Goal: Task Accomplishment & Management: Use online tool/utility

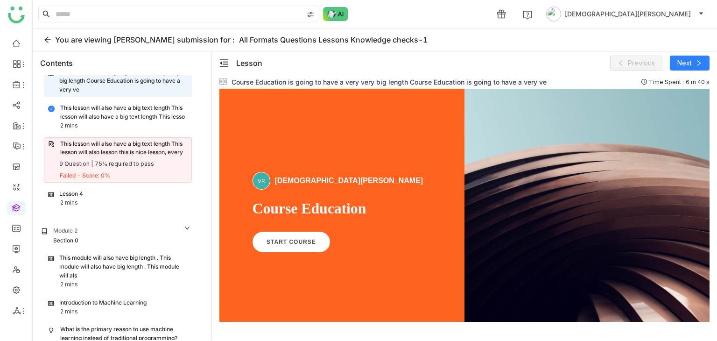
click at [141, 155] on div "This lesson will also have a big text length This lesson will also lesson this …" at bounding box center [118, 159] width 148 height 45
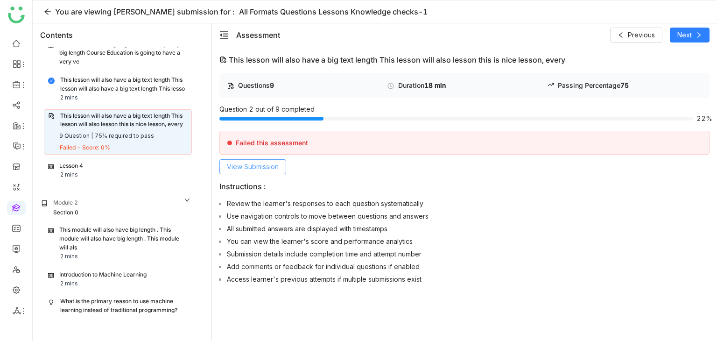
click at [253, 166] on span "View Submission" at bounding box center [253, 167] width 52 height 10
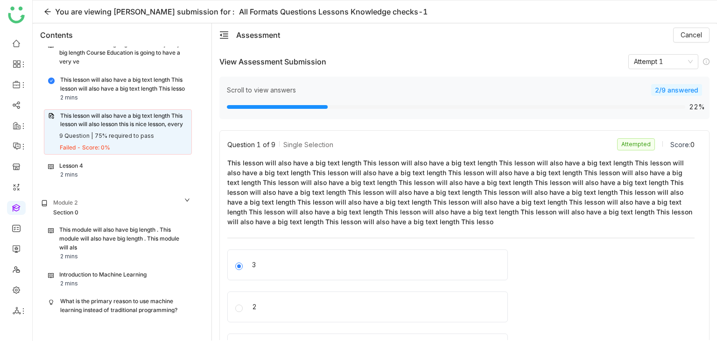
click at [37, 10] on div "You are viewing Vishnu Vardhan's submission for : All Formats Questions Lessons…" at bounding box center [375, 11] width 684 height 23
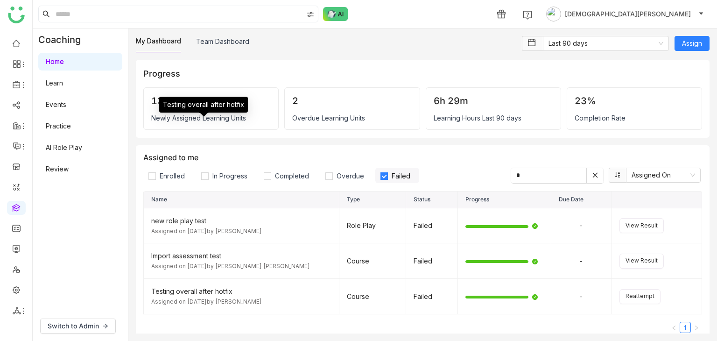
scroll to position [1285, 0]
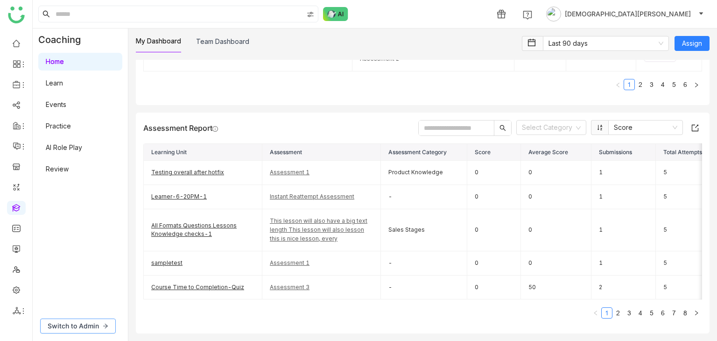
click at [74, 324] on span "Switch to Admin" at bounding box center [73, 326] width 51 height 10
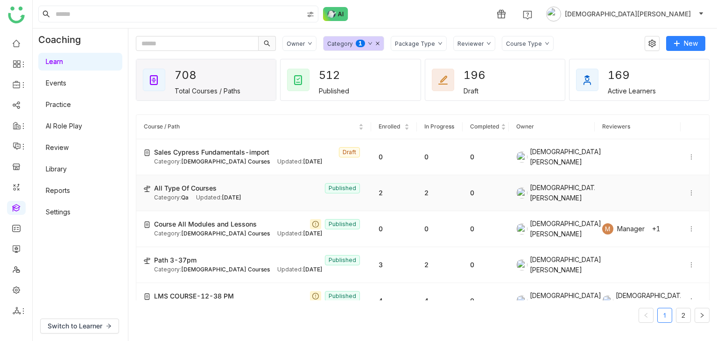
click at [688, 190] on icon at bounding box center [691, 193] width 7 height 7
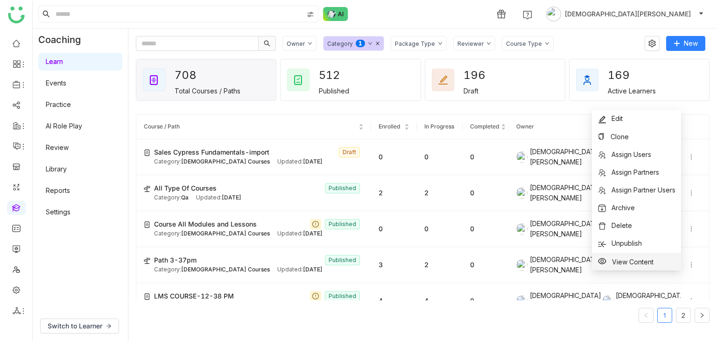
click at [629, 264] on span "View Content" at bounding box center [633, 261] width 42 height 8
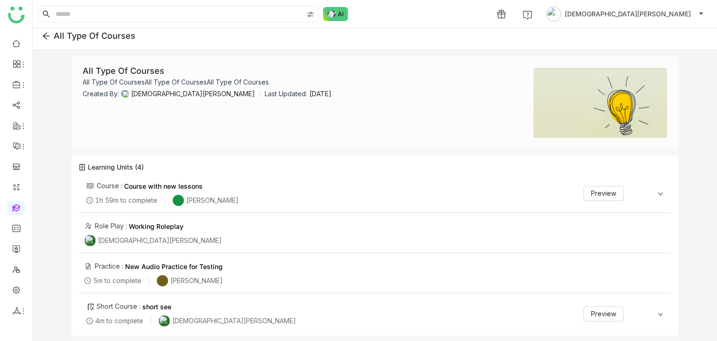
scroll to position [7, 0]
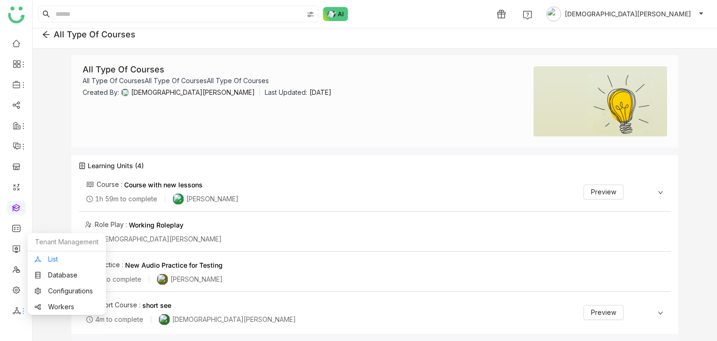
click at [56, 257] on link "List" at bounding box center [67, 259] width 64 height 7
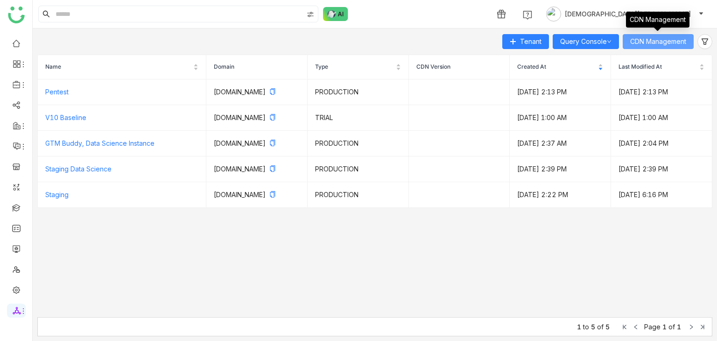
click at [671, 39] on span "CDN Management" at bounding box center [658, 41] width 56 height 10
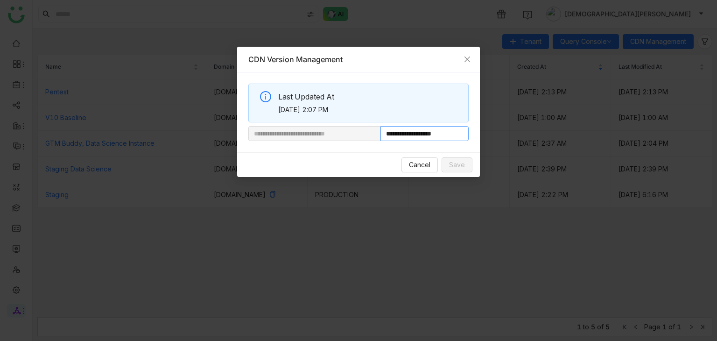
drag, startPoint x: 411, startPoint y: 134, endPoint x: 583, endPoint y: 136, distance: 171.8
click at [583, 136] on nz-modal-container "**********" at bounding box center [358, 170] width 717 height 341
paste input "text"
type input "**********"
click at [456, 165] on span "Save" at bounding box center [457, 165] width 16 height 10
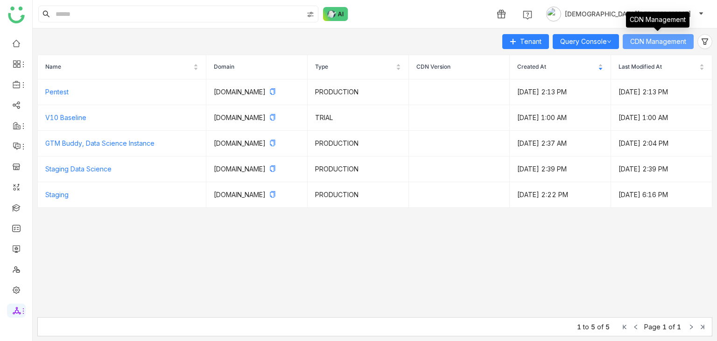
click at [647, 42] on span "CDN Management" at bounding box center [658, 41] width 56 height 10
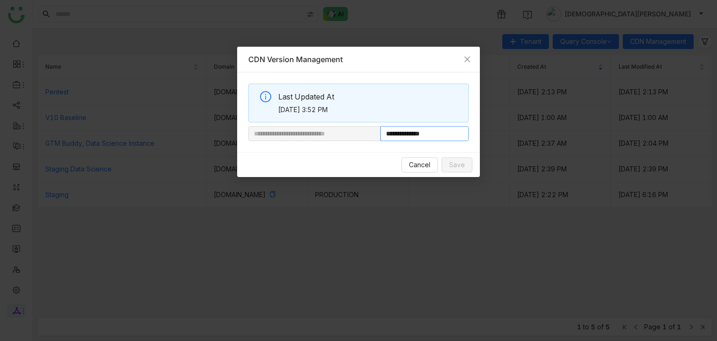
click at [421, 136] on input "**********" at bounding box center [424, 133] width 88 height 15
click at [463, 56] on span "Close" at bounding box center [467, 59] width 25 height 25
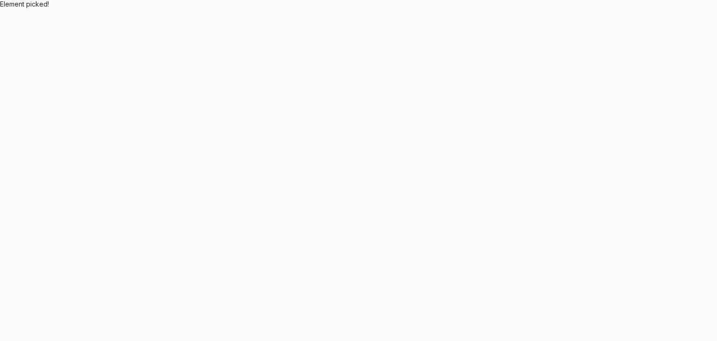
drag, startPoint x: 174, startPoint y: 58, endPoint x: 174, endPoint y: 30, distance: 28.0
click at [174, 50] on body "Application Update Required We've recently updated our application and it looks…" at bounding box center [358, 170] width 717 height 341
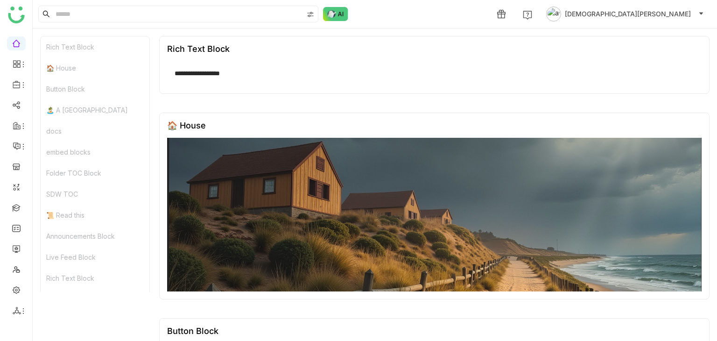
drag, startPoint x: 654, startPoint y: 6, endPoint x: 649, endPoint y: 11, distance: 7.6
click at [649, 11] on div "1 Vishnu Vardhan" at bounding box center [601, 14] width 219 height 19
click at [649, 11] on span "[DEMOGRAPHIC_DATA][PERSON_NAME]" at bounding box center [628, 14] width 126 height 10
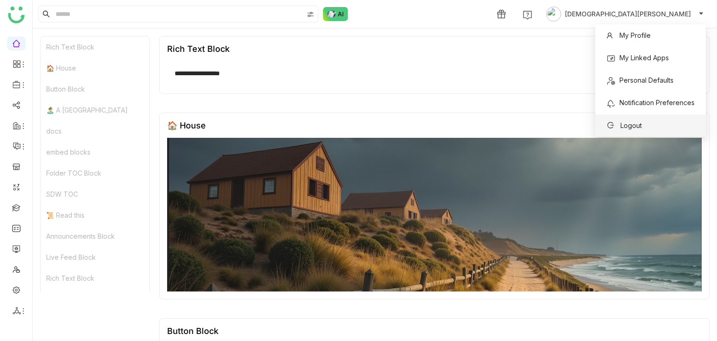
click at [605, 129] on span "Logout" at bounding box center [624, 125] width 47 height 15
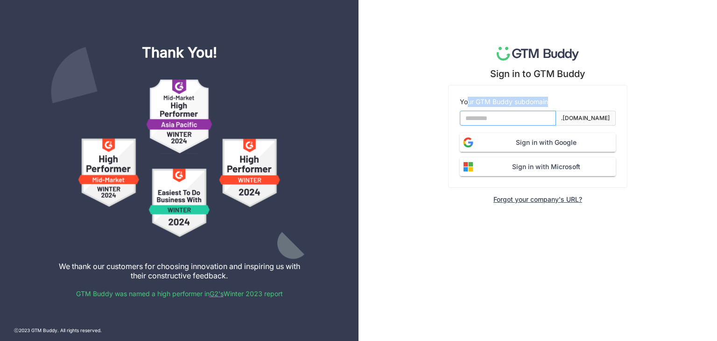
drag, startPoint x: 469, startPoint y: 105, endPoint x: 467, endPoint y: 113, distance: 7.6
click at [467, 113] on form "Your GTM Buddy subdomain .gtmbuddy.io Sign in with Google Sign in with Microsoft" at bounding box center [538, 136] width 156 height 79
click at [467, 113] on input at bounding box center [508, 118] width 96 height 15
type input "*******"
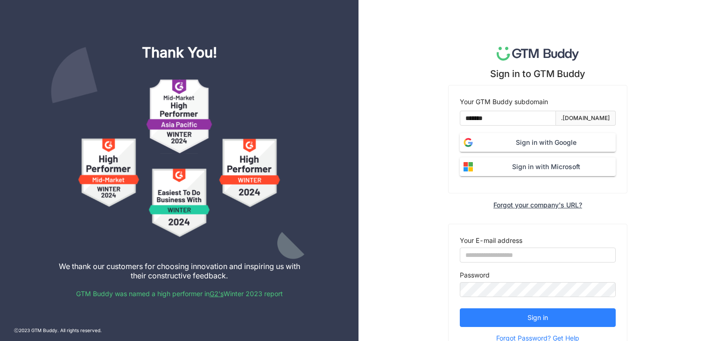
click at [531, 167] on span "Sign in with Microsoft" at bounding box center [546, 167] width 139 height 10
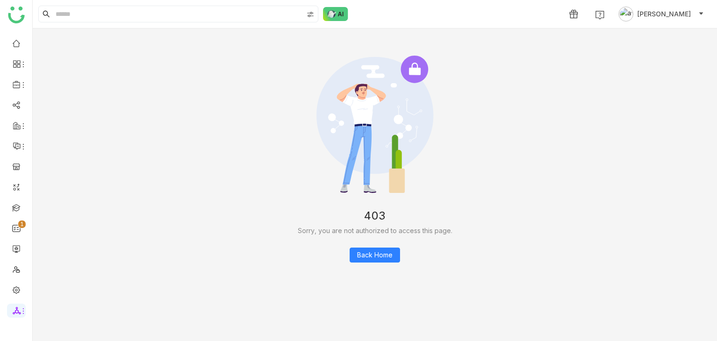
click at [687, 12] on span "[PERSON_NAME]" at bounding box center [664, 14] width 54 height 10
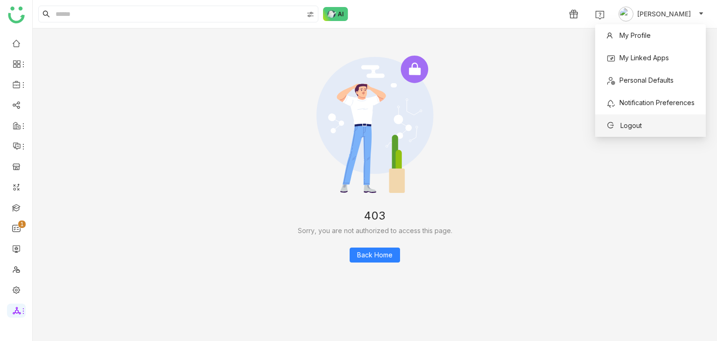
click at [614, 130] on span "Logout" at bounding box center [623, 125] width 35 height 10
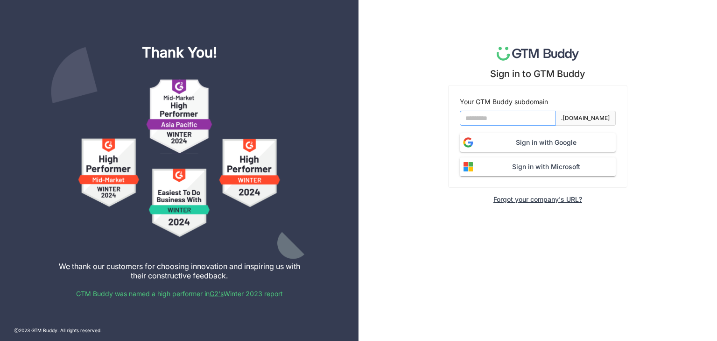
drag, startPoint x: 485, startPoint y: 123, endPoint x: 491, endPoint y: 124, distance: 5.6
click at [485, 123] on input at bounding box center [508, 118] width 96 height 15
type input "*******"
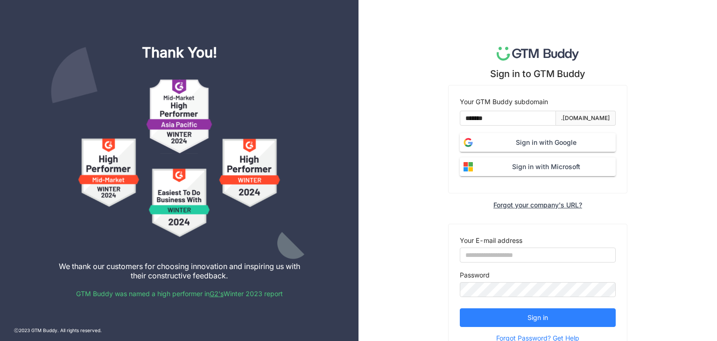
click at [534, 140] on span "Sign in with Google" at bounding box center [546, 142] width 139 height 10
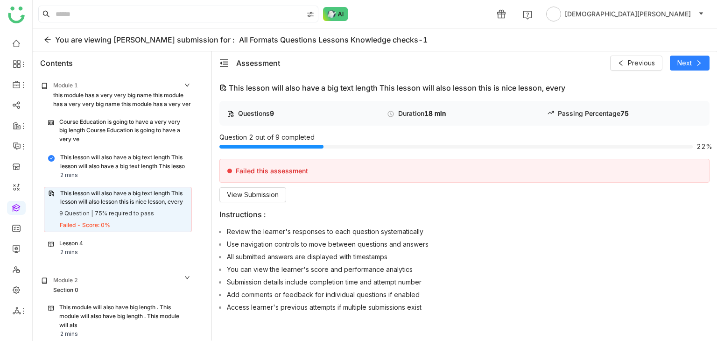
scroll to position [129, 0]
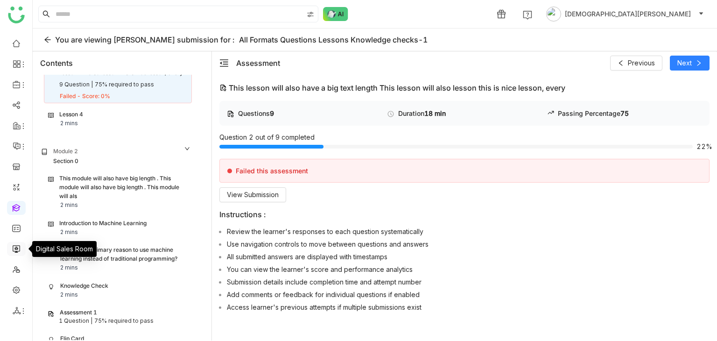
click at [14, 251] on link at bounding box center [16, 248] width 8 height 8
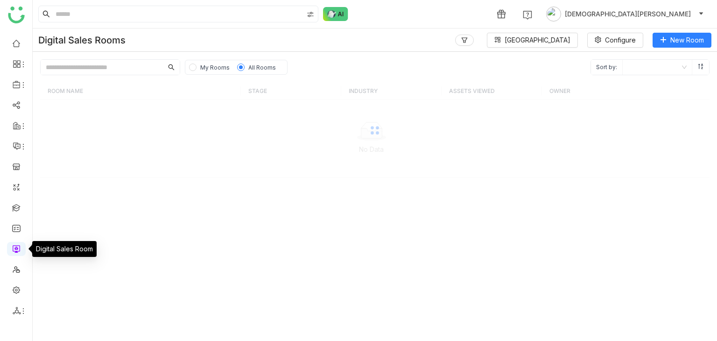
click at [19, 252] on link at bounding box center [16, 248] width 8 height 8
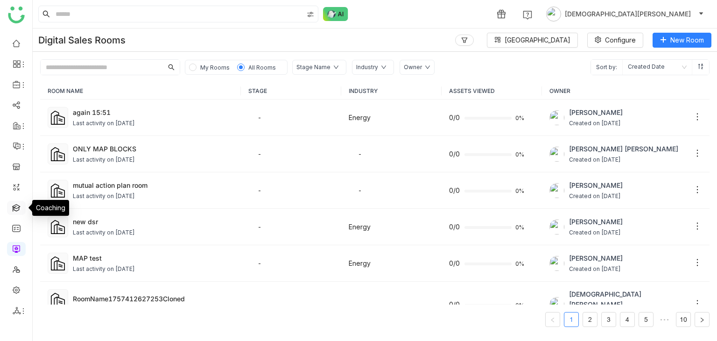
click at [19, 204] on link at bounding box center [16, 207] width 8 height 8
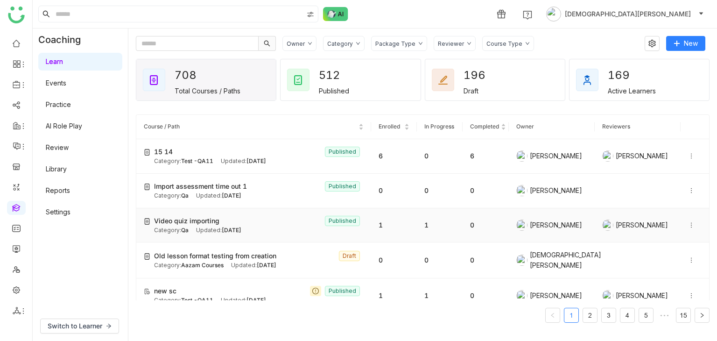
click at [227, 226] on span "[DATE]" at bounding box center [232, 229] width 20 height 7
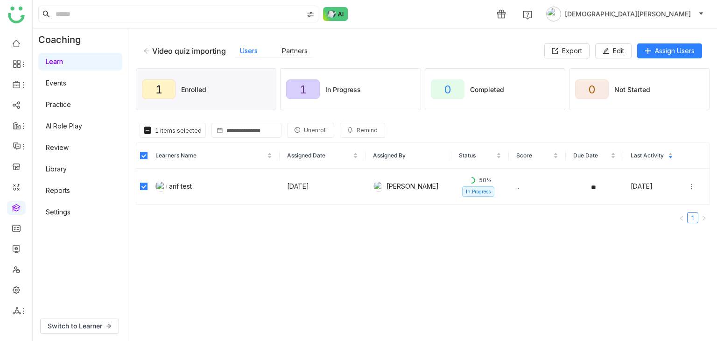
click at [357, 132] on span "Remind" at bounding box center [367, 130] width 21 height 9
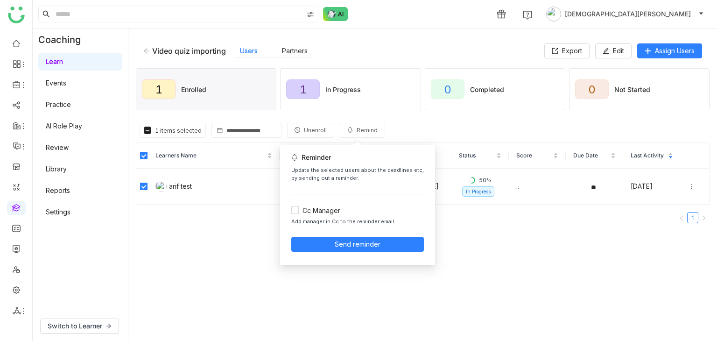
click at [527, 209] on div "Learners Name Assigned Date Assigned By Status Score Due Date Last Activity ari…" at bounding box center [423, 182] width 574 height 81
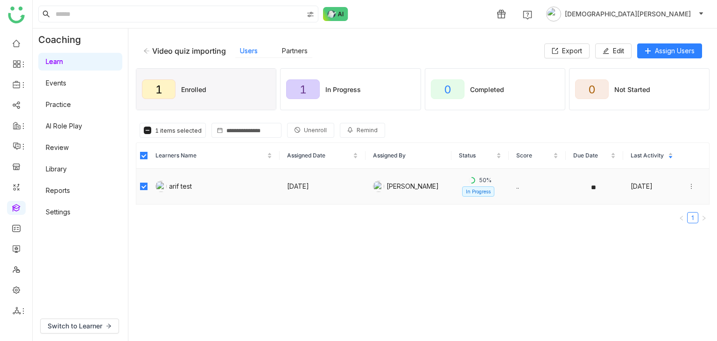
click at [591, 178] on td at bounding box center [594, 187] width 57 height 36
click at [76, 328] on span "Switch to Learner" at bounding box center [75, 326] width 55 height 10
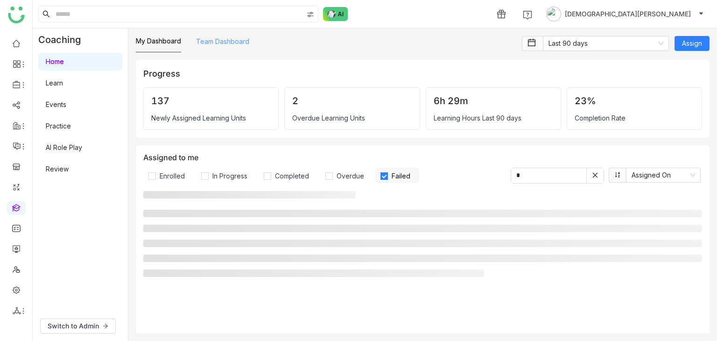
click at [206, 41] on link "Team Dashboard" at bounding box center [222, 41] width 53 height 8
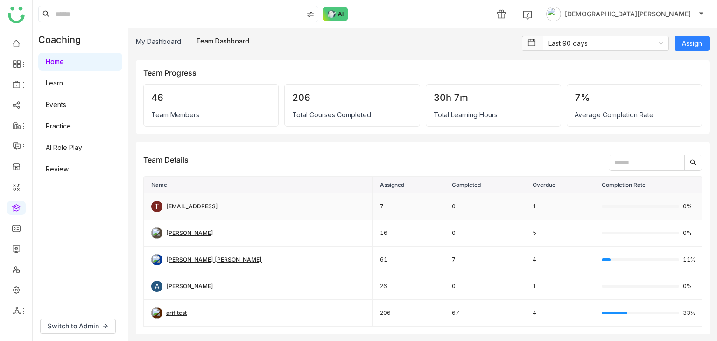
click at [205, 202] on div "testvishns@gtmbuddy.ai" at bounding box center [192, 206] width 52 height 9
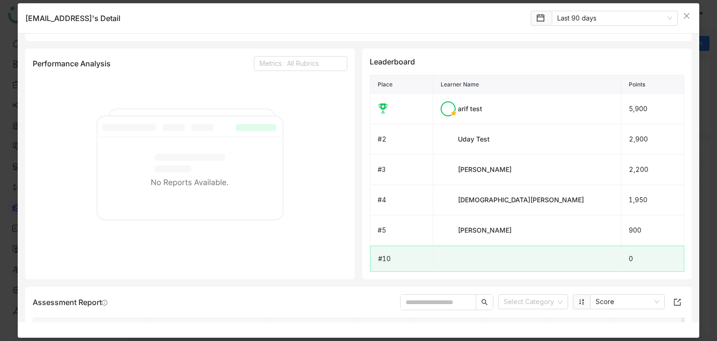
scroll to position [767, 0]
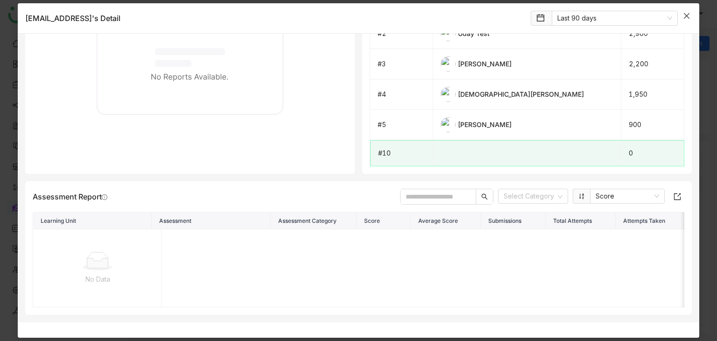
click at [689, 16] on icon "Close" at bounding box center [686, 15] width 7 height 7
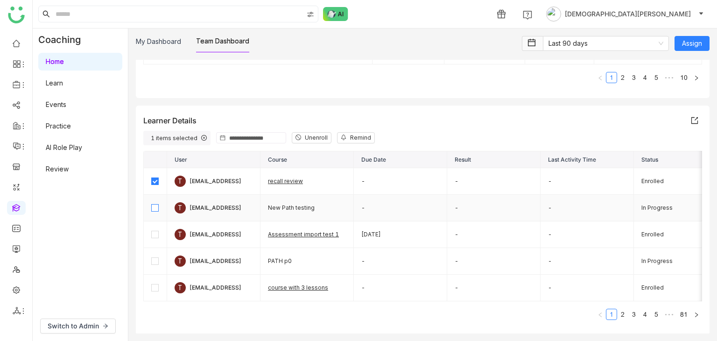
click at [153, 211] on label at bounding box center [154, 208] width 7 height 10
click at [152, 229] on label at bounding box center [154, 234] width 7 height 10
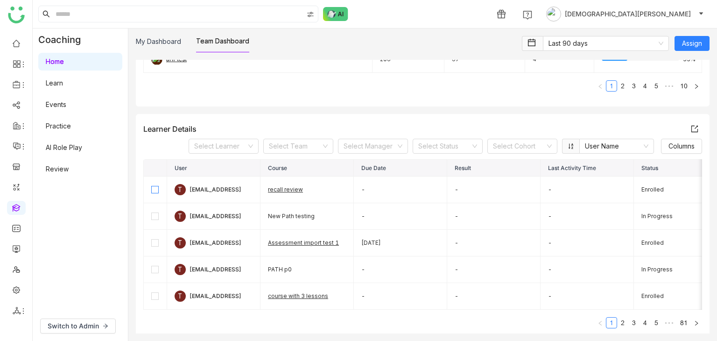
scroll to position [253, 0]
click at [80, 321] on span "Switch to Admin" at bounding box center [73, 326] width 51 height 10
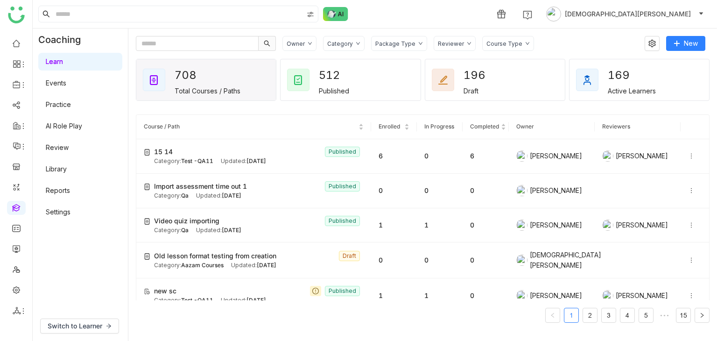
click at [64, 211] on link "Settings" at bounding box center [58, 212] width 25 height 8
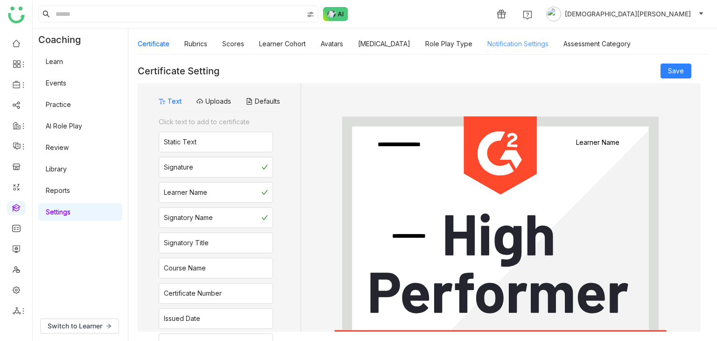
click at [525, 40] on link "Notification Settings" at bounding box center [517, 44] width 61 height 8
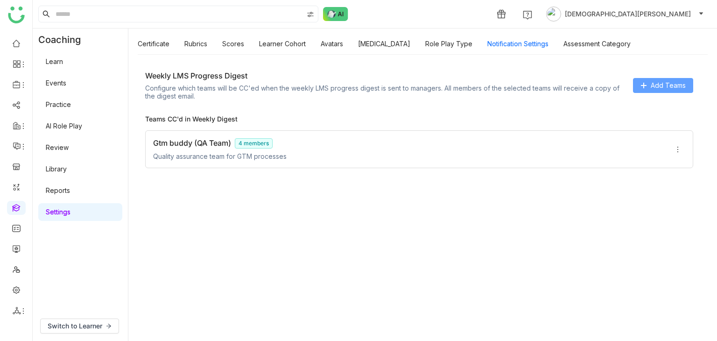
click at [645, 85] on icon at bounding box center [643, 85] width 5 height 0
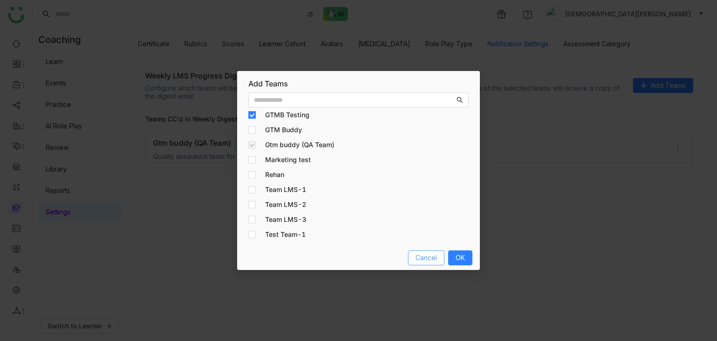
click at [428, 254] on span "Cancel" at bounding box center [425, 258] width 21 height 10
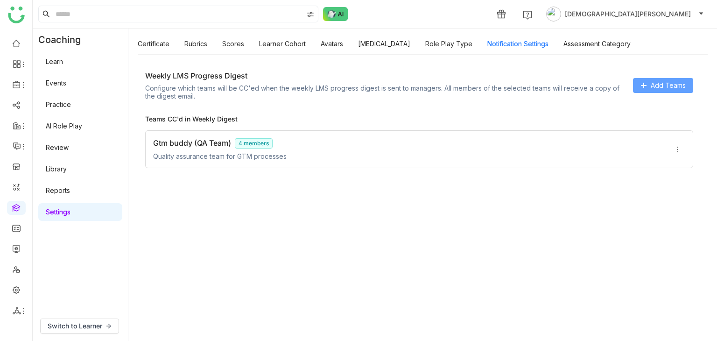
click at [682, 84] on span "Add Teams" at bounding box center [668, 85] width 35 height 10
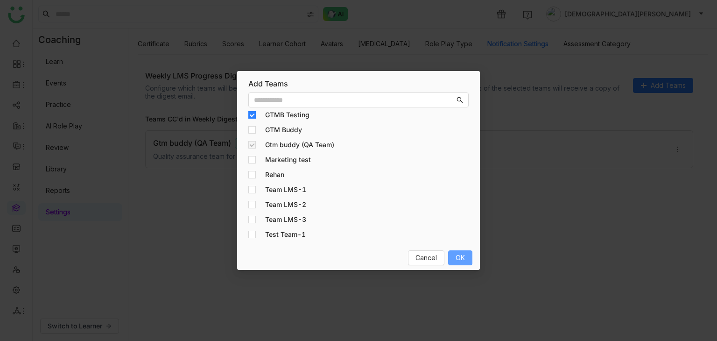
drag, startPoint x: 457, startPoint y: 249, endPoint x: 458, endPoint y: 254, distance: 5.8
click at [458, 254] on div "Cancel OK" at bounding box center [358, 258] width 243 height 24
click at [458, 254] on span "OK" at bounding box center [460, 258] width 9 height 10
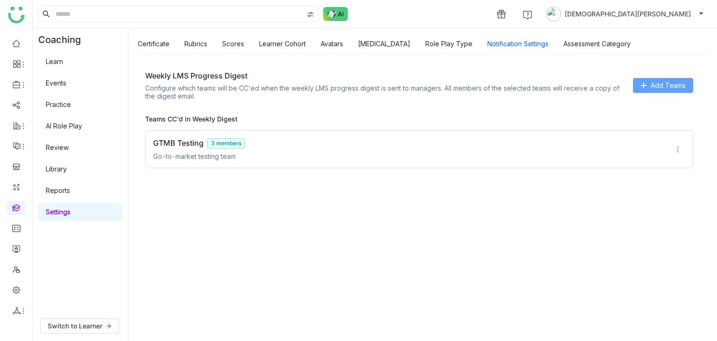
click at [648, 81] on button "Add Teams" at bounding box center [663, 85] width 60 height 15
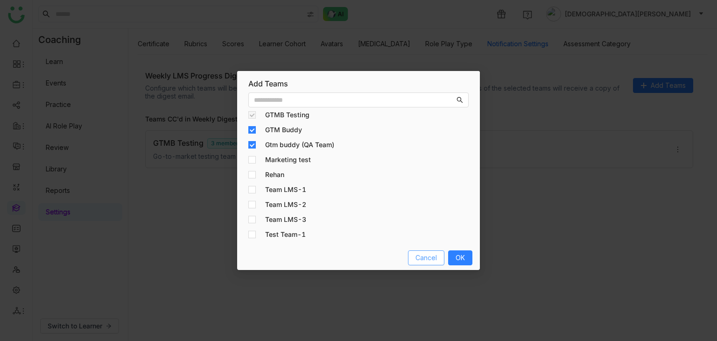
click at [422, 256] on span "Cancel" at bounding box center [425, 258] width 21 height 10
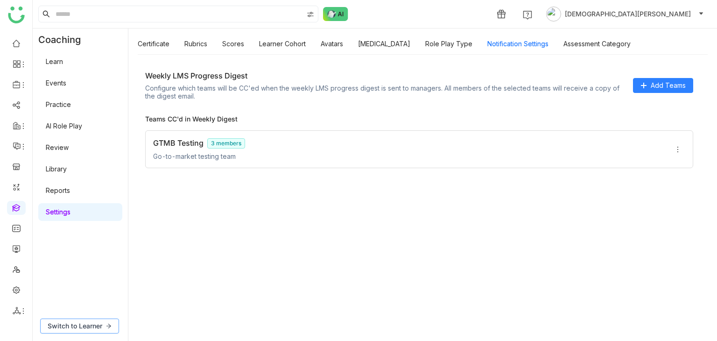
click at [81, 325] on span "Switch to Learner" at bounding box center [75, 326] width 55 height 10
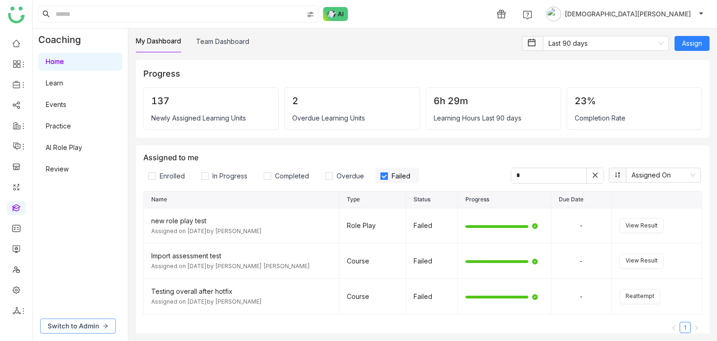
click at [84, 325] on span "Switch to Admin" at bounding box center [73, 326] width 51 height 10
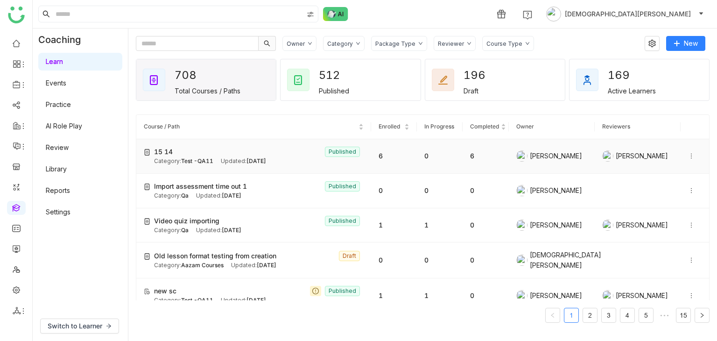
click at [255, 157] on span "[DATE]" at bounding box center [256, 160] width 20 height 7
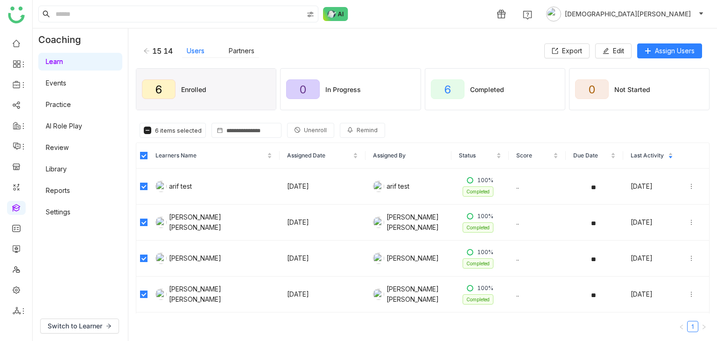
click at [347, 130] on icon at bounding box center [350, 130] width 6 height 6
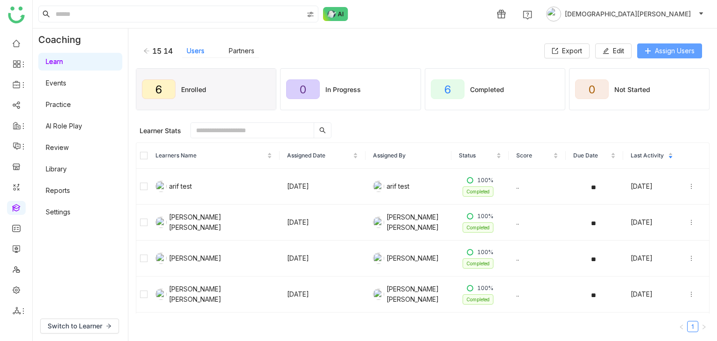
click at [651, 51] on button "Assign Users" at bounding box center [669, 50] width 65 height 15
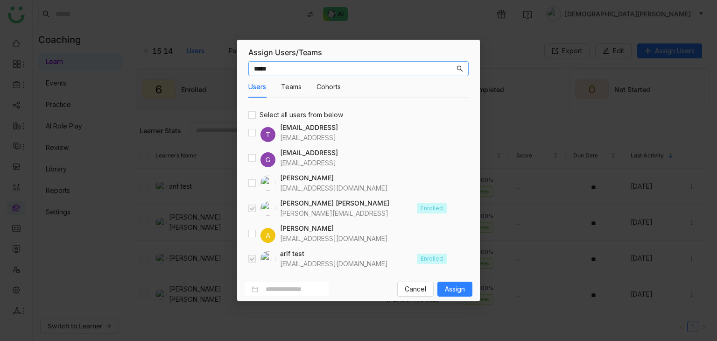
type input "*****"
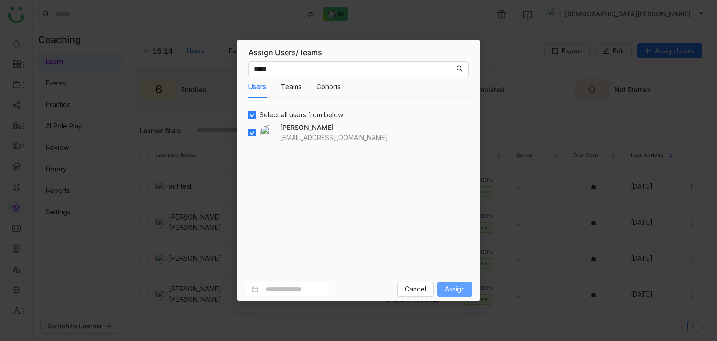
click at [459, 292] on span "Assign" at bounding box center [455, 289] width 20 height 10
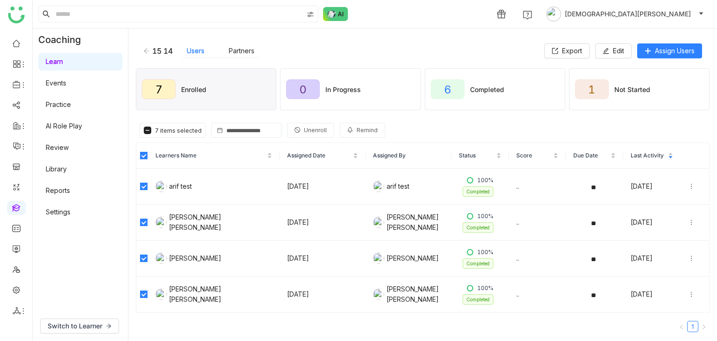
click at [357, 130] on span "Remind" at bounding box center [367, 130] width 21 height 9
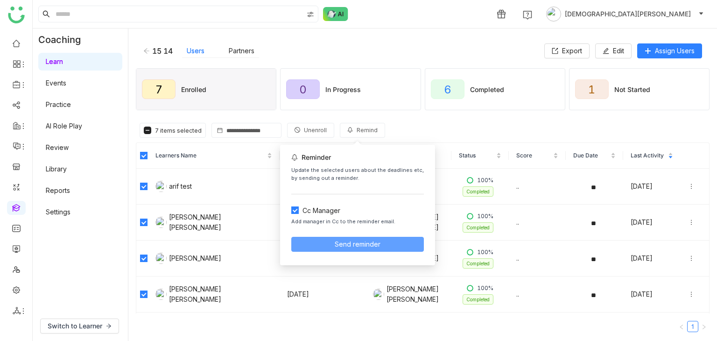
click at [336, 243] on span "Send reminder" at bounding box center [358, 244] width 46 height 10
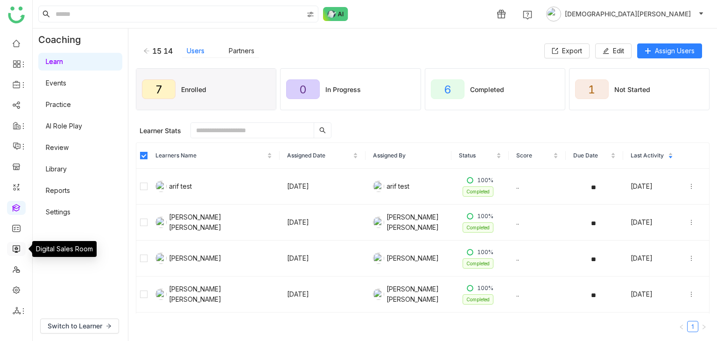
click at [12, 248] on link at bounding box center [16, 248] width 8 height 8
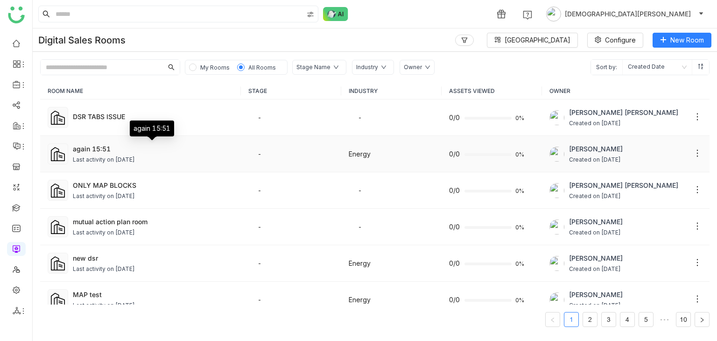
click at [116, 148] on div "again 15:51" at bounding box center [153, 149] width 161 height 10
click at [80, 150] on div "again 15:51" at bounding box center [153, 149] width 161 height 10
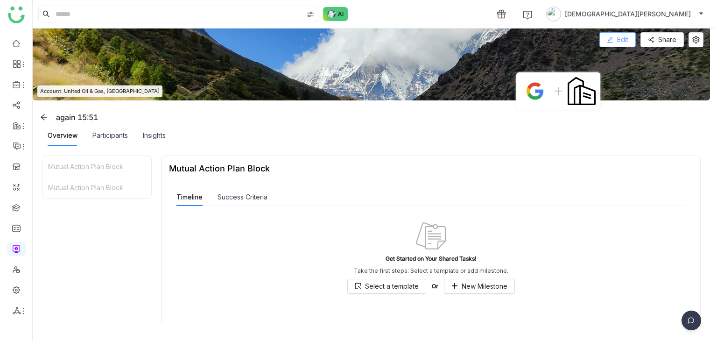
click at [624, 40] on span "Edit" at bounding box center [622, 40] width 11 height 10
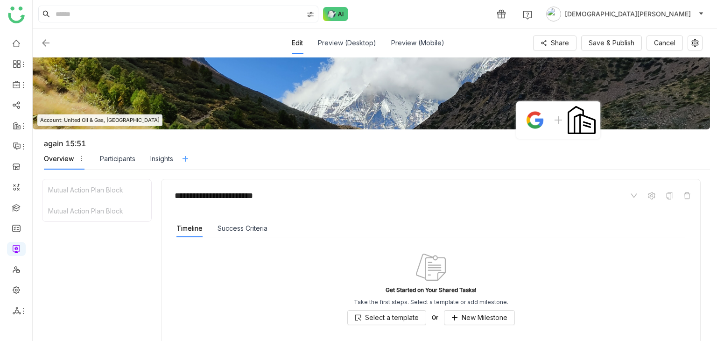
click at [187, 159] on icon at bounding box center [185, 158] width 7 height 7
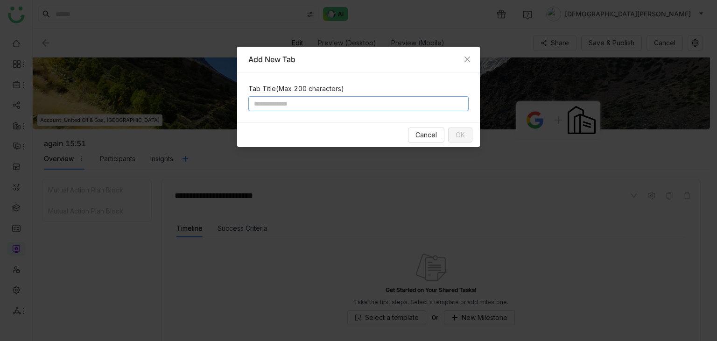
click at [296, 101] on input at bounding box center [358, 103] width 220 height 15
type input "*****"
click at [470, 134] on button "OK" at bounding box center [460, 134] width 24 height 15
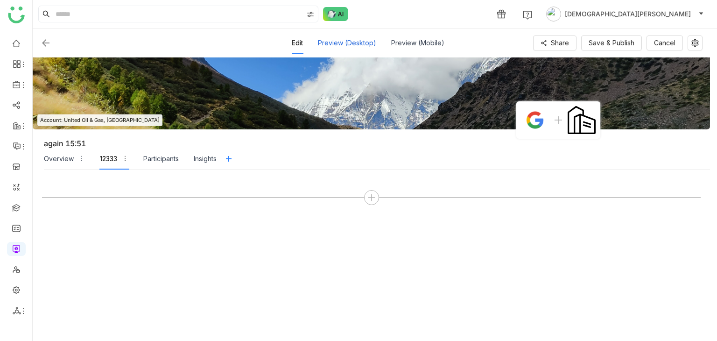
click at [349, 46] on div "Preview (Desktop)" at bounding box center [347, 42] width 58 height 21
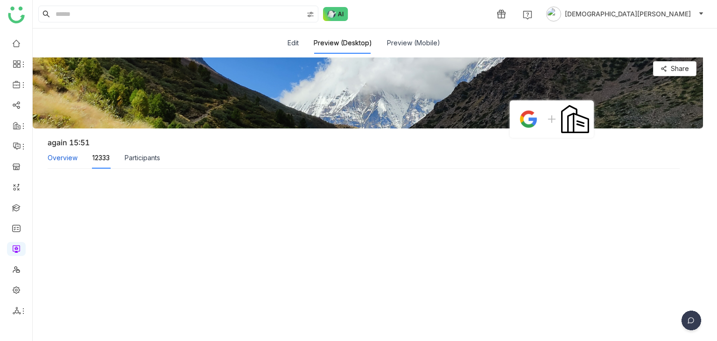
click at [57, 161] on div "Overview" at bounding box center [63, 158] width 30 height 10
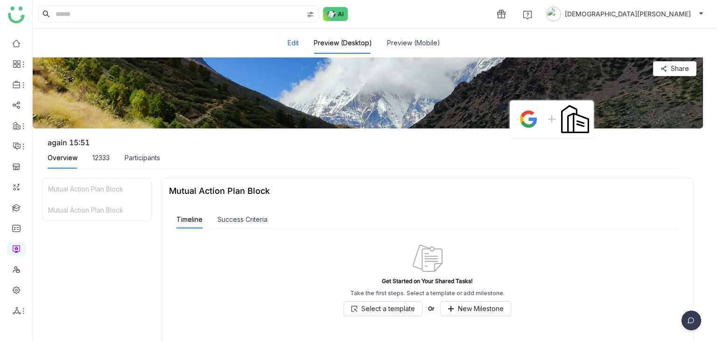
click at [289, 42] on button "Edit" at bounding box center [293, 43] width 11 height 10
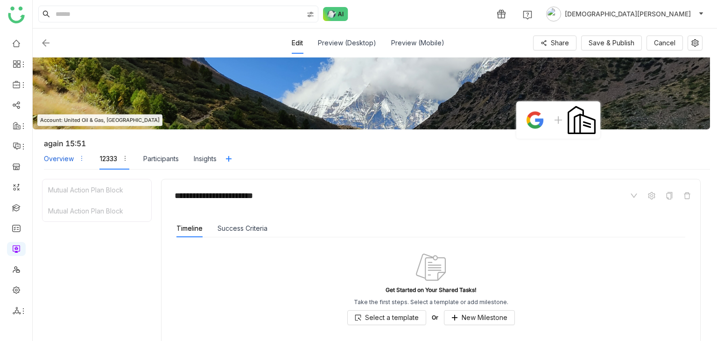
click at [54, 158] on div "Overview" at bounding box center [59, 159] width 30 height 10
click at [112, 160] on div "12333" at bounding box center [108, 159] width 17 height 10
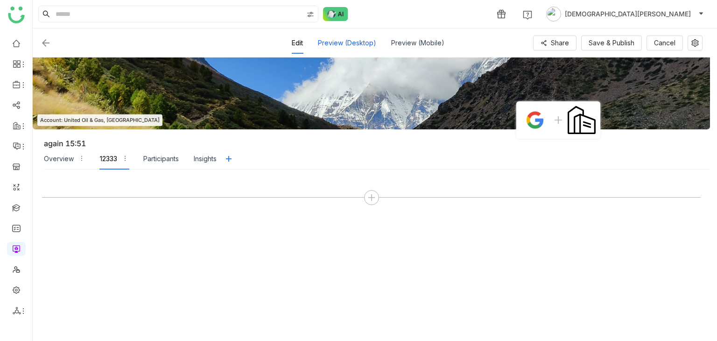
click at [355, 42] on div "Preview (Desktop)" at bounding box center [347, 42] width 58 height 21
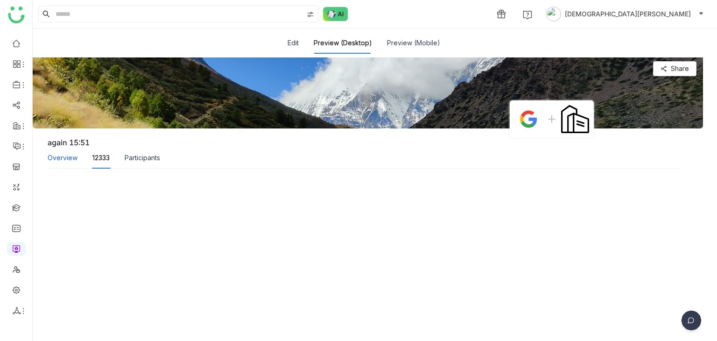
click at [57, 153] on div "Overview" at bounding box center [63, 158] width 30 height 10
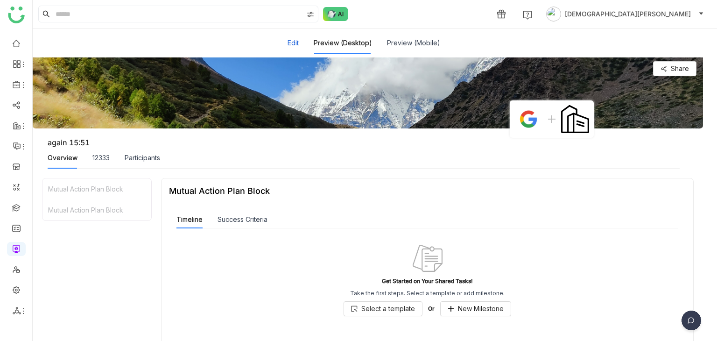
click at [295, 38] on button "Edit" at bounding box center [293, 43] width 11 height 10
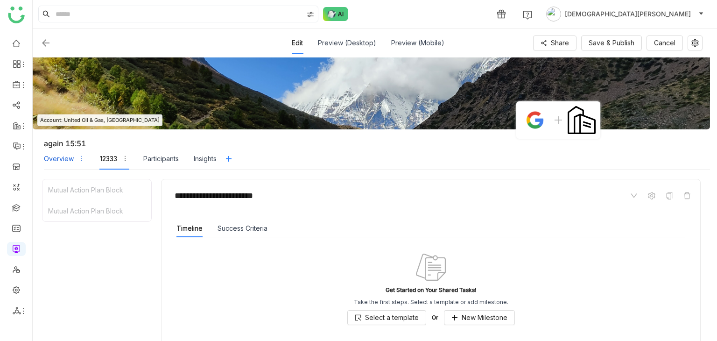
click at [49, 164] on div "Overview" at bounding box center [64, 158] width 41 height 21
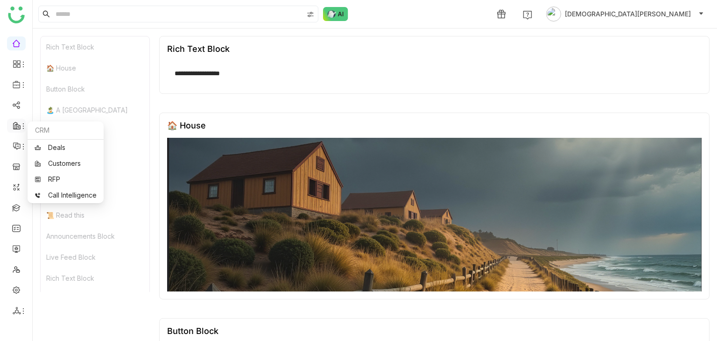
click at [17, 126] on icon at bounding box center [18, 126] width 2 height 1
click at [60, 176] on link "RFP" at bounding box center [66, 179] width 62 height 7
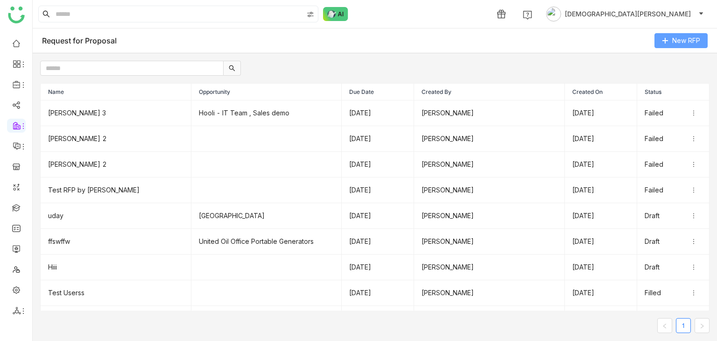
click at [661, 41] on button "New RFP" at bounding box center [680, 40] width 53 height 15
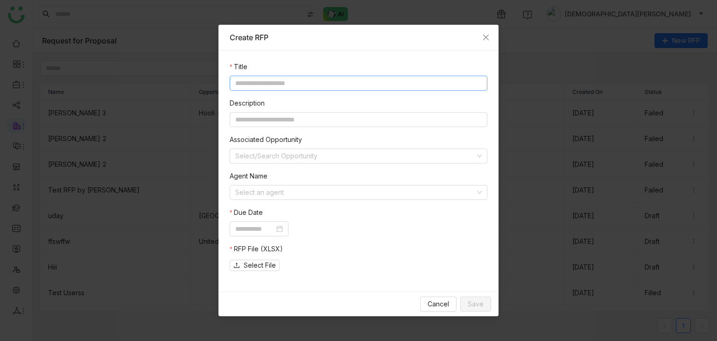
click at [258, 86] on input at bounding box center [359, 83] width 258 height 15
type input "**********"
click at [268, 120] on input at bounding box center [359, 119] width 258 height 15
paste input "**********"
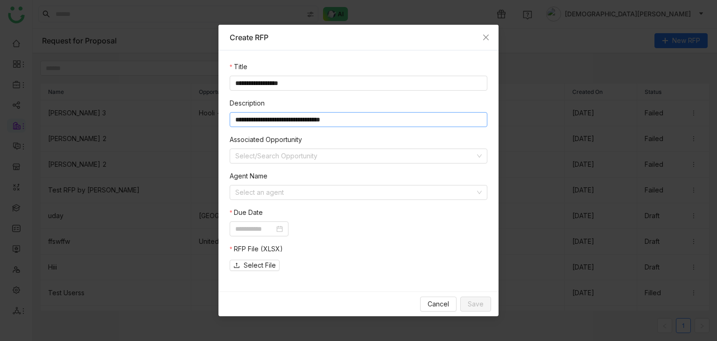
paste input "**********"
type input "**********"
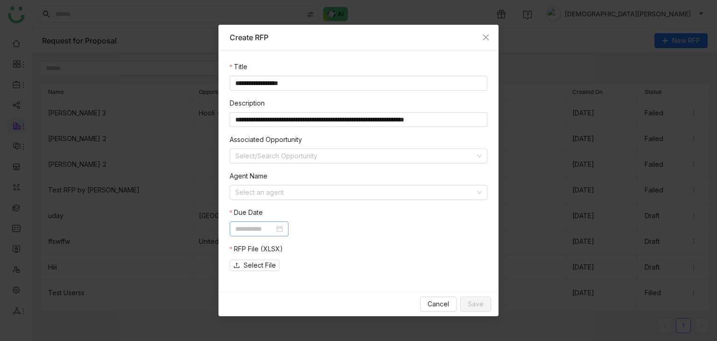
click at [269, 233] on input at bounding box center [254, 229] width 39 height 10
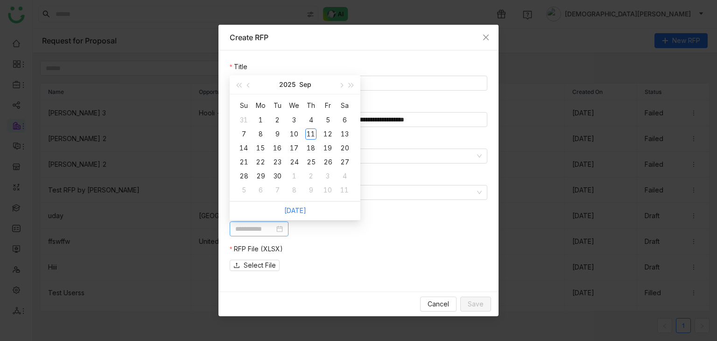
click at [269, 233] on input at bounding box center [254, 229] width 39 height 10
click at [314, 134] on div "11" at bounding box center [310, 133] width 11 height 11
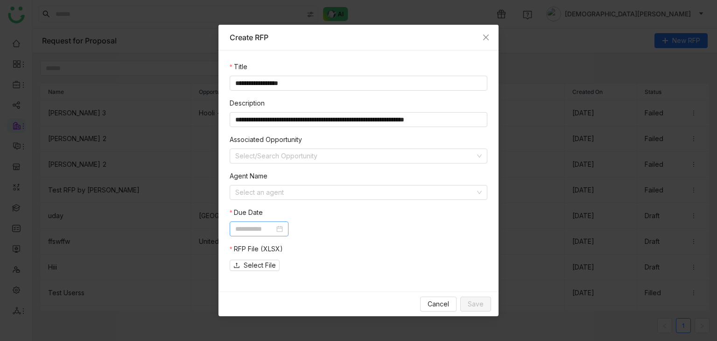
type input "**********"
click at [257, 265] on span "Select File" at bounding box center [260, 265] width 32 height 10
click at [475, 306] on span "Save" at bounding box center [476, 304] width 16 height 10
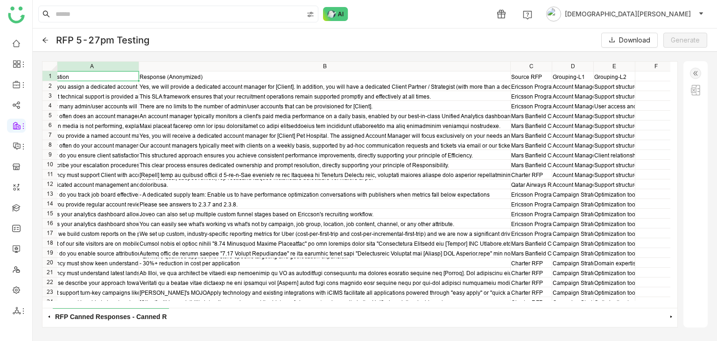
scroll to position [0, 12]
click at [693, 73] on img at bounding box center [695, 73] width 11 height 11
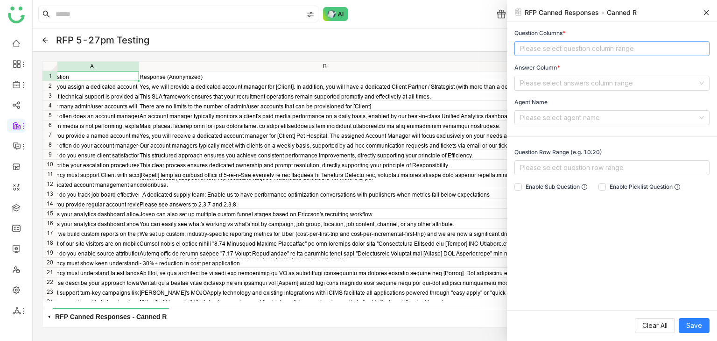
click at [541, 54] on nz-select-top-control "Please select question column range" at bounding box center [611, 48] width 195 height 15
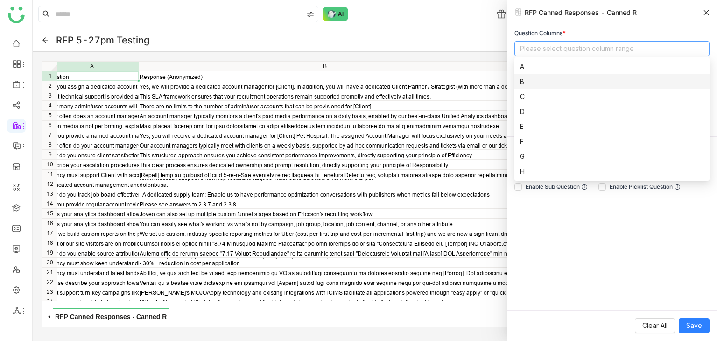
click at [522, 75] on nz-option-item "B" at bounding box center [611, 81] width 195 height 15
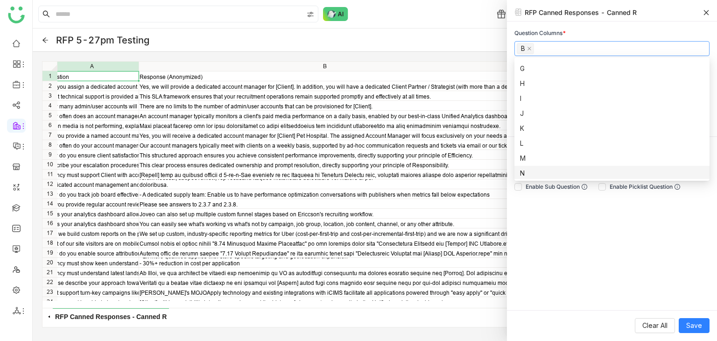
click at [563, 250] on div "Question Columns * B Answer Column * Please select answers column range Agent N…" at bounding box center [612, 165] width 210 height 288
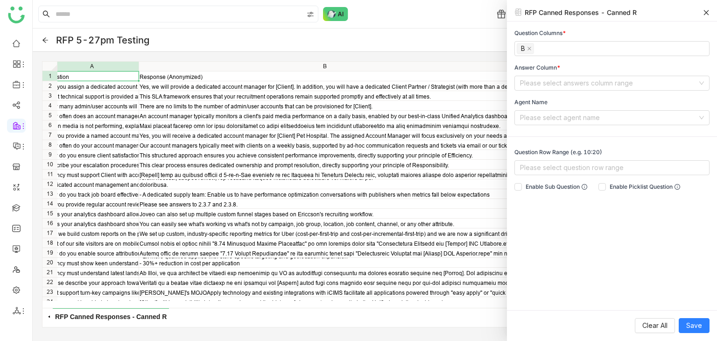
click at [708, 12] on icon at bounding box center [706, 12] width 7 height 7
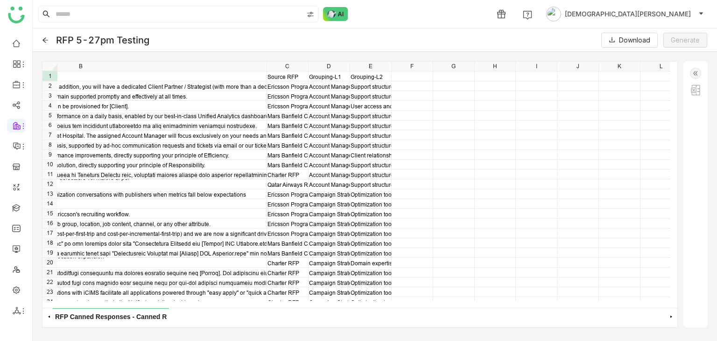
scroll to position [0, 256]
click at [696, 75] on img at bounding box center [695, 73] width 11 height 11
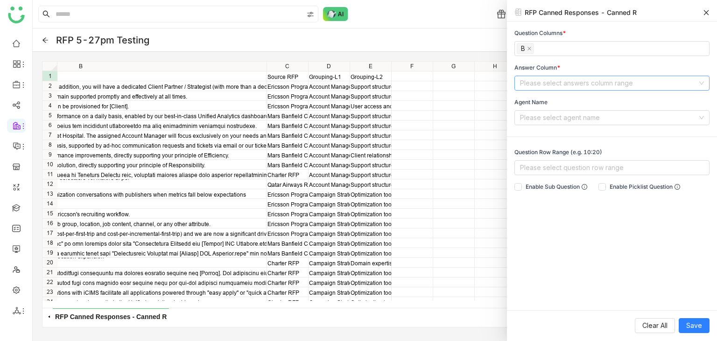
click at [566, 87] on input at bounding box center [608, 83] width 177 height 14
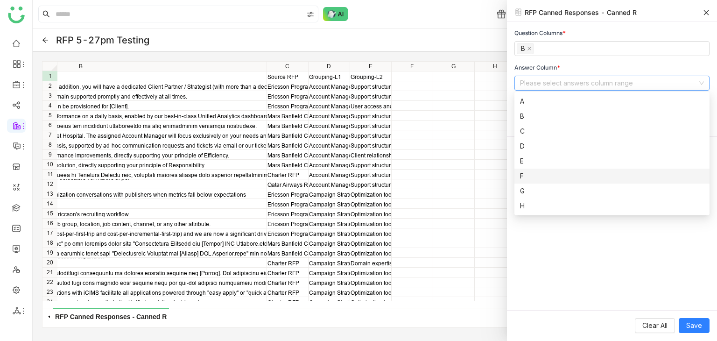
click at [532, 172] on div "F" at bounding box center [612, 176] width 184 height 10
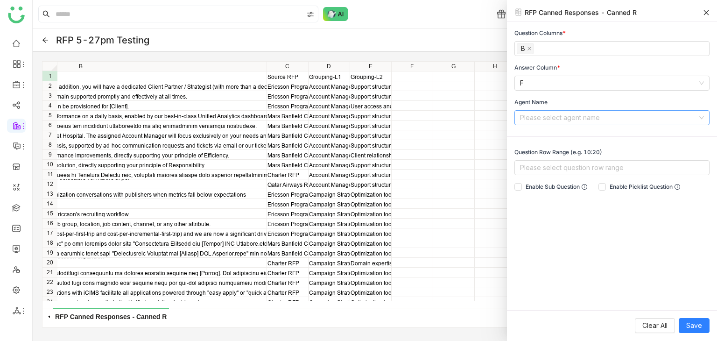
click at [563, 122] on input at bounding box center [608, 118] width 177 height 14
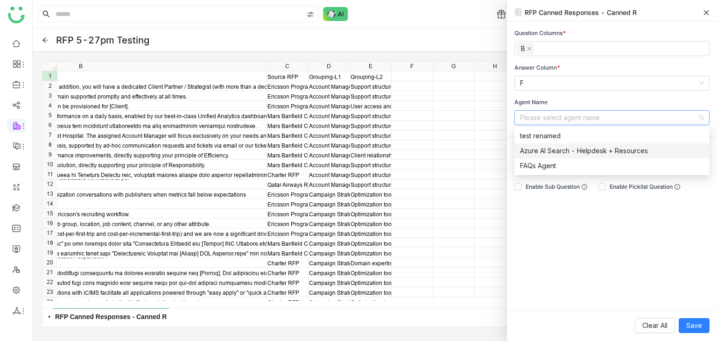
click at [559, 223] on div "Question Columns * B Answer Column * F Agent Name Please select agent name Ques…" at bounding box center [612, 165] width 210 height 288
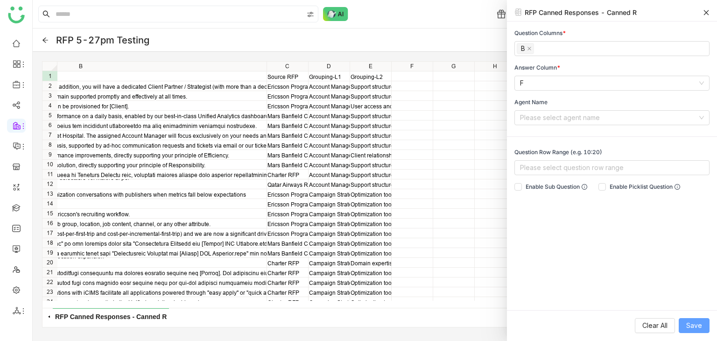
click at [689, 325] on span "Save" at bounding box center [694, 325] width 16 height 10
click at [708, 13] on icon at bounding box center [706, 12] width 7 height 7
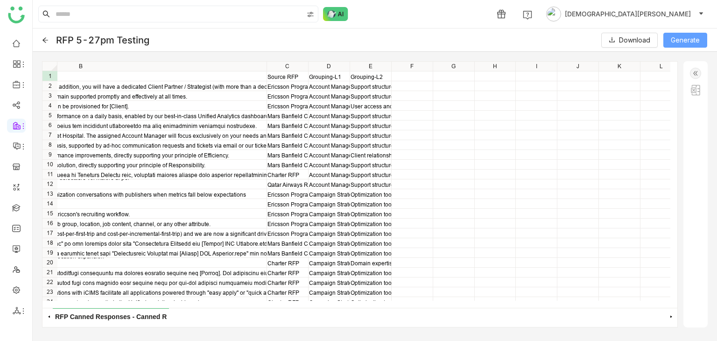
click at [682, 42] on span "Generate" at bounding box center [685, 40] width 29 height 10
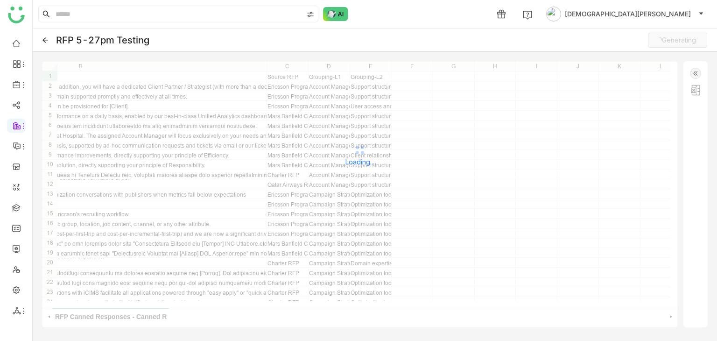
click at [42, 40] on icon at bounding box center [45, 40] width 7 height 7
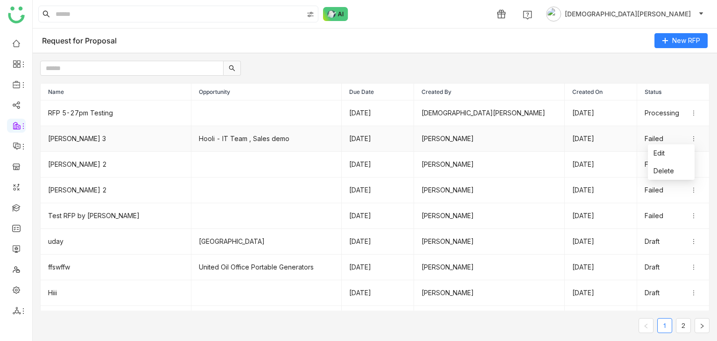
click at [693, 138] on icon at bounding box center [693, 138] width 1 height 5
click at [661, 152] on td "Failed" at bounding box center [673, 165] width 72 height 26
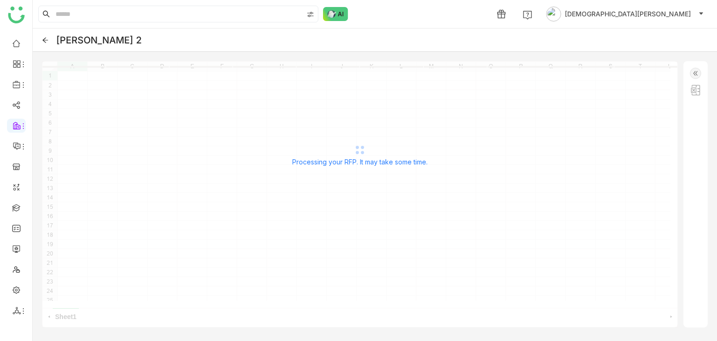
scroll to position [20, 0]
click at [44, 41] on icon at bounding box center [45, 39] width 6 height 5
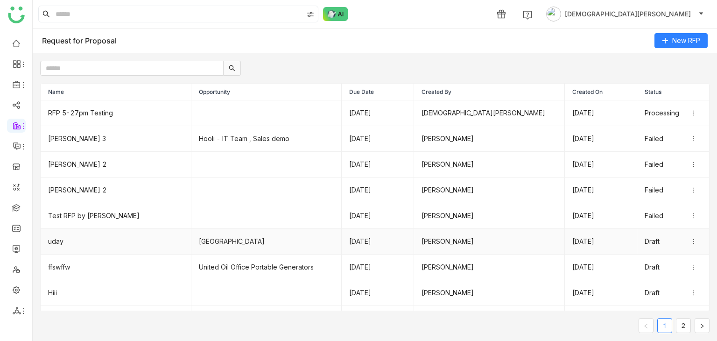
scroll to position [46, 0]
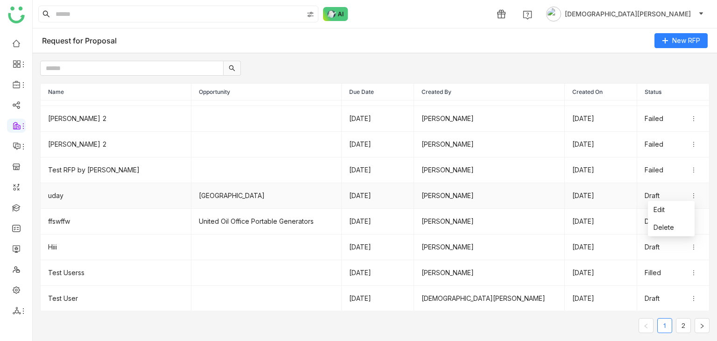
click at [690, 194] on icon at bounding box center [693, 195] width 7 height 7
click at [665, 212] on li "Edit" at bounding box center [671, 210] width 47 height 18
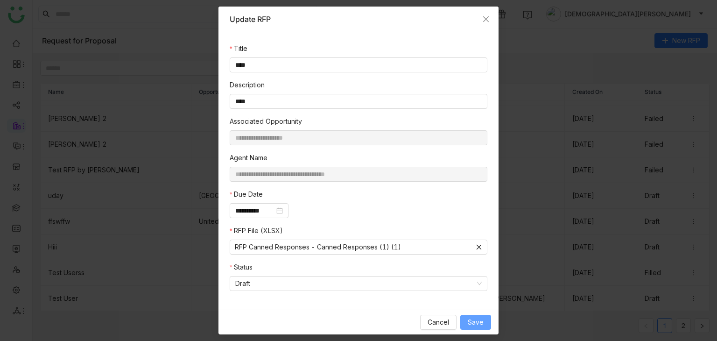
click at [478, 323] on span "Save" at bounding box center [476, 322] width 16 height 10
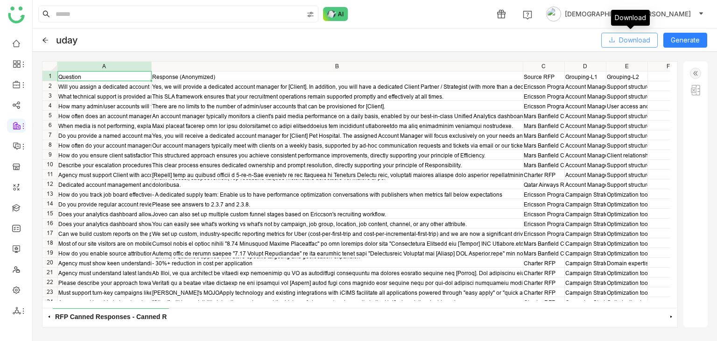
click at [617, 43] on button "Download" at bounding box center [629, 40] width 56 height 15
click at [687, 43] on span "Generate" at bounding box center [685, 40] width 29 height 10
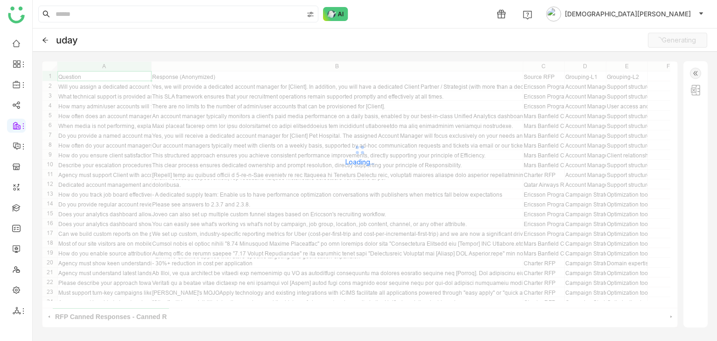
click at [43, 40] on icon at bounding box center [45, 39] width 6 height 5
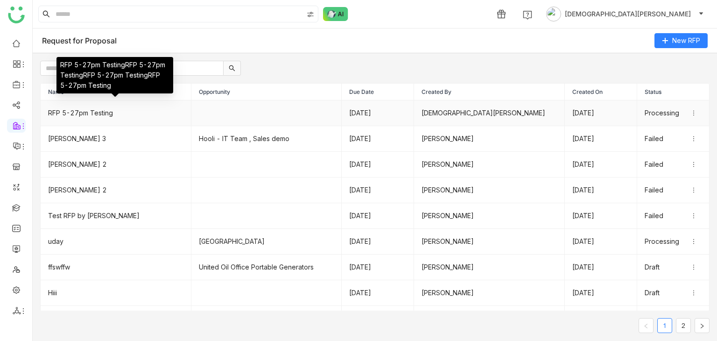
click at [100, 113] on td "RFP 5-27pm Testing" at bounding box center [116, 113] width 151 height 26
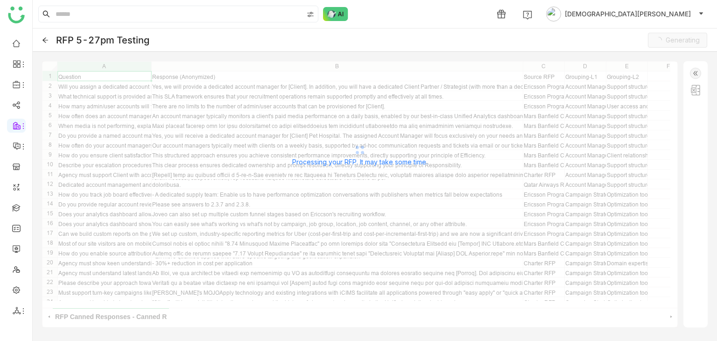
click at [45, 42] on icon at bounding box center [45, 40] width 7 height 7
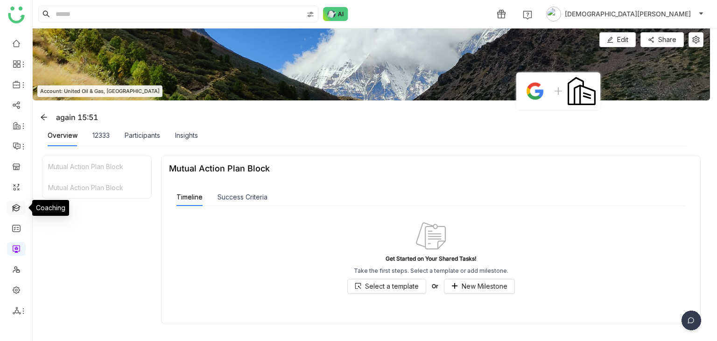
click at [13, 203] on link at bounding box center [16, 207] width 8 height 8
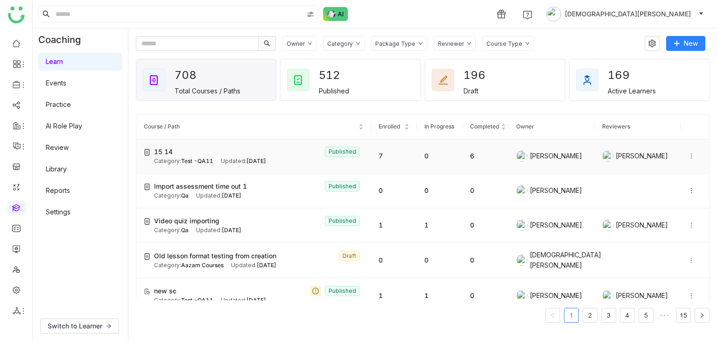
click at [239, 151] on div "15 14 Published" at bounding box center [259, 152] width 210 height 10
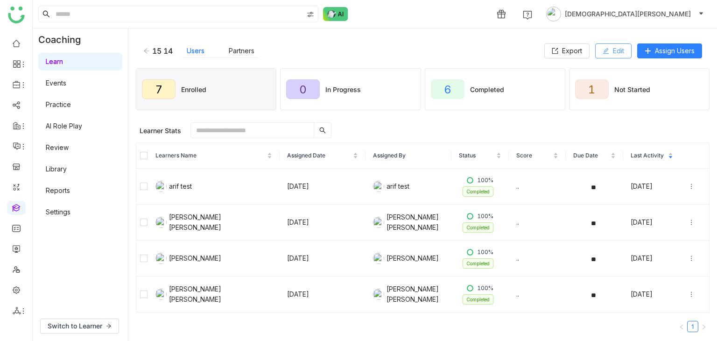
click at [619, 46] on span "Edit" at bounding box center [618, 51] width 11 height 10
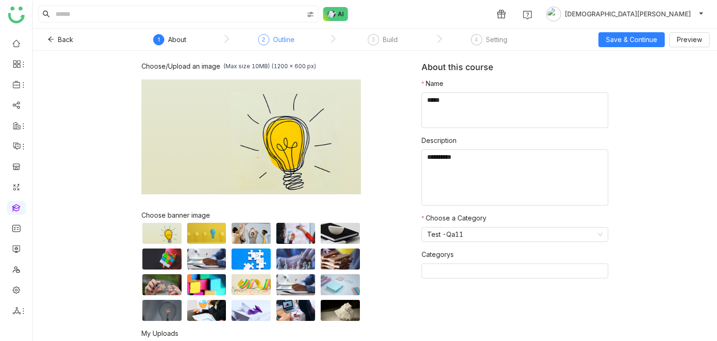
click at [281, 43] on div "Outline" at bounding box center [283, 39] width 21 height 11
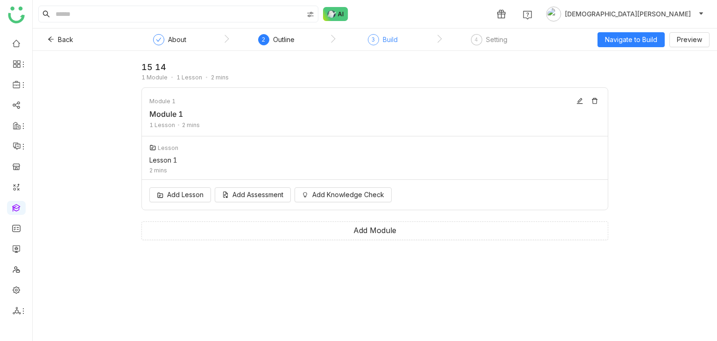
click at [385, 38] on div "Build" at bounding box center [390, 39] width 15 height 11
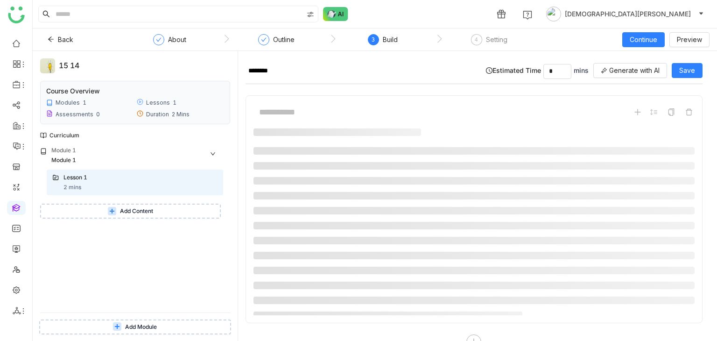
click at [105, 214] on button "Add Content" at bounding box center [130, 211] width 181 height 15
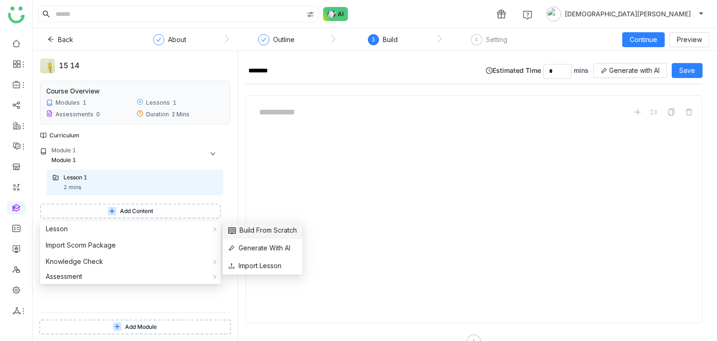
click at [246, 226] on span "Build From Scratch" at bounding box center [262, 230] width 69 height 10
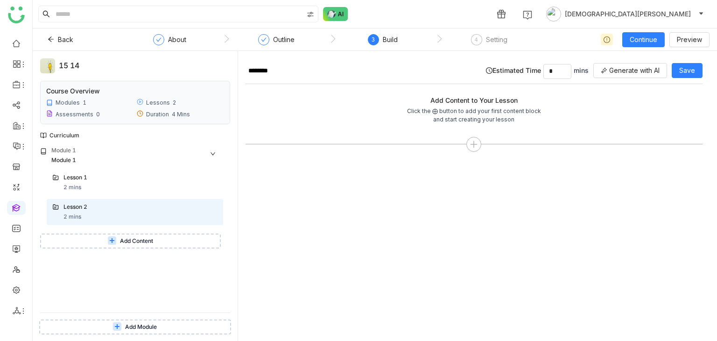
click at [136, 240] on span "Add Content" at bounding box center [136, 241] width 33 height 9
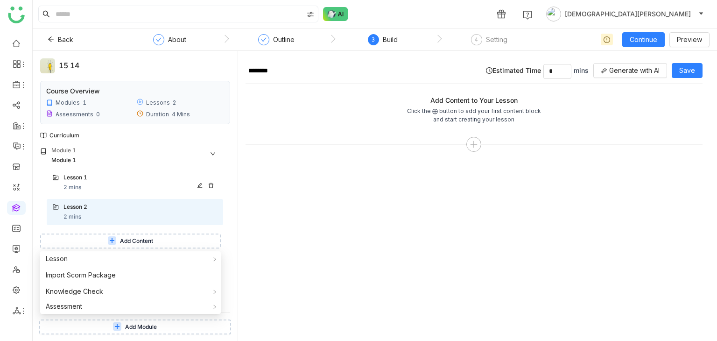
click at [109, 190] on div "Lesson 1 2 mins" at bounding box center [140, 182] width 154 height 19
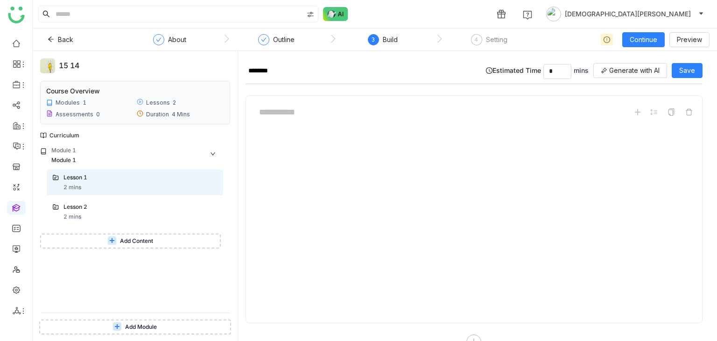
click at [134, 241] on span "Add Content" at bounding box center [136, 241] width 33 height 9
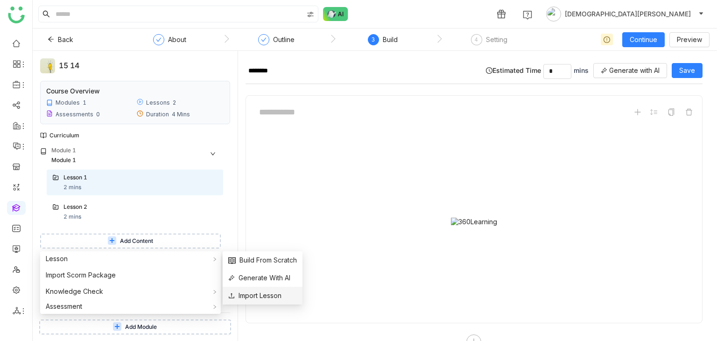
click at [269, 294] on span "Import Lesson" at bounding box center [254, 295] width 53 height 10
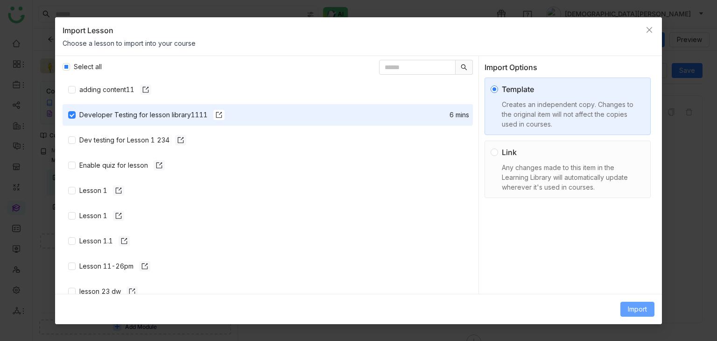
click at [633, 313] on span "Import" at bounding box center [637, 309] width 19 height 10
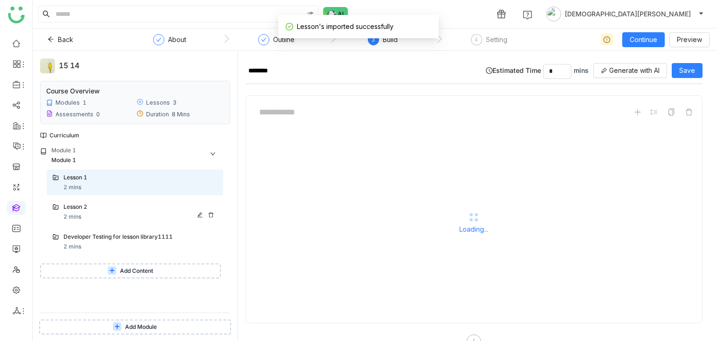
click at [121, 199] on div "Lesson 2 2 mins" at bounding box center [135, 212] width 176 height 26
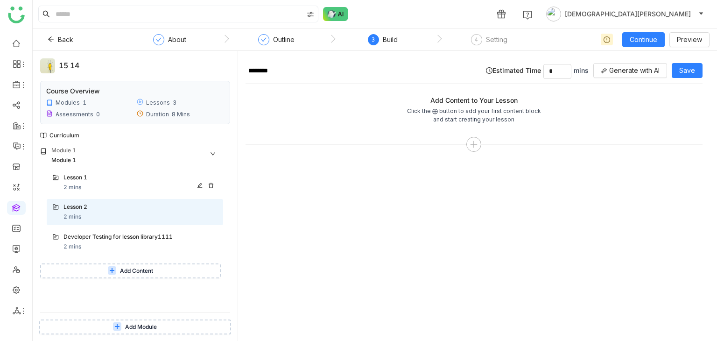
click at [138, 187] on div "Lesson 1 2 mins" at bounding box center [140, 182] width 154 height 19
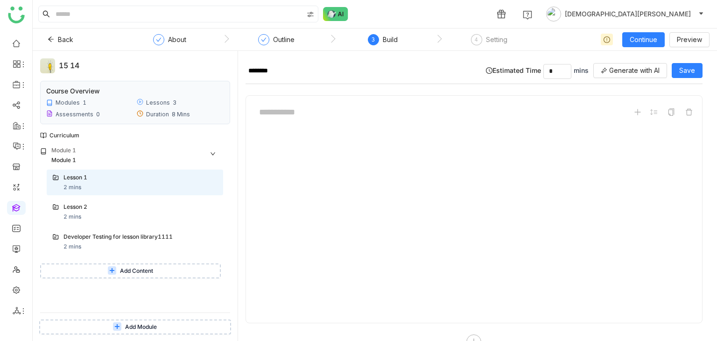
click at [142, 265] on button "Add Content" at bounding box center [130, 270] width 181 height 15
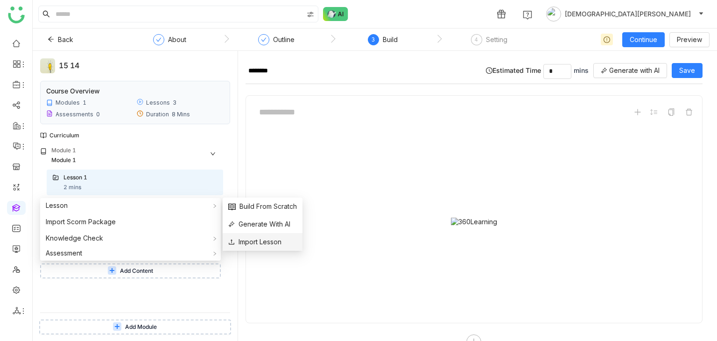
click at [266, 239] on span "Import Lesson" at bounding box center [254, 242] width 53 height 10
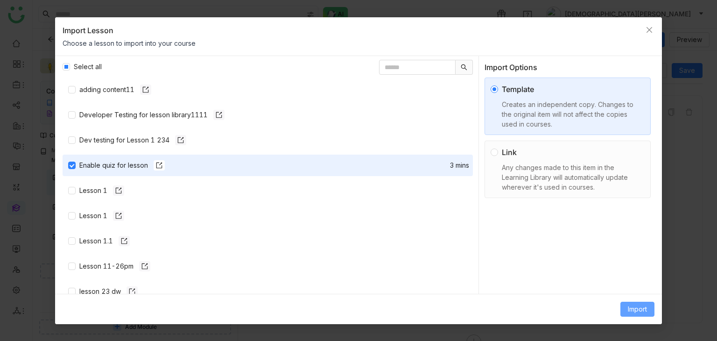
click at [644, 314] on button "Import" at bounding box center [637, 309] width 34 height 15
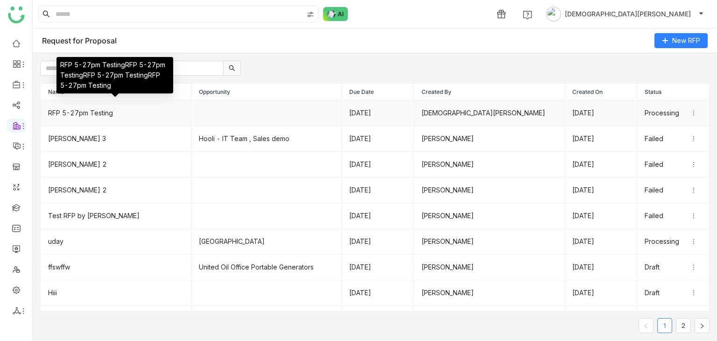
click at [102, 112] on td "RFP 5-27pm Testing" at bounding box center [116, 113] width 151 height 26
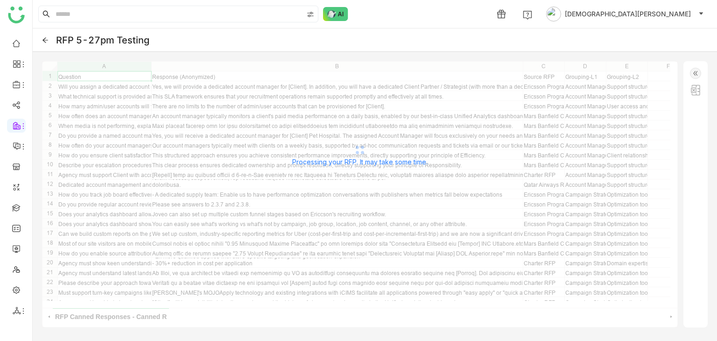
click at [45, 41] on icon at bounding box center [45, 40] width 7 height 7
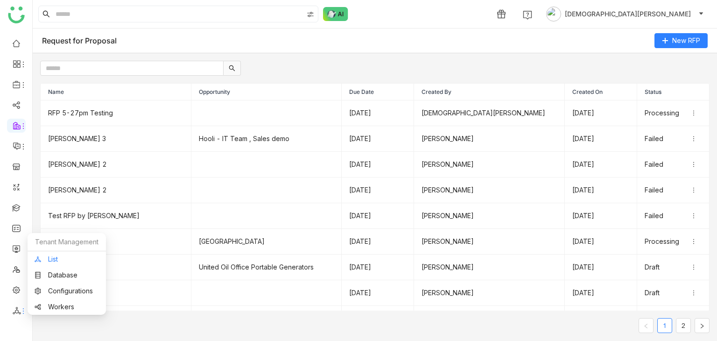
click at [56, 258] on link "List" at bounding box center [67, 259] width 64 height 7
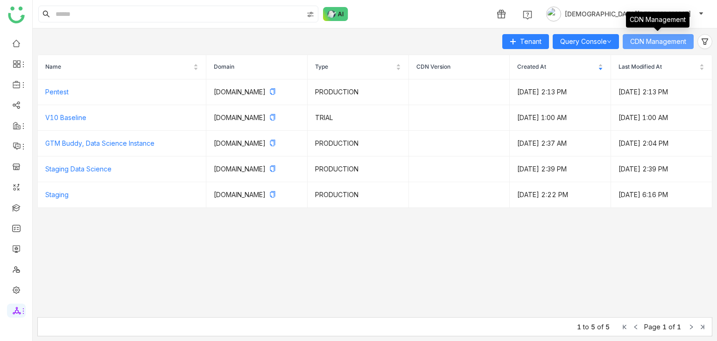
click at [660, 46] on span "CDN Management" at bounding box center [658, 41] width 56 height 10
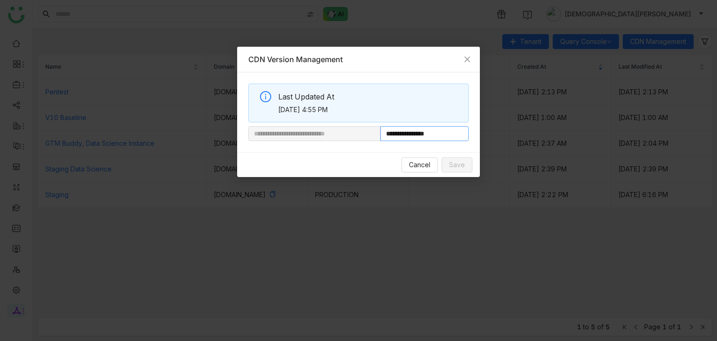
drag, startPoint x: 412, startPoint y: 132, endPoint x: 462, endPoint y: 132, distance: 50.0
click at [462, 132] on input "**********" at bounding box center [424, 133] width 88 height 15
paste input "**********"
type input "**********"
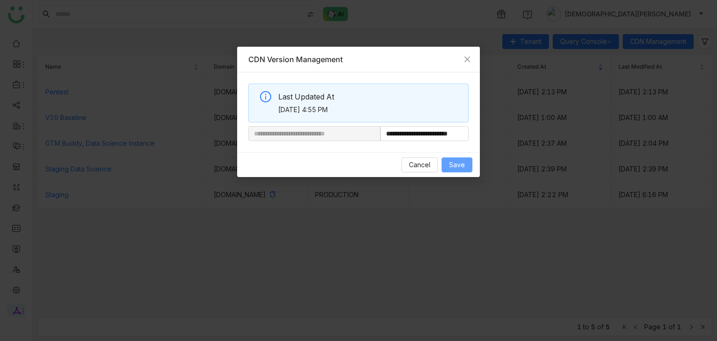
scroll to position [0, 0]
click at [459, 161] on span "Save" at bounding box center [457, 165] width 16 height 10
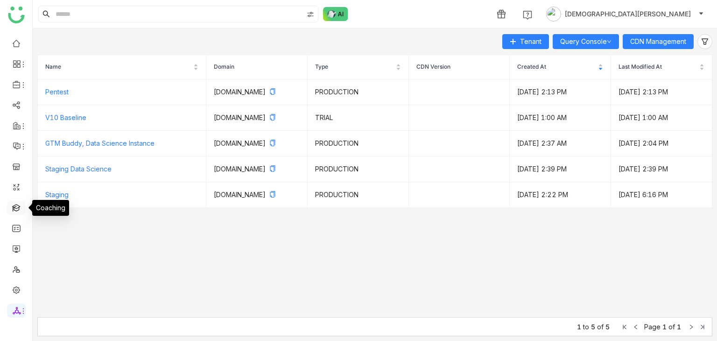
click at [19, 206] on link at bounding box center [16, 207] width 8 height 8
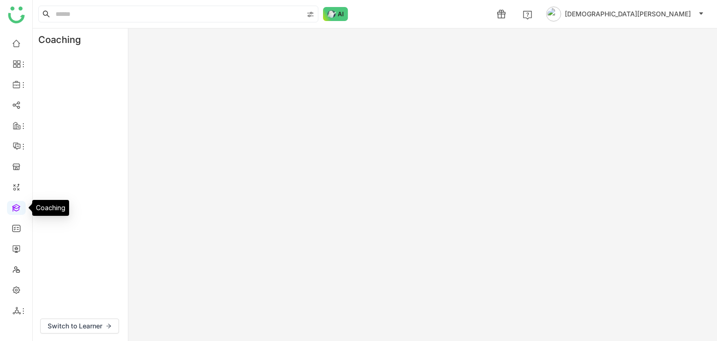
click at [19, 206] on link at bounding box center [16, 207] width 8 height 8
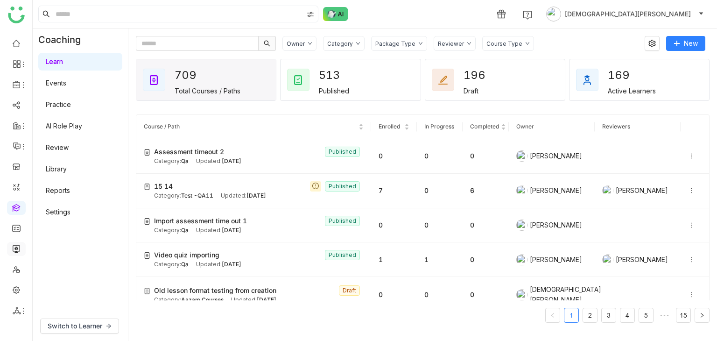
click at [14, 249] on link at bounding box center [16, 248] width 8 height 8
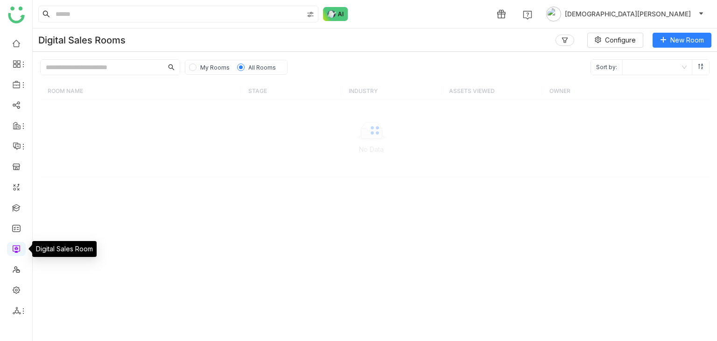
click at [14, 249] on link at bounding box center [16, 248] width 8 height 8
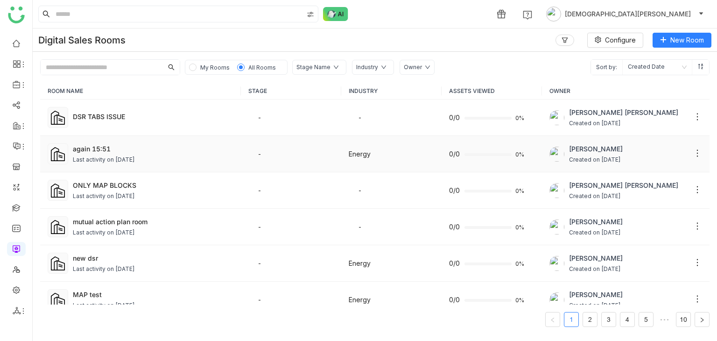
click at [129, 155] on div "Last activity on [DATE]" at bounding box center [104, 159] width 62 height 9
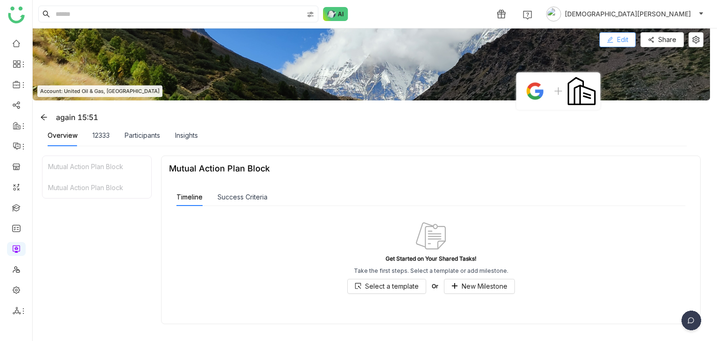
click at [609, 42] on icon at bounding box center [610, 40] width 6 height 6
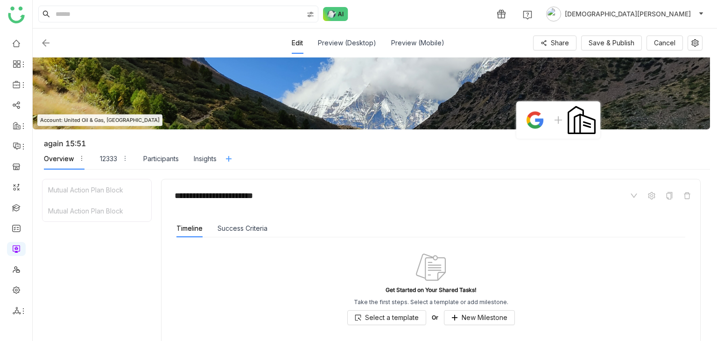
click at [232, 157] on icon at bounding box center [228, 158] width 7 height 7
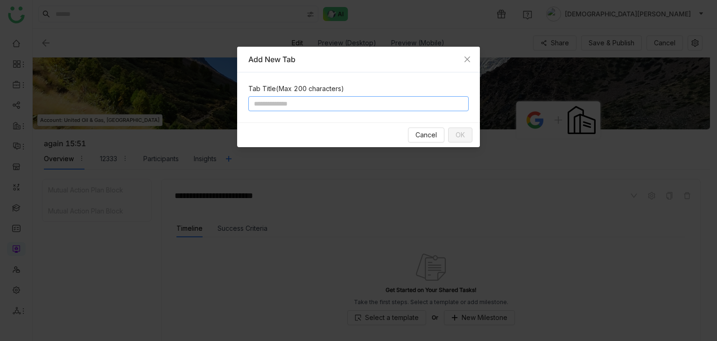
click at [330, 101] on input at bounding box center [358, 103] width 220 height 15
type input "*******"
click at [460, 130] on span "OK" at bounding box center [460, 135] width 9 height 10
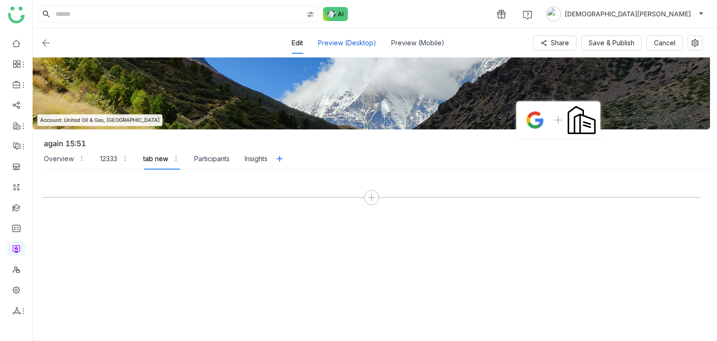
click at [351, 38] on div "Preview (Desktop)" at bounding box center [347, 42] width 58 height 21
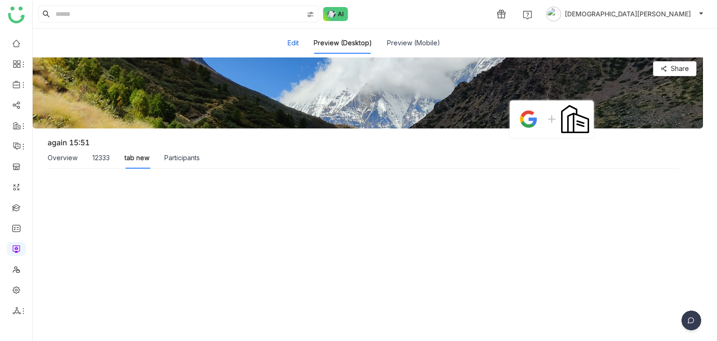
click at [295, 43] on button "Edit" at bounding box center [293, 43] width 11 height 10
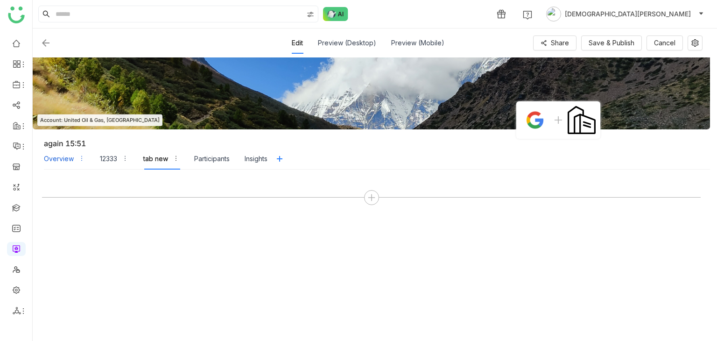
click at [52, 161] on div "Overview" at bounding box center [59, 159] width 30 height 10
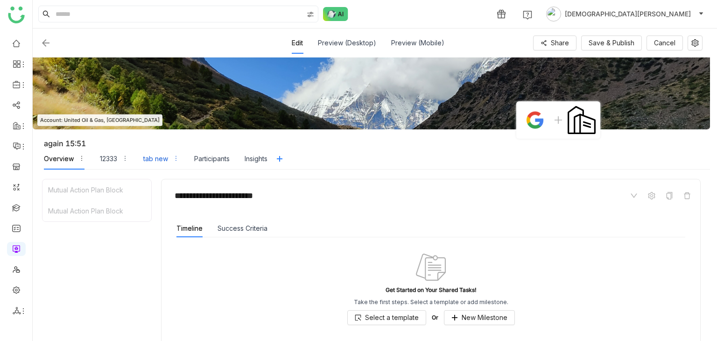
click at [159, 158] on div "tab new" at bounding box center [155, 159] width 25 height 10
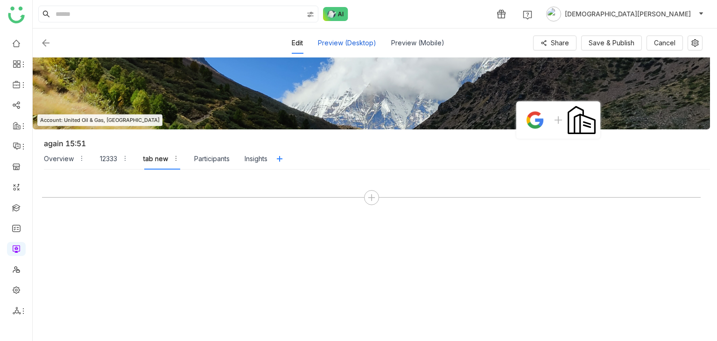
click at [359, 42] on div "Preview (Desktop)" at bounding box center [347, 42] width 58 height 21
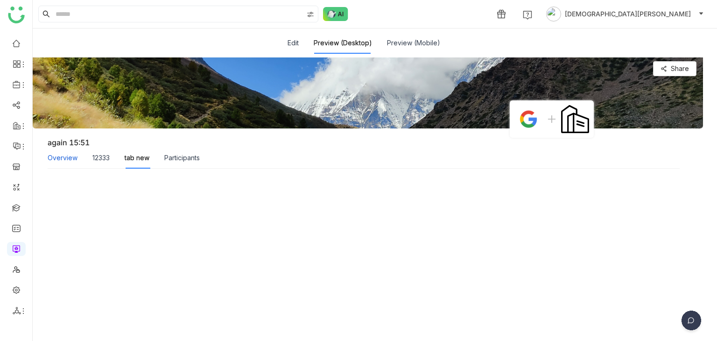
click at [69, 160] on div "Overview" at bounding box center [63, 158] width 30 height 10
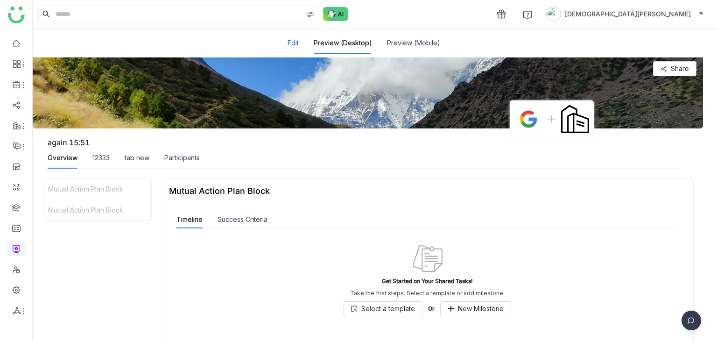
click at [292, 43] on button "Edit" at bounding box center [293, 43] width 11 height 10
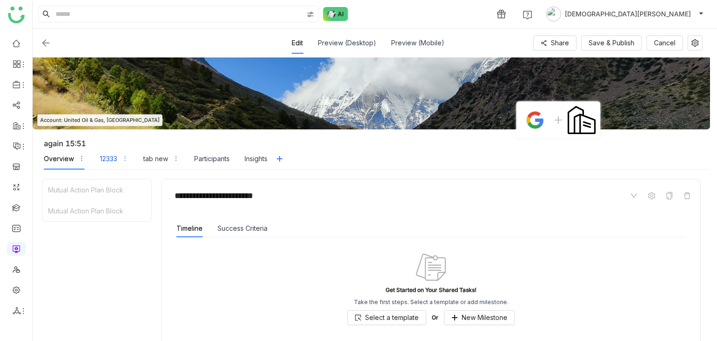
click at [102, 157] on div "12333" at bounding box center [108, 159] width 17 height 10
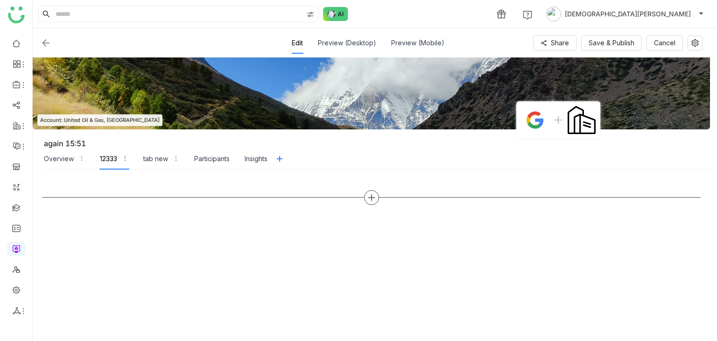
click at [370, 200] on icon at bounding box center [371, 197] width 8 height 8
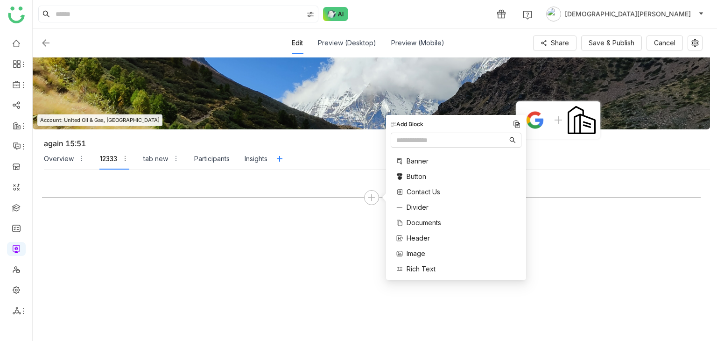
click at [431, 189] on span "Contact Us" at bounding box center [424, 192] width 34 height 10
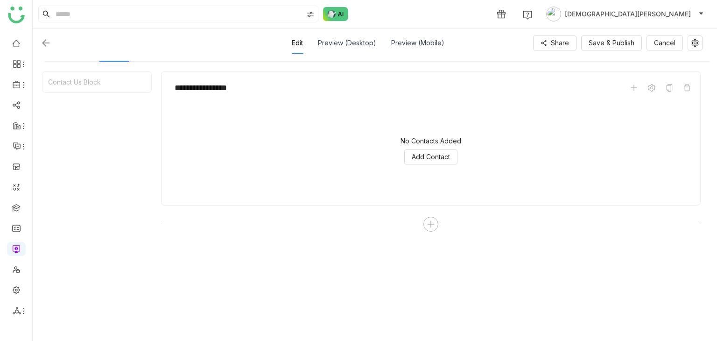
scroll to position [113, 0]
click at [431, 219] on icon at bounding box center [431, 219] width 8 height 8
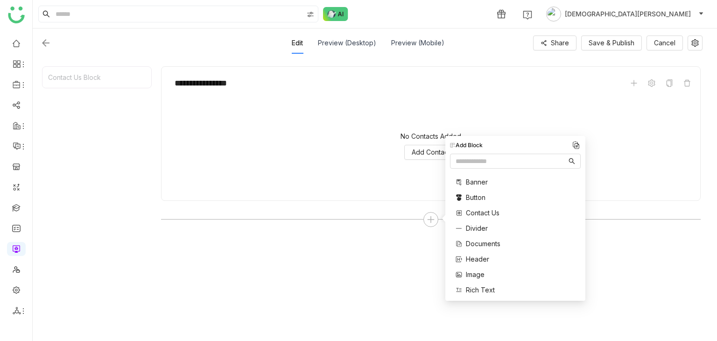
click at [465, 257] on div "Header" at bounding box center [473, 259] width 34 height 10
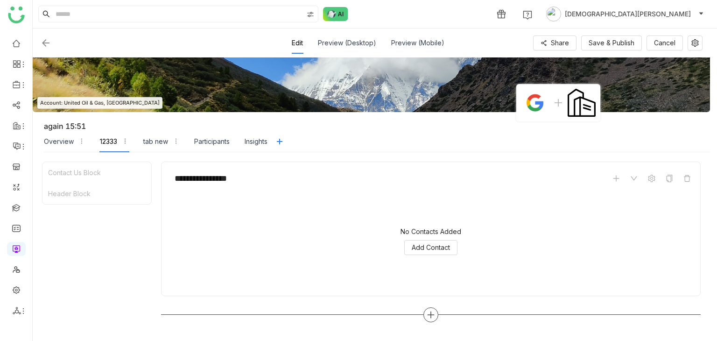
scroll to position [0, 0]
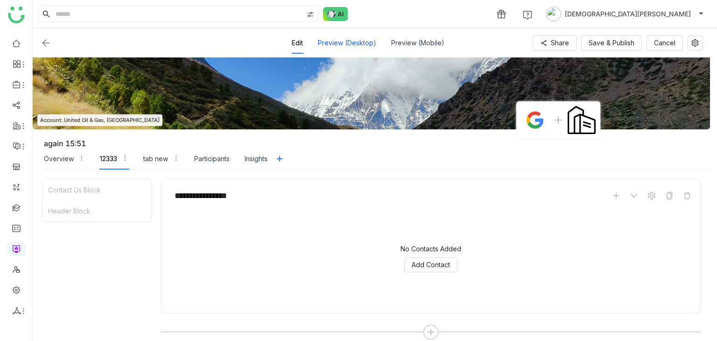
click at [359, 45] on div "Preview (Desktop)" at bounding box center [347, 42] width 58 height 21
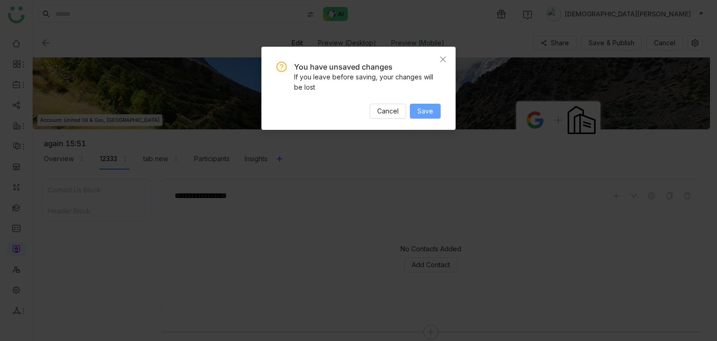
click at [419, 107] on span "Save" at bounding box center [425, 111] width 16 height 10
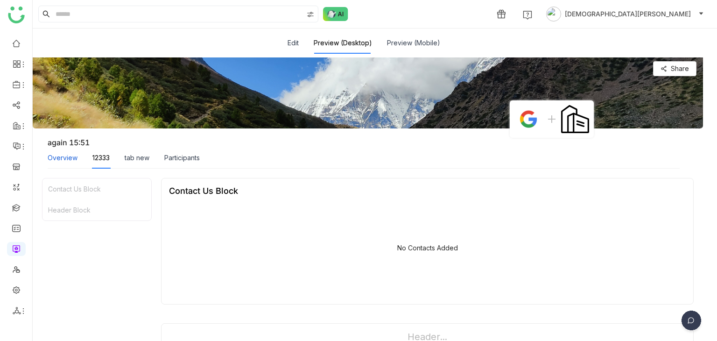
click at [58, 160] on div "Overview" at bounding box center [63, 158] width 30 height 10
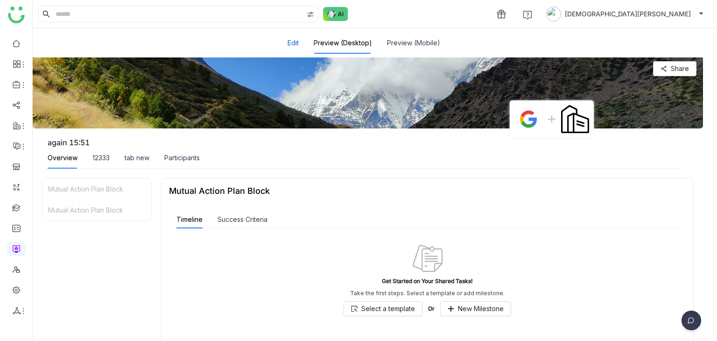
click at [289, 41] on button "Edit" at bounding box center [293, 43] width 11 height 10
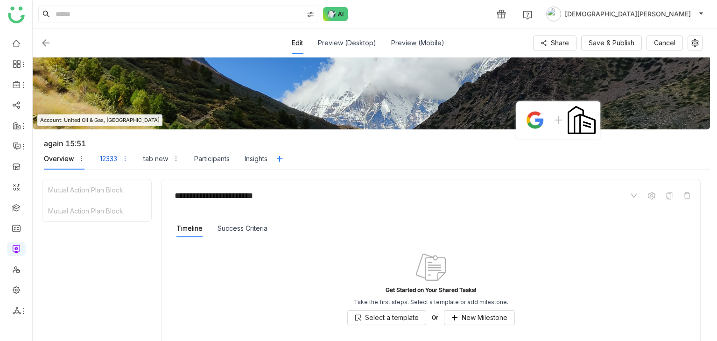
click at [110, 159] on div "12333" at bounding box center [108, 159] width 17 height 10
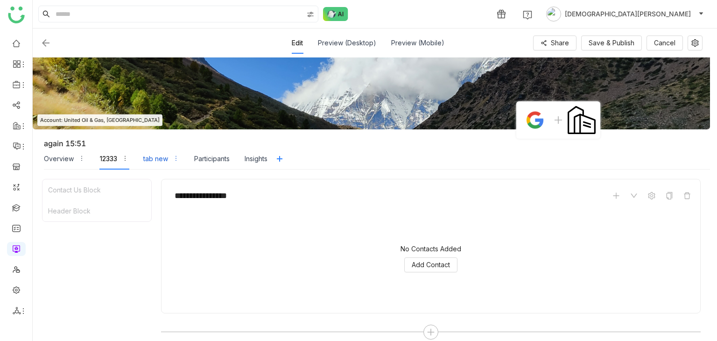
click at [156, 155] on div "tab new" at bounding box center [155, 159] width 25 height 10
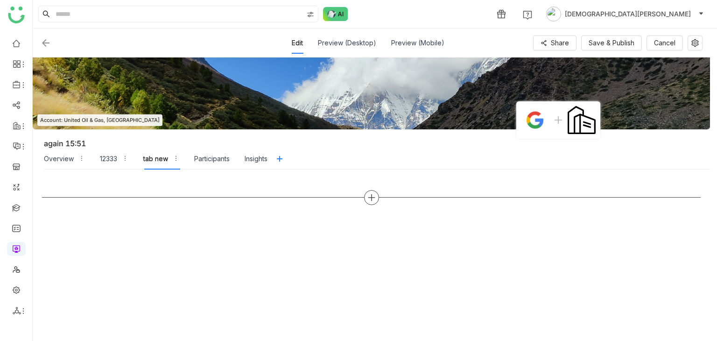
click at [375, 193] on div at bounding box center [371, 197] width 15 height 15
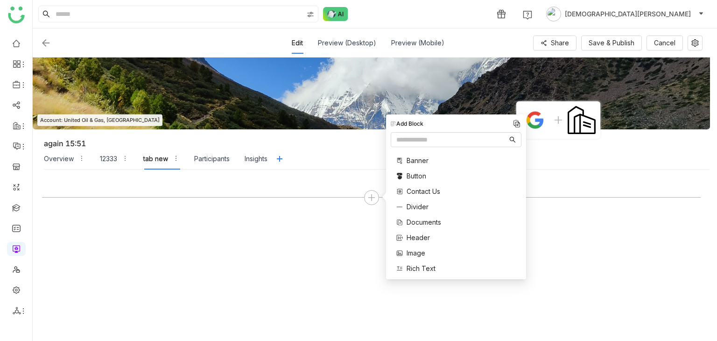
click at [416, 219] on span "Documents" at bounding box center [424, 222] width 35 height 10
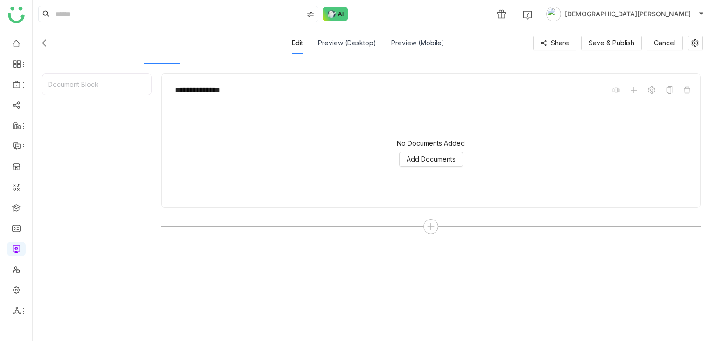
scroll to position [113, 0]
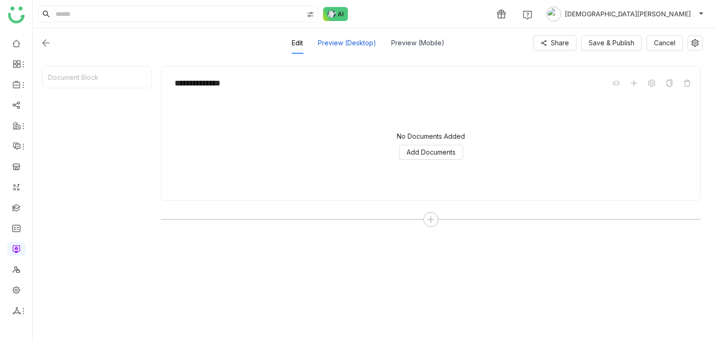
click at [325, 41] on div "Preview (Desktop)" at bounding box center [347, 42] width 58 height 21
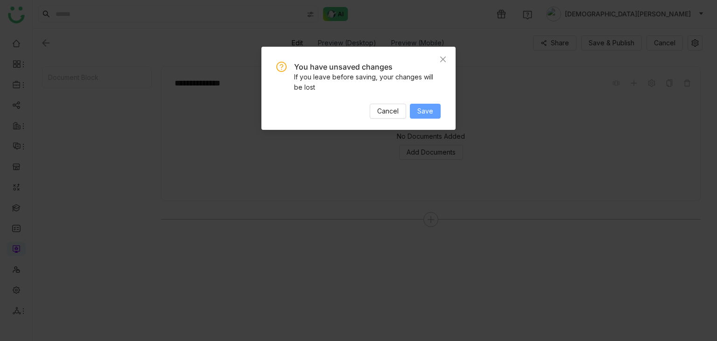
click at [423, 105] on button "Save" at bounding box center [425, 111] width 31 height 15
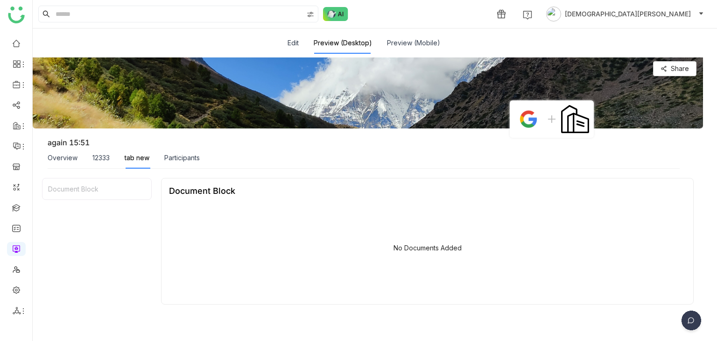
click at [54, 163] on div "Overview" at bounding box center [63, 157] width 30 height 21
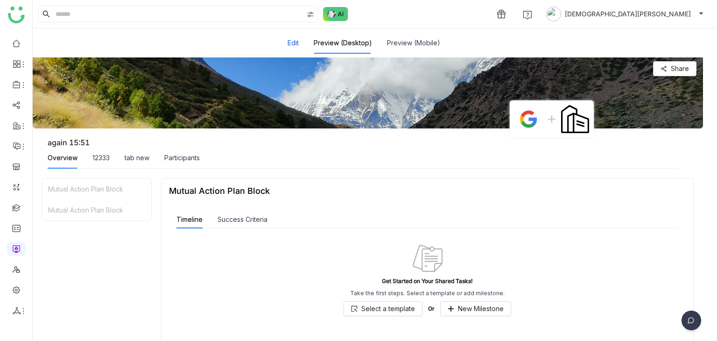
click at [291, 42] on button "Edit" at bounding box center [293, 43] width 11 height 10
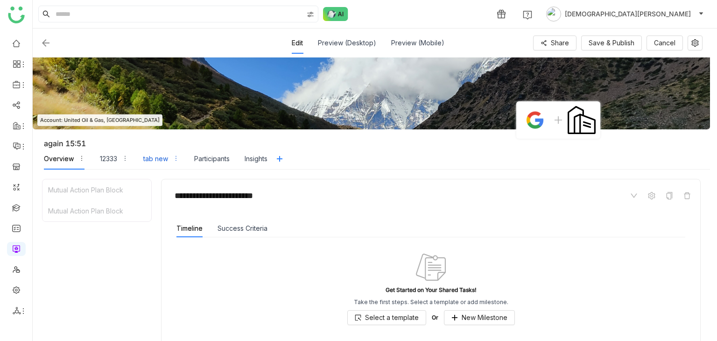
click at [155, 154] on div "tab new" at bounding box center [155, 159] width 25 height 10
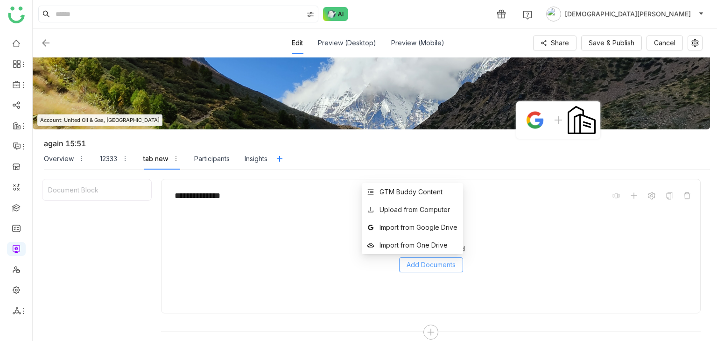
click at [433, 265] on span "Add Documents" at bounding box center [431, 265] width 49 height 10
click at [394, 201] on li "Upload from Computer" at bounding box center [412, 210] width 101 height 18
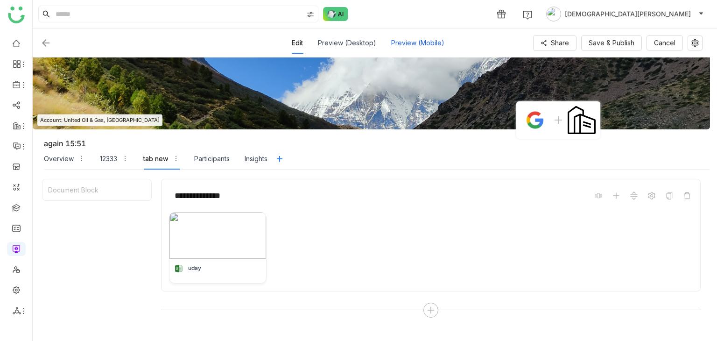
click at [413, 42] on div "Preview (Mobile)" at bounding box center [417, 42] width 53 height 21
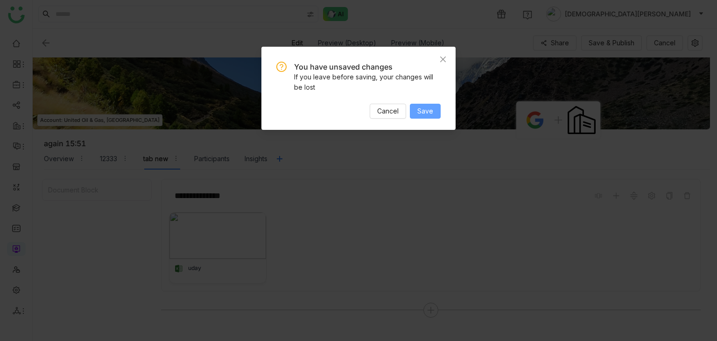
click at [411, 114] on button "Save" at bounding box center [425, 111] width 31 height 15
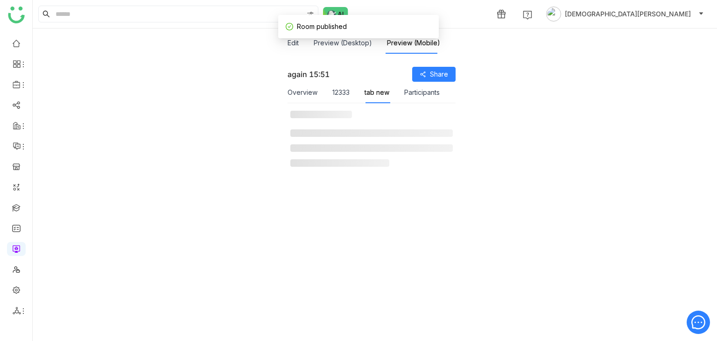
click at [338, 94] on button "12333" at bounding box center [340, 92] width 17 height 10
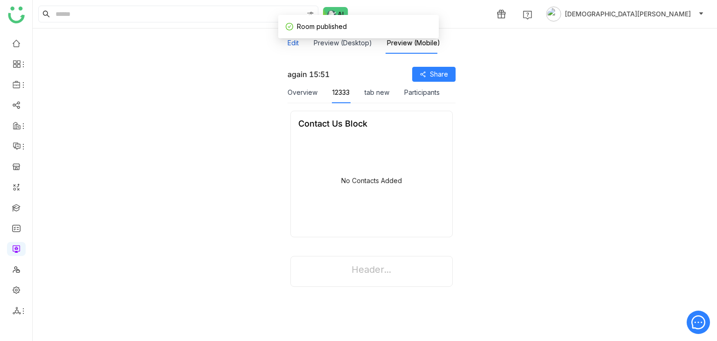
click at [293, 42] on button "Edit" at bounding box center [293, 43] width 11 height 10
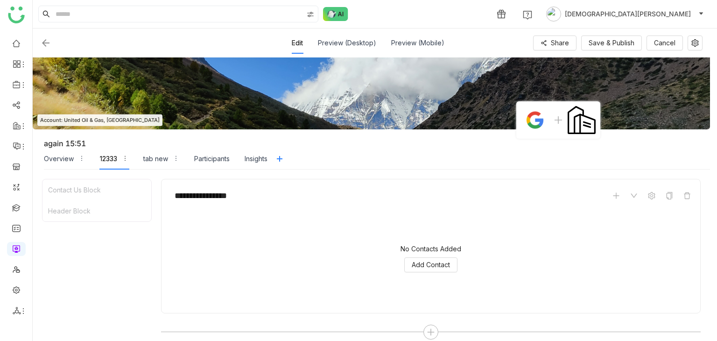
click at [193, 160] on div "Overview 12333 tab new Participants Insights" at bounding box center [156, 158] width 224 height 21
click at [156, 159] on div "tab new" at bounding box center [155, 159] width 25 height 10
click at [281, 159] on icon at bounding box center [279, 158] width 7 height 7
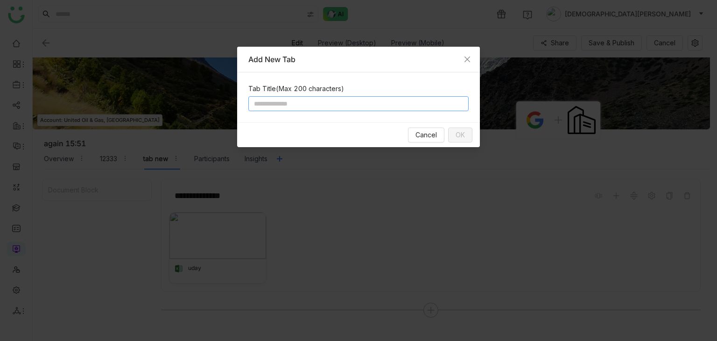
click at [308, 103] on input at bounding box center [358, 103] width 220 height 15
type input "*******"
click at [460, 135] on span "OK" at bounding box center [460, 135] width 9 height 10
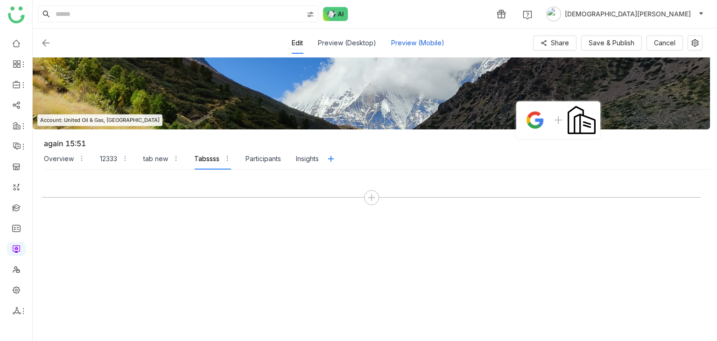
click at [415, 49] on div "Preview (Mobile)" at bounding box center [417, 42] width 53 height 21
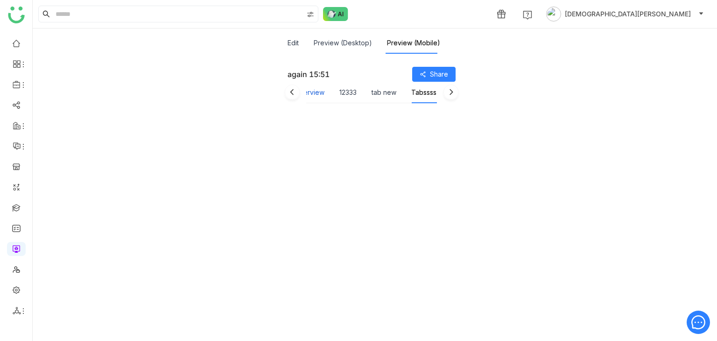
click at [311, 97] on button "Overview" at bounding box center [310, 92] width 30 height 10
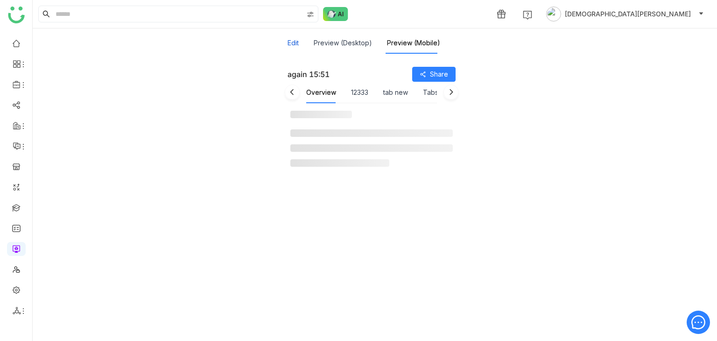
click at [297, 41] on button "Edit" at bounding box center [293, 43] width 11 height 10
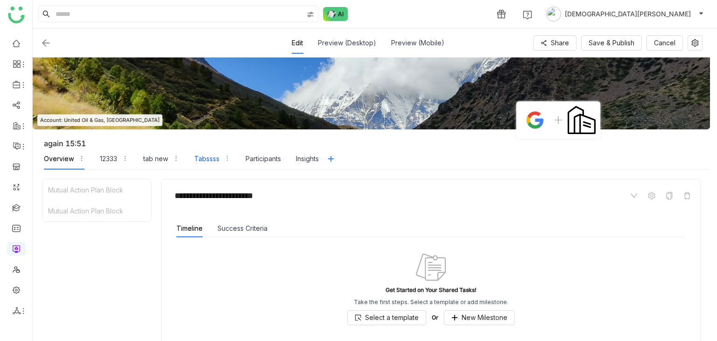
click at [207, 158] on div "Tabssss" at bounding box center [206, 159] width 25 height 10
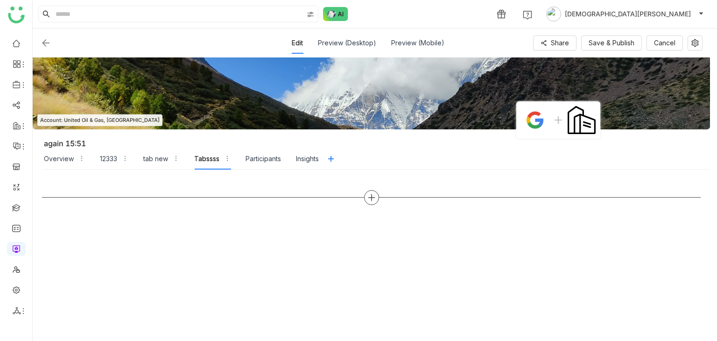
click at [368, 196] on icon at bounding box center [371, 197] width 8 height 8
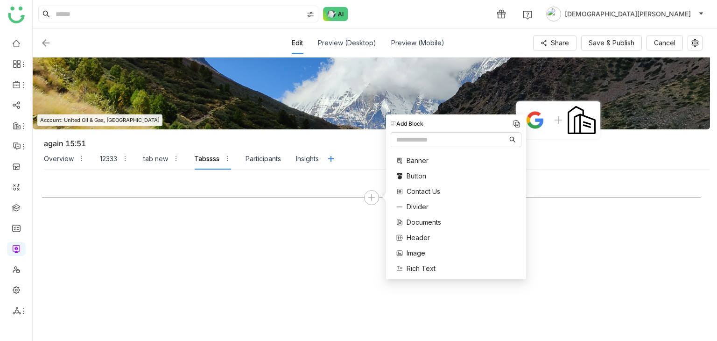
click at [416, 189] on span "Contact Us" at bounding box center [424, 191] width 34 height 10
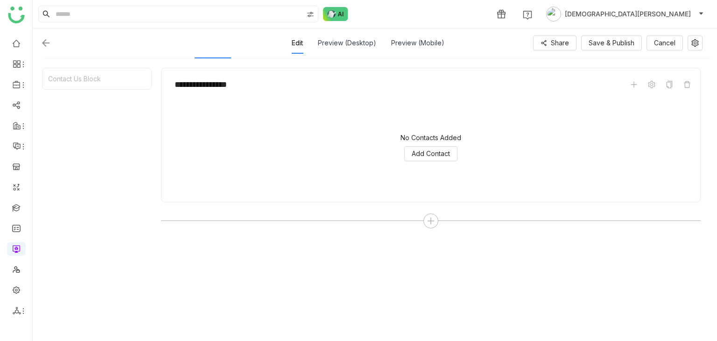
scroll to position [113, 0]
click at [419, 42] on div "Preview (Mobile)" at bounding box center [417, 42] width 53 height 21
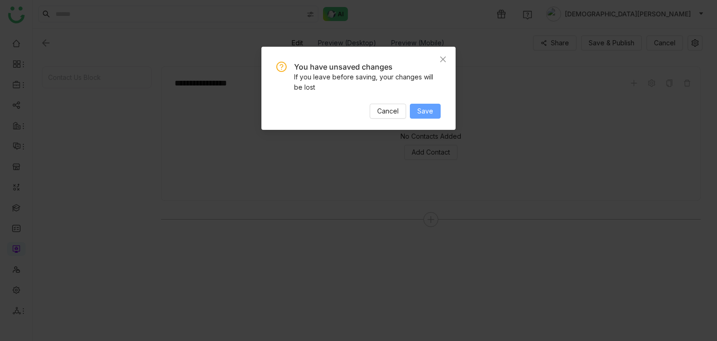
click at [431, 107] on span "Save" at bounding box center [425, 111] width 16 height 10
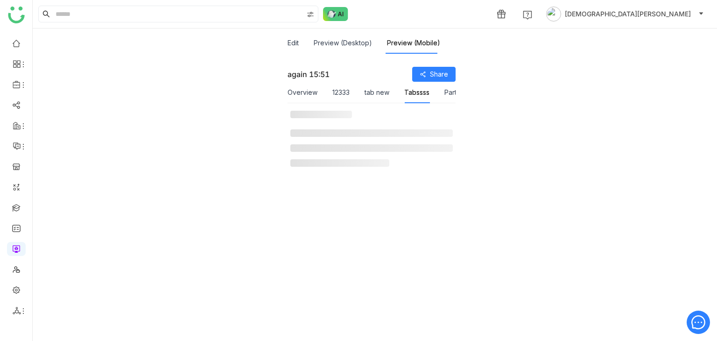
scroll to position [0, 0]
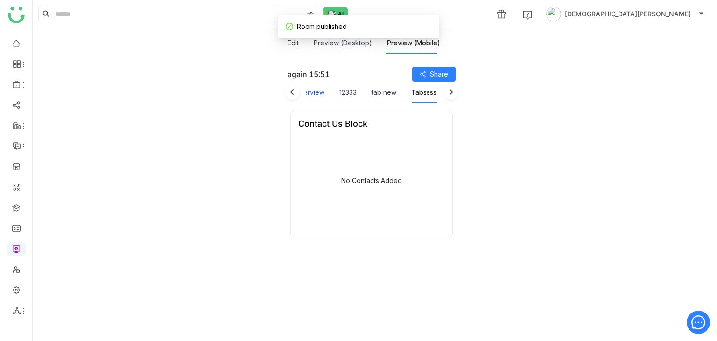
click at [319, 90] on button "Overview" at bounding box center [310, 92] width 30 height 10
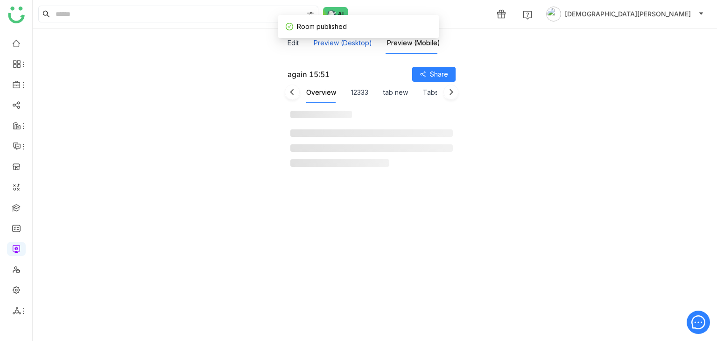
click at [332, 41] on button "Preview (Desktop)" at bounding box center [343, 43] width 58 height 10
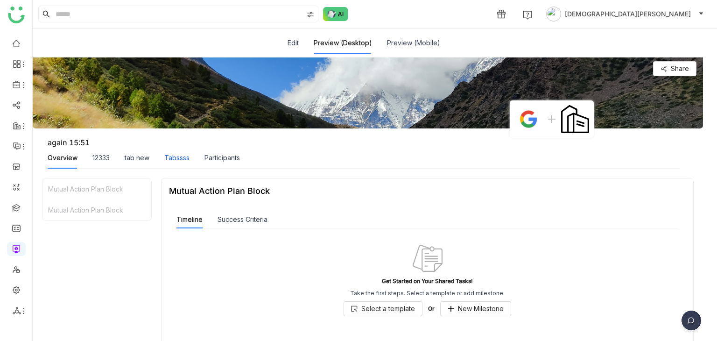
click at [174, 155] on div "Tabssss" at bounding box center [176, 158] width 25 height 10
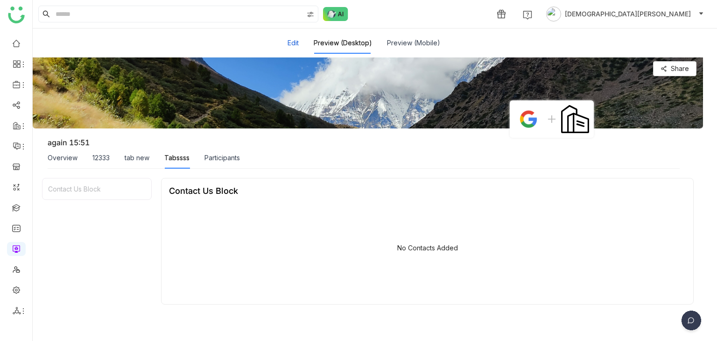
click at [291, 44] on button "Edit" at bounding box center [293, 43] width 11 height 10
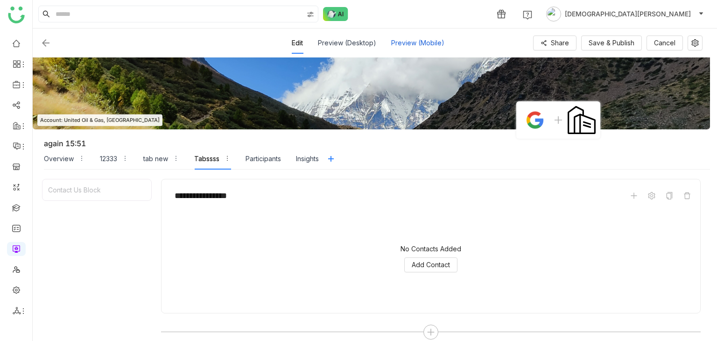
click at [417, 39] on div "Preview (Mobile)" at bounding box center [417, 42] width 53 height 21
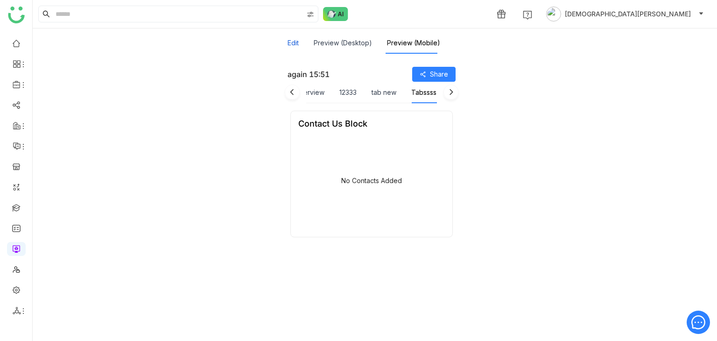
click at [295, 42] on button "Edit" at bounding box center [293, 43] width 11 height 10
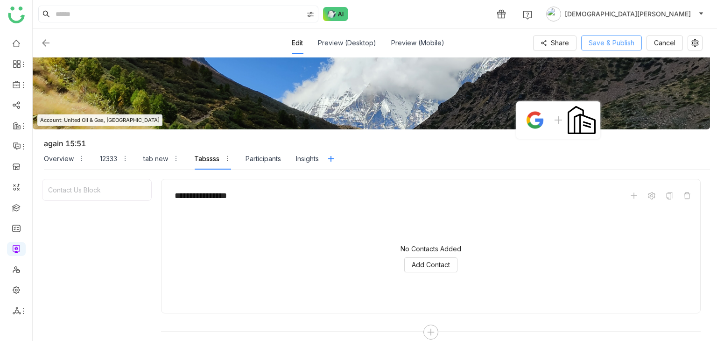
click at [605, 39] on span "Save & Publish" at bounding box center [612, 43] width 46 height 10
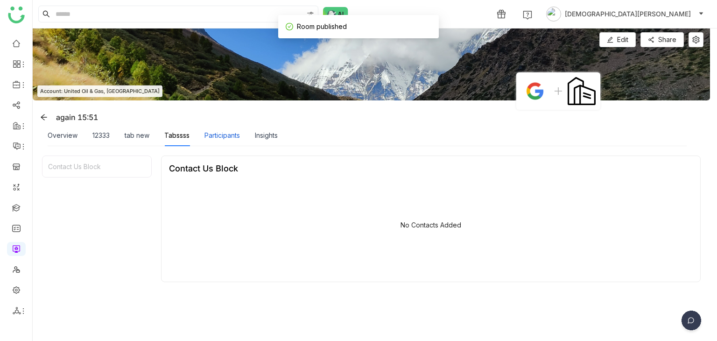
click at [229, 135] on div "Participants" at bounding box center [221, 135] width 35 height 10
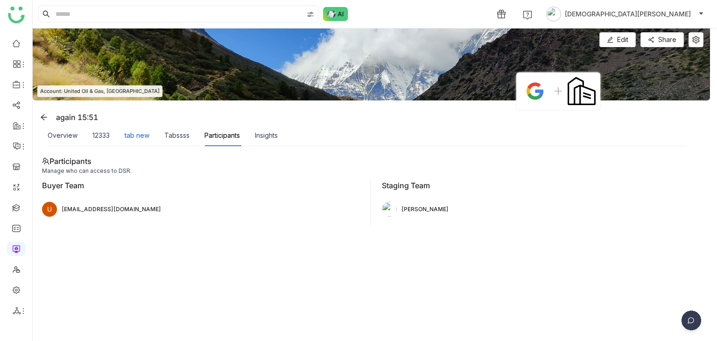
click at [149, 131] on div "tab new" at bounding box center [137, 135] width 25 height 10
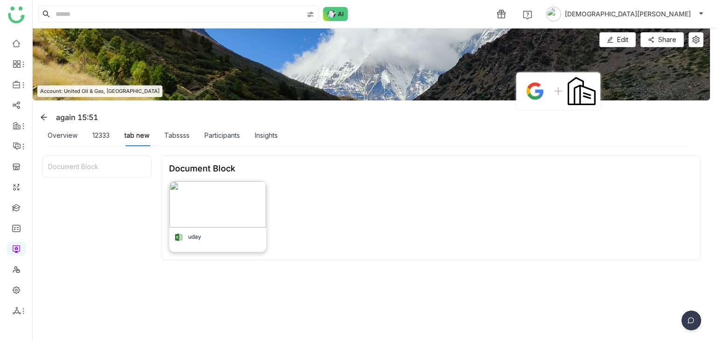
click at [236, 211] on img at bounding box center [217, 204] width 96 height 46
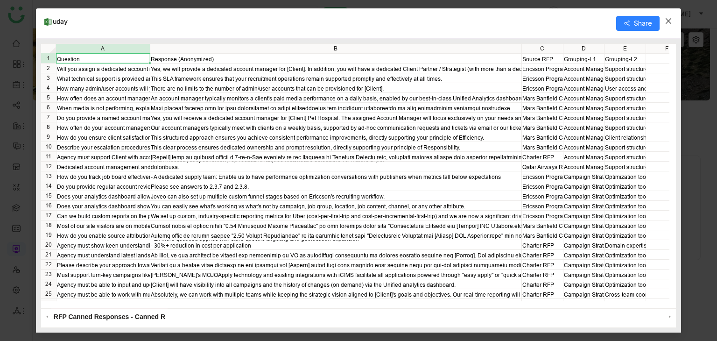
click at [668, 26] on span "Close" at bounding box center [668, 20] width 25 height 25
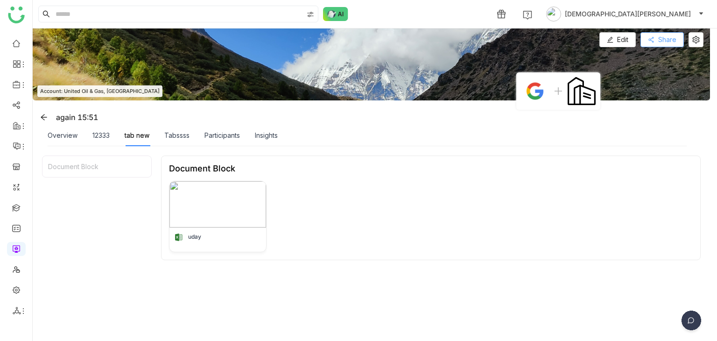
click at [655, 34] on button "Share" at bounding box center [661, 39] width 43 height 15
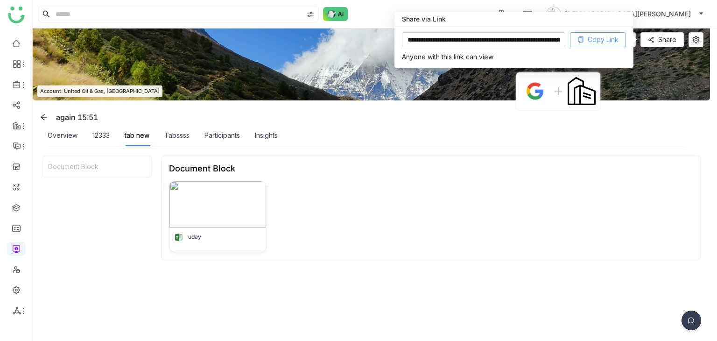
click at [609, 39] on span "Copy Link" at bounding box center [603, 40] width 31 height 10
click at [695, 42] on icon at bounding box center [695, 39] width 7 height 7
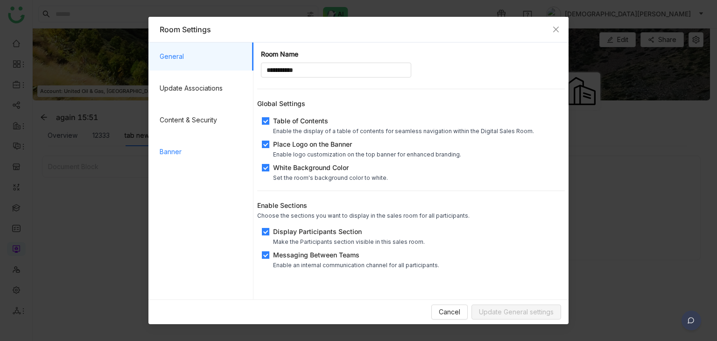
click at [188, 140] on span "Banner" at bounding box center [203, 152] width 86 height 28
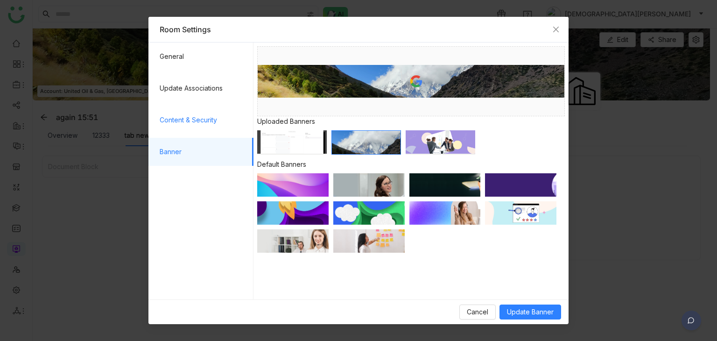
click at [198, 131] on span "Content & Security" at bounding box center [203, 120] width 86 height 28
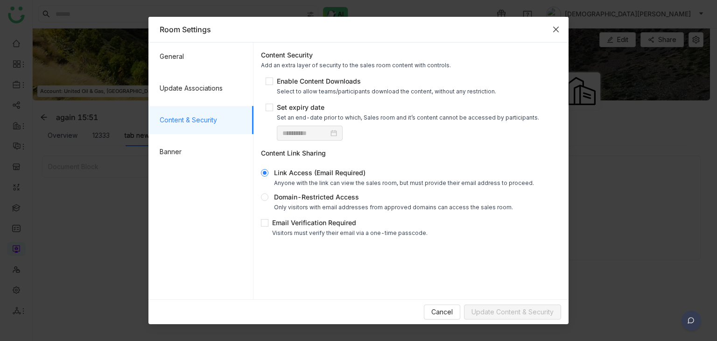
click at [556, 29] on icon "Close" at bounding box center [555, 29] width 7 height 7
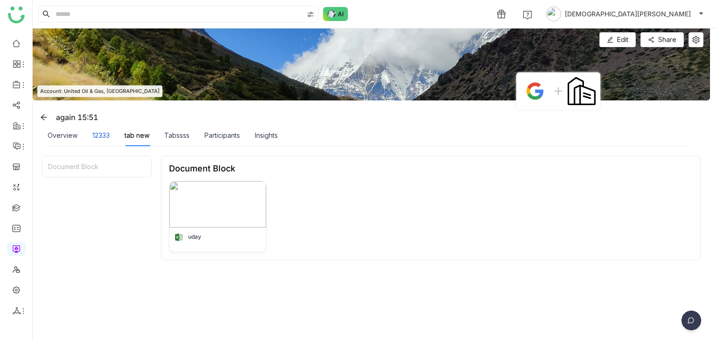
click at [101, 134] on div "12333" at bounding box center [100, 135] width 17 height 10
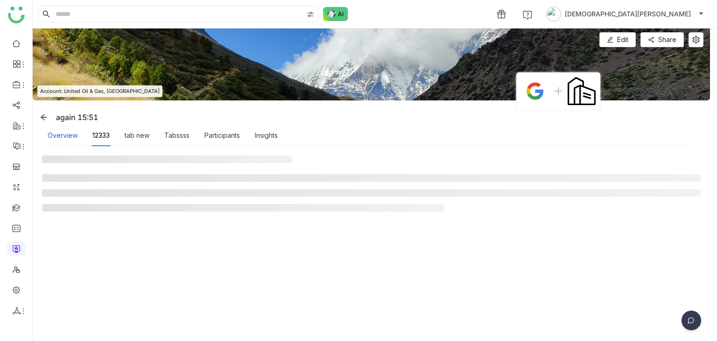
click at [61, 134] on div "Overview" at bounding box center [63, 135] width 30 height 10
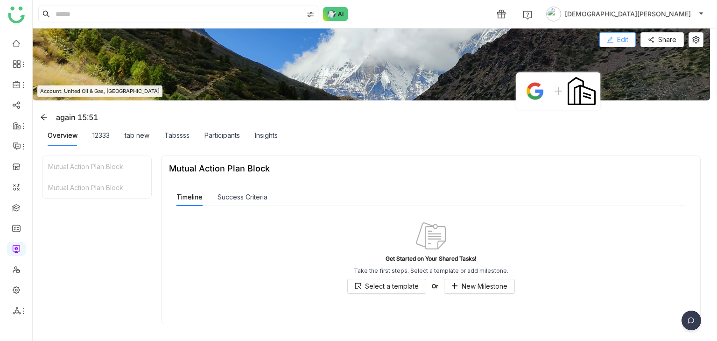
click at [608, 37] on icon at bounding box center [610, 39] width 7 height 7
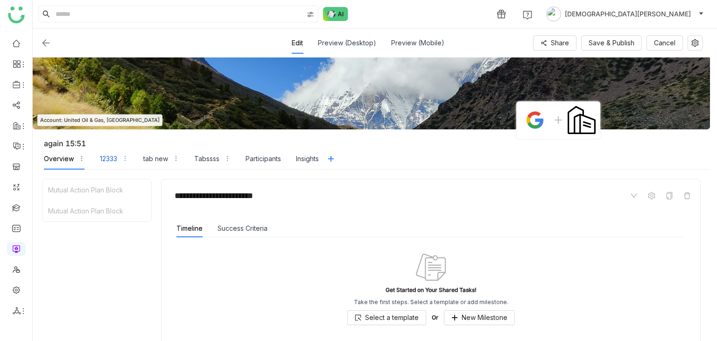
click at [106, 158] on div "12333" at bounding box center [108, 159] width 17 height 10
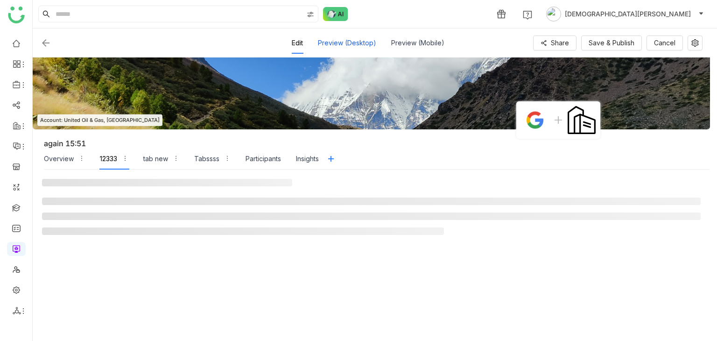
click at [352, 48] on div "Preview (Desktop)" at bounding box center [347, 42] width 58 height 21
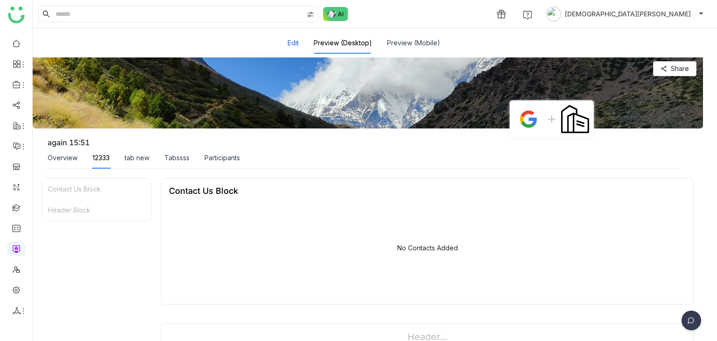
click at [288, 45] on button "Edit" at bounding box center [293, 43] width 11 height 10
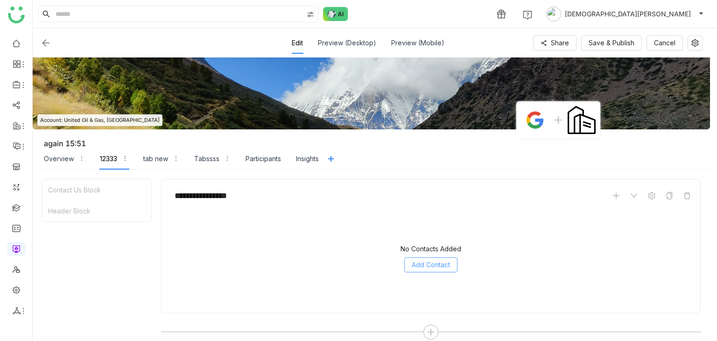
click at [421, 262] on span "Add Contact" at bounding box center [431, 265] width 38 height 10
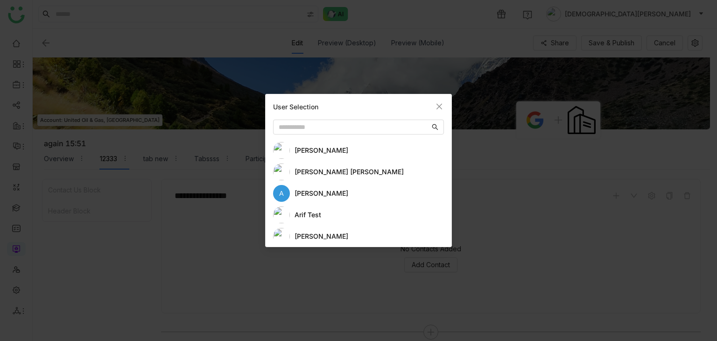
click at [331, 149] on div "aavi aavi" at bounding box center [369, 150] width 149 height 10
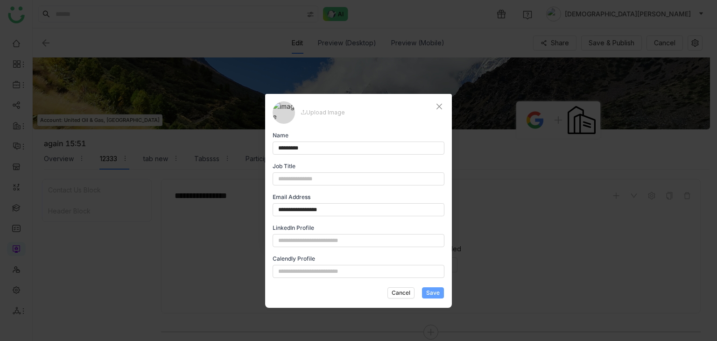
click at [429, 292] on span "Save" at bounding box center [433, 292] width 14 height 8
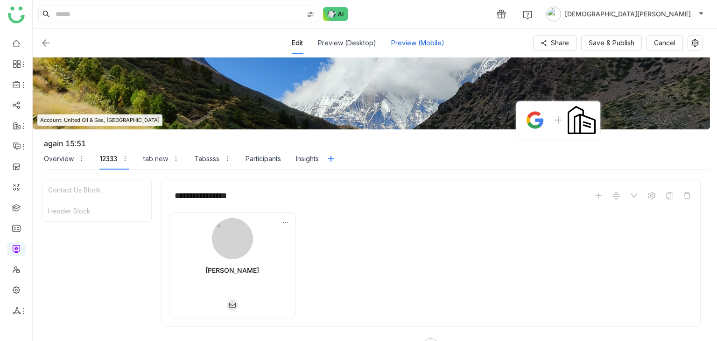
click at [407, 45] on div "Preview (Mobile)" at bounding box center [417, 42] width 53 height 21
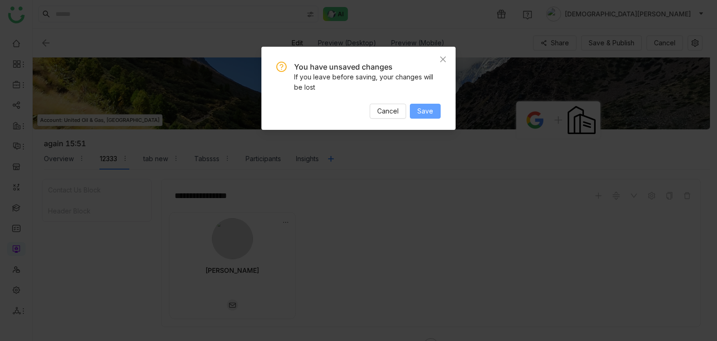
click at [423, 111] on span "Save" at bounding box center [425, 111] width 16 height 10
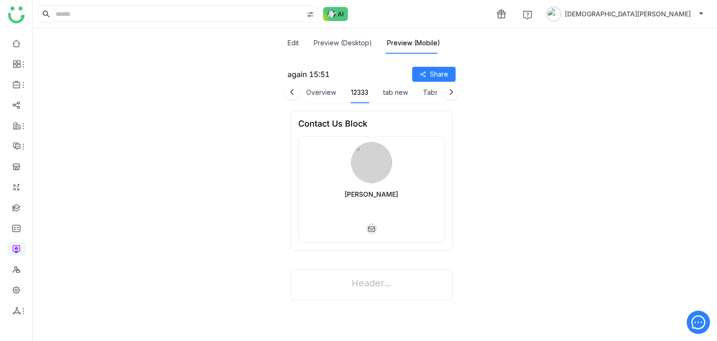
click at [349, 51] on div "Preview (Desktop)" at bounding box center [343, 42] width 58 height 21
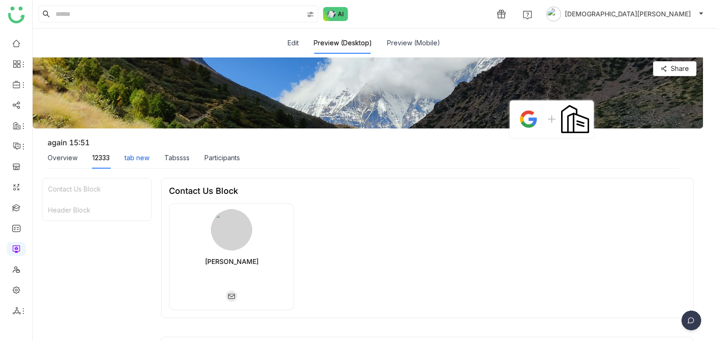
click at [133, 156] on div "tab new" at bounding box center [137, 158] width 25 height 10
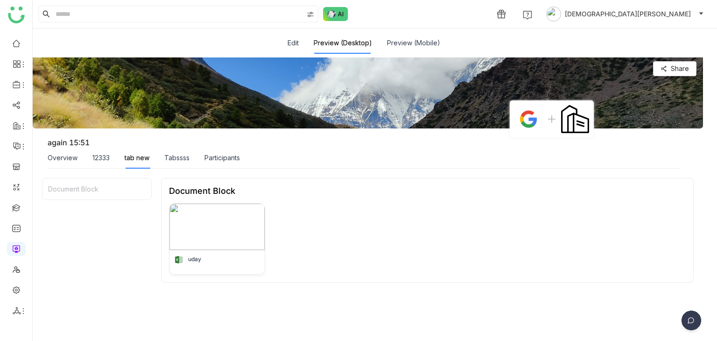
click at [287, 40] on div "Edit Preview (Desktop) Preview (Mobile)" at bounding box center [371, 42] width 662 height 21
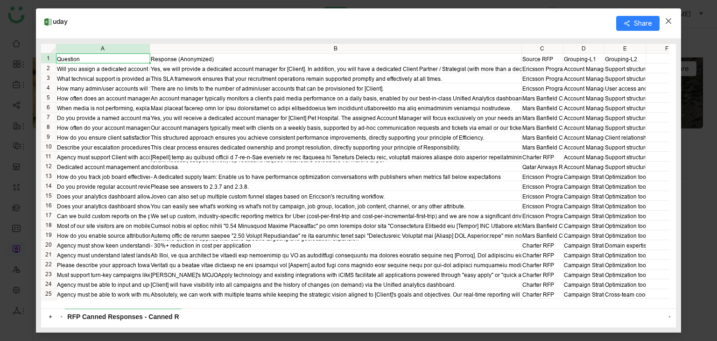
click at [669, 25] on span "Close" at bounding box center [668, 20] width 25 height 25
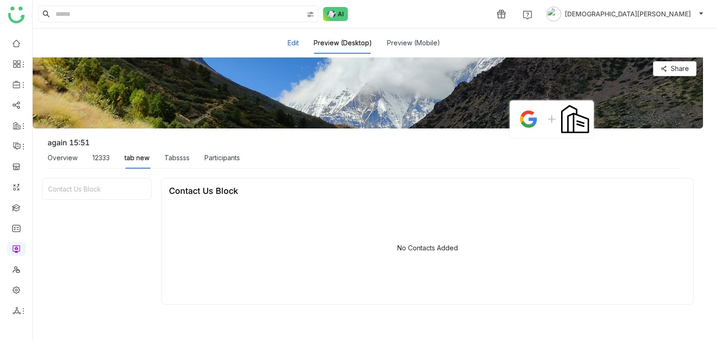
click at [290, 42] on button "Edit" at bounding box center [293, 43] width 11 height 10
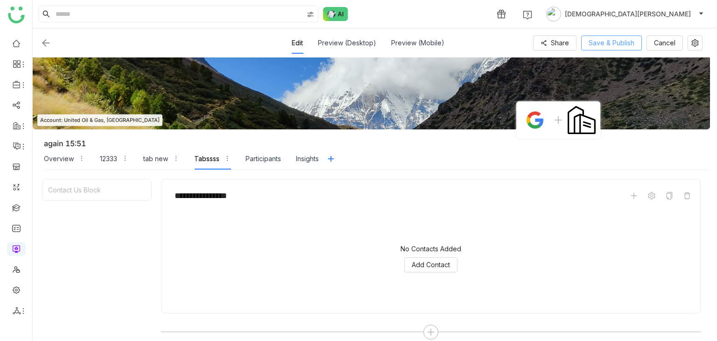
click at [618, 47] on span "Save & Publish" at bounding box center [612, 43] width 46 height 10
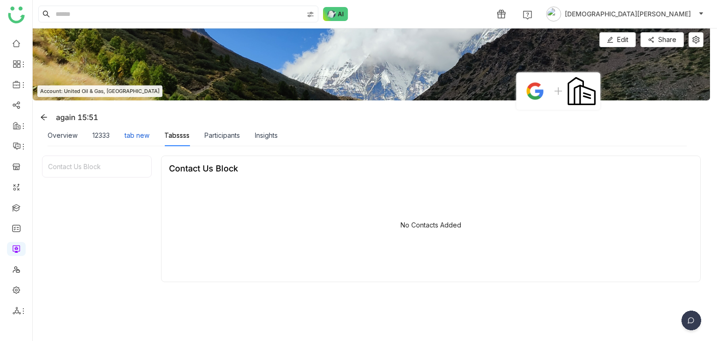
click at [136, 137] on div "tab new" at bounding box center [137, 135] width 25 height 10
click at [108, 136] on div "12333" at bounding box center [100, 135] width 17 height 10
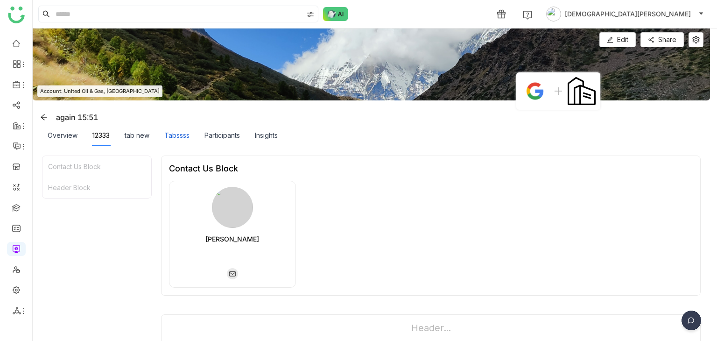
click at [183, 137] on div "Tabssss" at bounding box center [176, 135] width 25 height 10
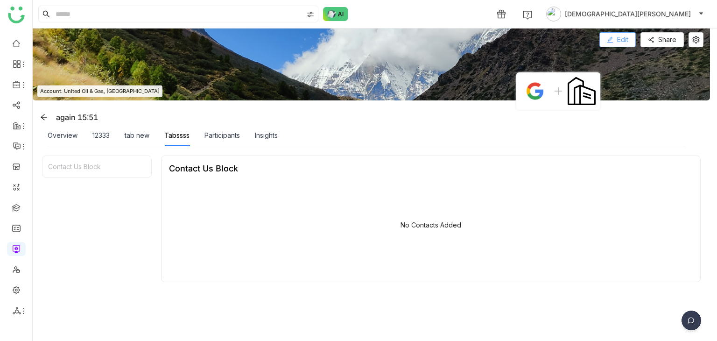
click at [618, 33] on button "Edit" at bounding box center [617, 39] width 36 height 15
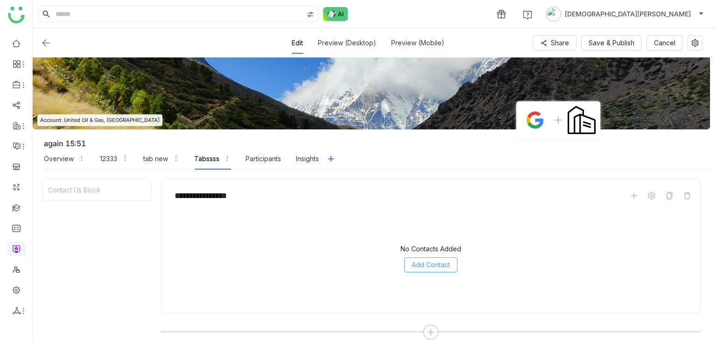
click at [437, 266] on span "Add Contact" at bounding box center [431, 265] width 38 height 10
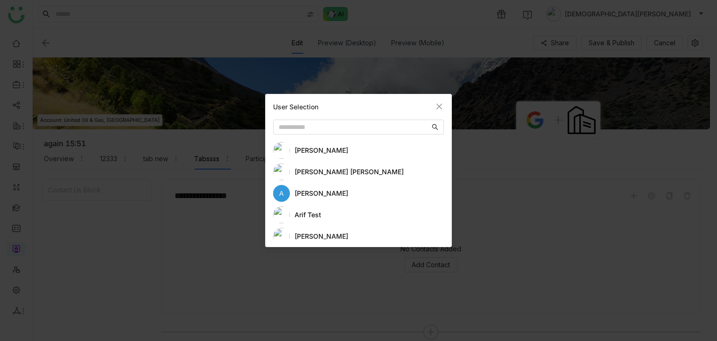
click at [306, 171] on div "Anil Reddy Kesireddy" at bounding box center [369, 172] width 149 height 10
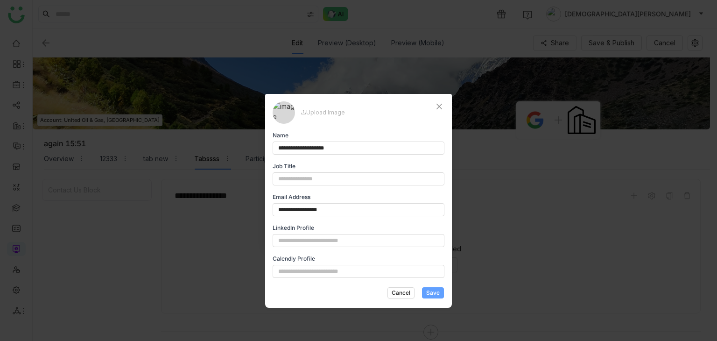
click at [436, 288] on span "Save" at bounding box center [433, 292] width 14 height 8
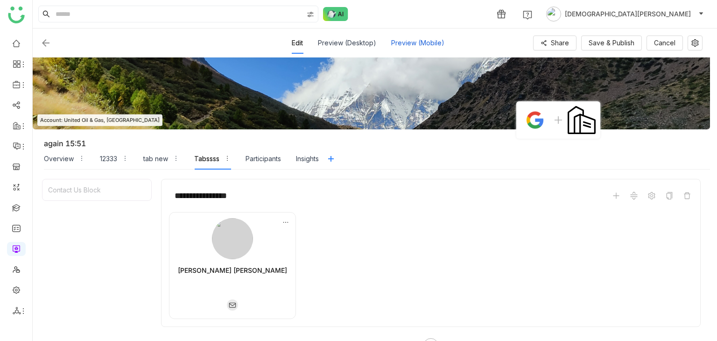
click at [409, 45] on div "Preview (Mobile)" at bounding box center [417, 42] width 53 height 21
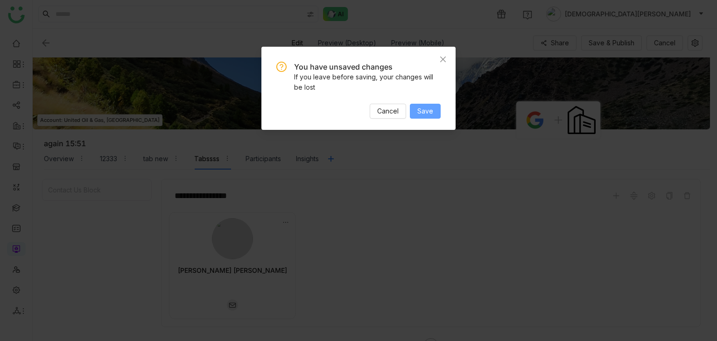
click at [435, 112] on button "Save" at bounding box center [425, 111] width 31 height 15
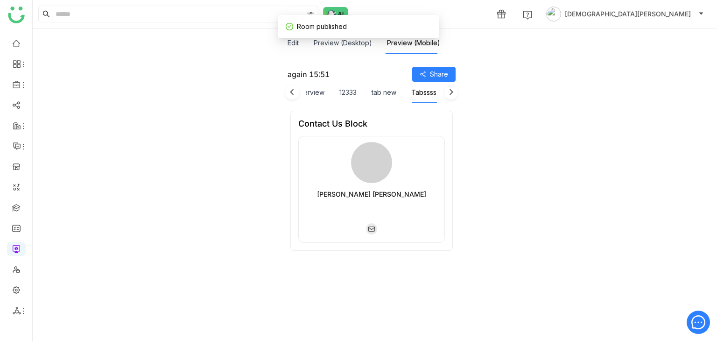
click at [299, 40] on div "Edit Preview (Desktop) Preview (Mobile)" at bounding box center [364, 42] width 153 height 21
click at [338, 41] on button "Preview (Desktop)" at bounding box center [343, 43] width 58 height 10
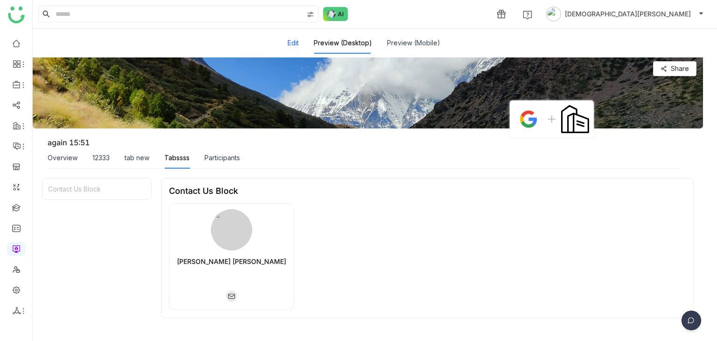
click at [295, 45] on button "Edit" at bounding box center [293, 43] width 11 height 10
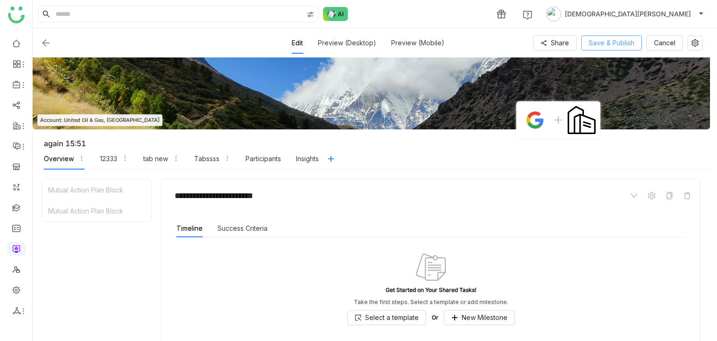
click at [621, 42] on span "Save & Publish" at bounding box center [612, 43] width 46 height 10
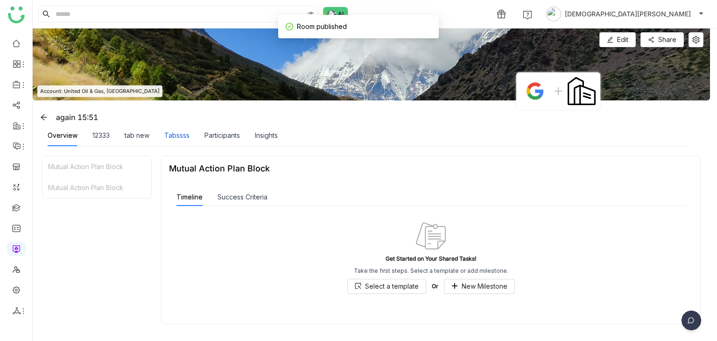
click at [176, 136] on div "Tabssss" at bounding box center [176, 135] width 25 height 10
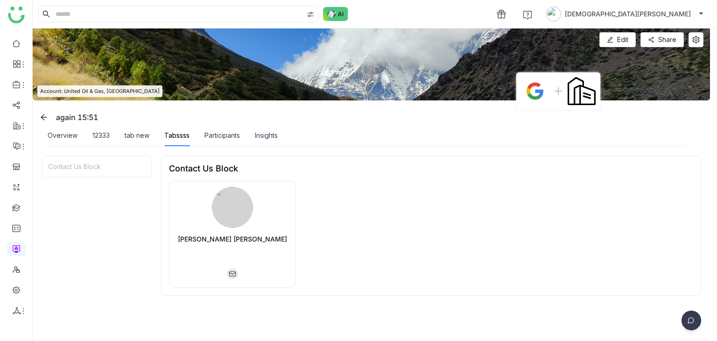
scroll to position [37, 0]
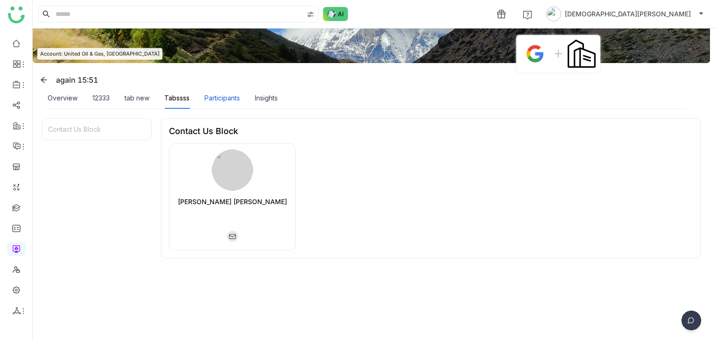
click at [229, 95] on div "Participants" at bounding box center [221, 98] width 35 height 10
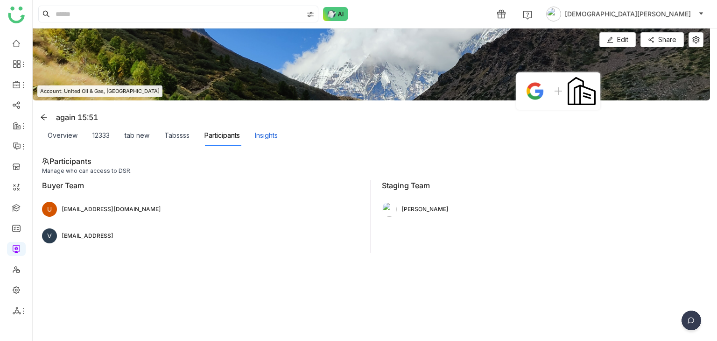
click at [271, 134] on div "Insights" at bounding box center [266, 135] width 23 height 10
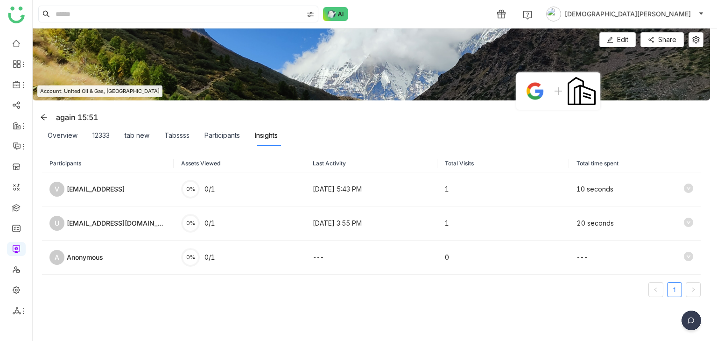
click at [291, 305] on div "Participants Assets Viewed Last Activity Total Visits Total time spent V vis1hn…" at bounding box center [371, 243] width 659 height 176
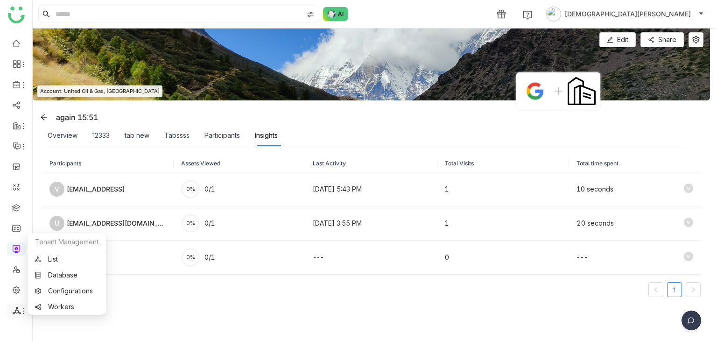
click at [15, 314] on icon at bounding box center [17, 310] width 8 height 8
click at [75, 257] on link "List" at bounding box center [67, 259] width 64 height 7
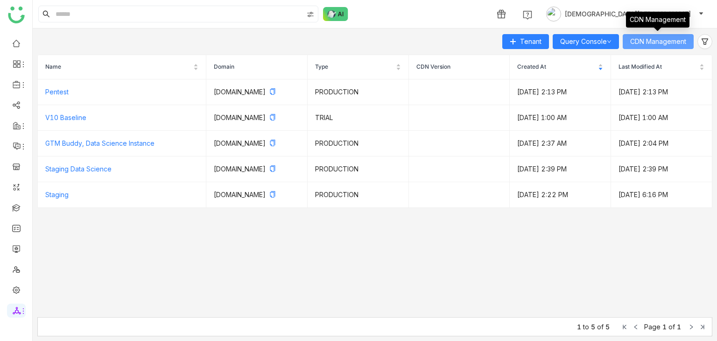
click at [649, 44] on span "CDN Management" at bounding box center [658, 41] width 56 height 10
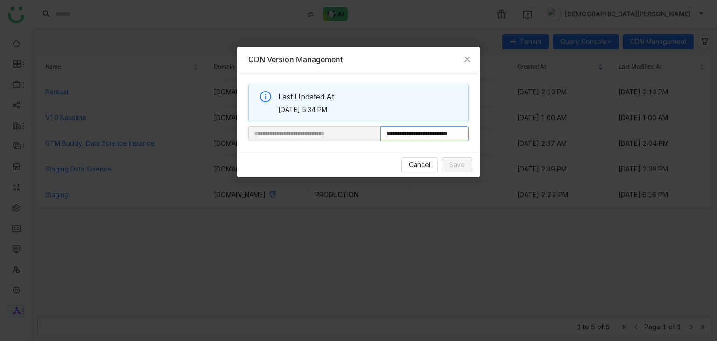
scroll to position [0, 17]
drag, startPoint x: 411, startPoint y: 134, endPoint x: 609, endPoint y: 149, distance: 198.5
click at [609, 149] on nz-modal-container "**********" at bounding box center [358, 170] width 717 height 341
paste input "********"
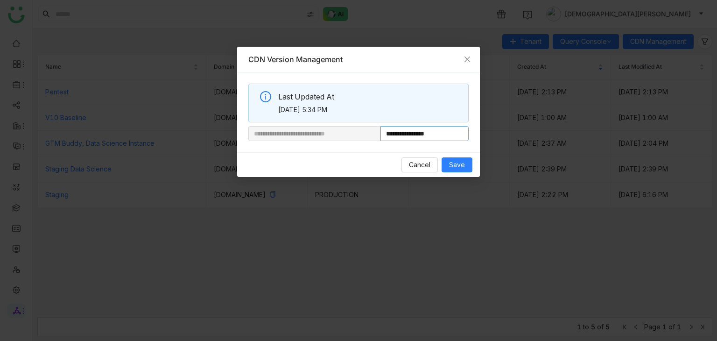
type input "**********"
click at [469, 162] on button "Save" at bounding box center [457, 164] width 31 height 15
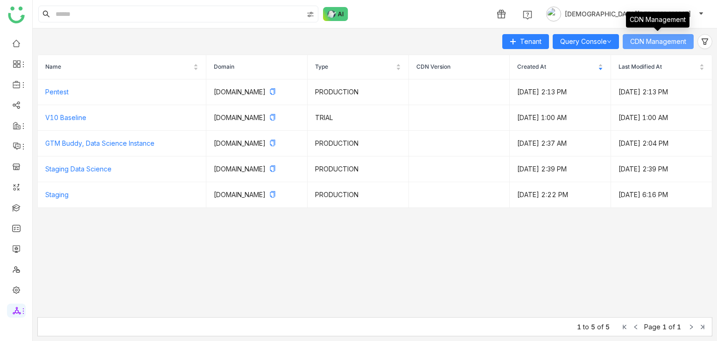
click at [651, 34] on button "CDN Management" at bounding box center [658, 41] width 71 height 15
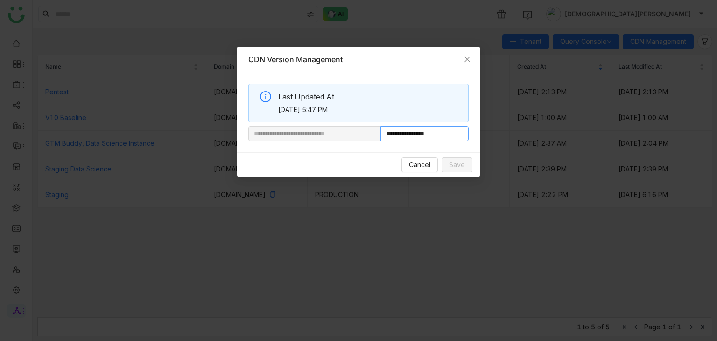
drag, startPoint x: 412, startPoint y: 134, endPoint x: 478, endPoint y: 136, distance: 65.8
click at [478, 136] on div "**********" at bounding box center [358, 112] width 243 height 80
paste input "**********"
type input "**********"
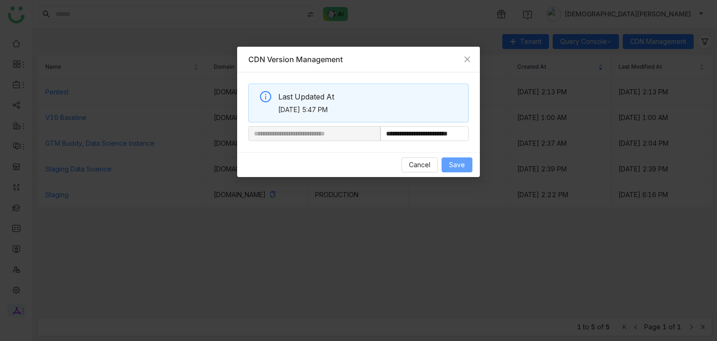
scroll to position [0, 0]
click at [454, 165] on span "Save" at bounding box center [457, 165] width 16 height 10
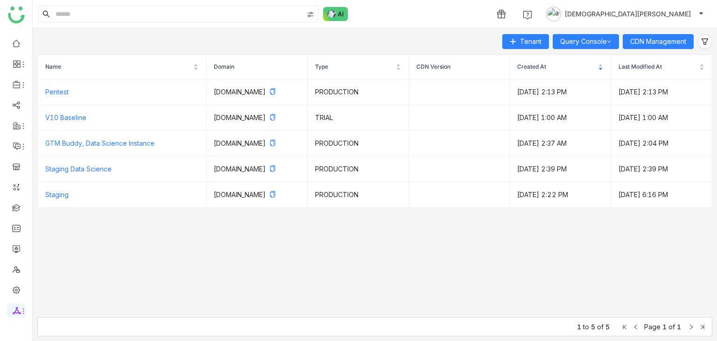
click at [645, 12] on span "[DEMOGRAPHIC_DATA][PERSON_NAME]" at bounding box center [628, 14] width 126 height 10
click at [647, 35] on span "Profile" at bounding box center [652, 35] width 20 height 8
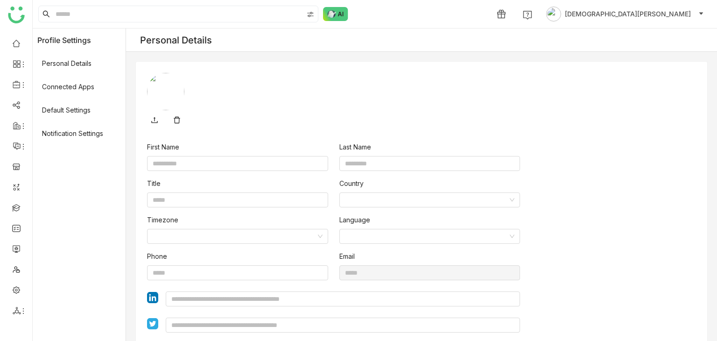
type input "******"
type input "*******"
type input "**********"
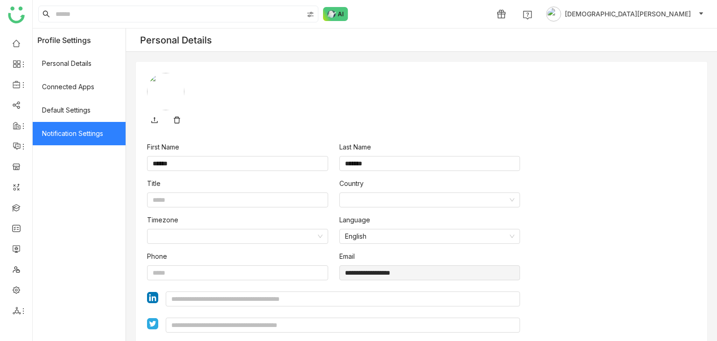
click at [70, 144] on span "Notification Settings" at bounding box center [79, 133] width 93 height 23
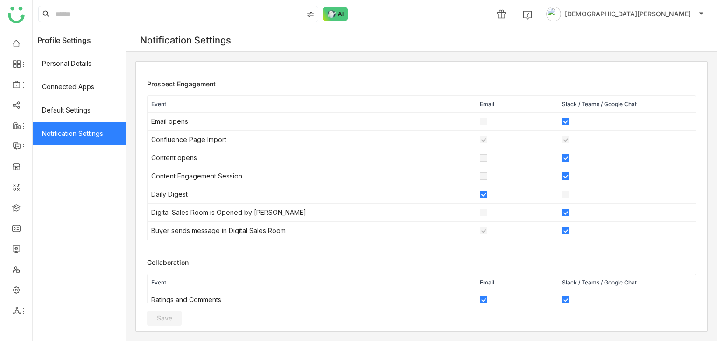
scroll to position [222, 0]
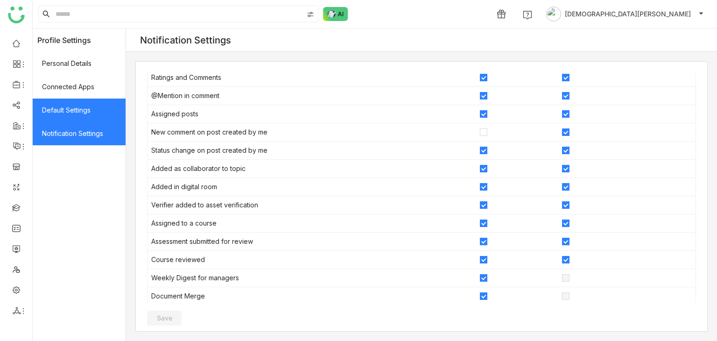
click at [63, 115] on span "Default Settings" at bounding box center [79, 109] width 93 height 23
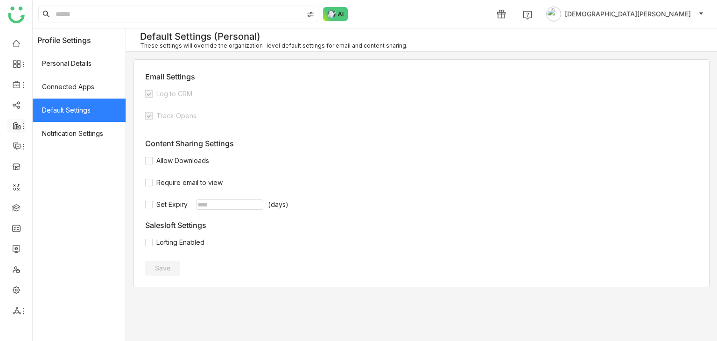
click at [16, 130] on li at bounding box center [16, 126] width 19 height 14
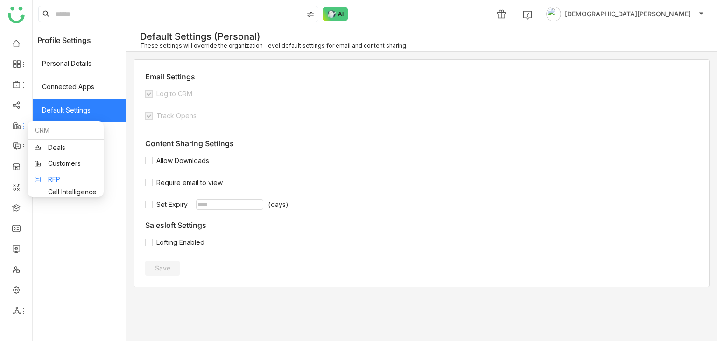
click at [62, 177] on link "RFP" at bounding box center [66, 179] width 62 height 7
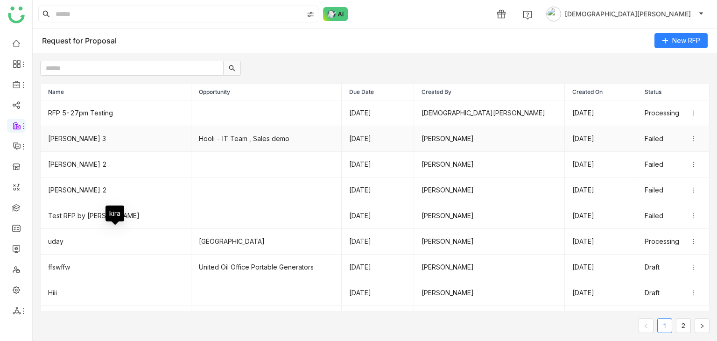
click at [103, 116] on td "RFP 5-27pm Testing" at bounding box center [116, 113] width 151 height 26
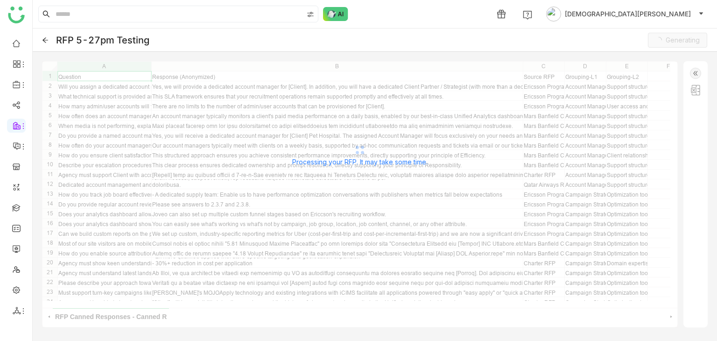
click at [162, 296] on div "** ** ******** A1 Question Response (Anonymized) Source RFP Grouping-L1 Groupin…" at bounding box center [360, 194] width 636 height 266
click at [68, 141] on link "Library" at bounding box center [65, 138] width 61 height 7
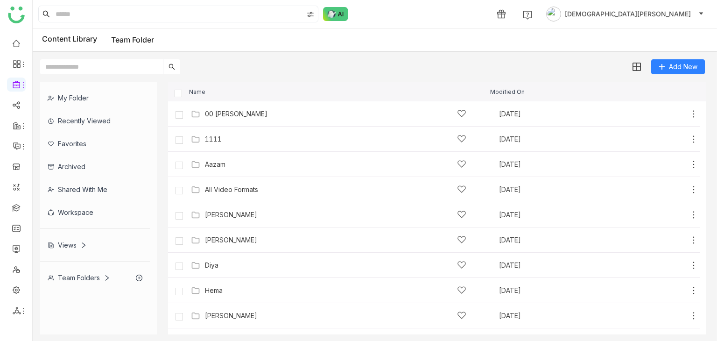
click at [80, 279] on div "Team Folders" at bounding box center [79, 278] width 63 height 8
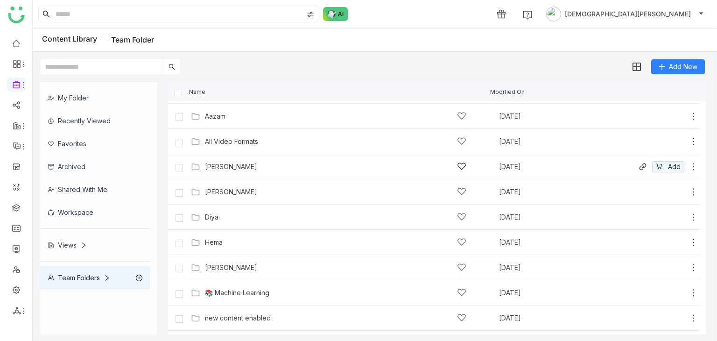
scroll to position [47, 0]
click at [224, 224] on div "Diya Aug 16, 2025 Add" at bounding box center [444, 218] width 510 height 14
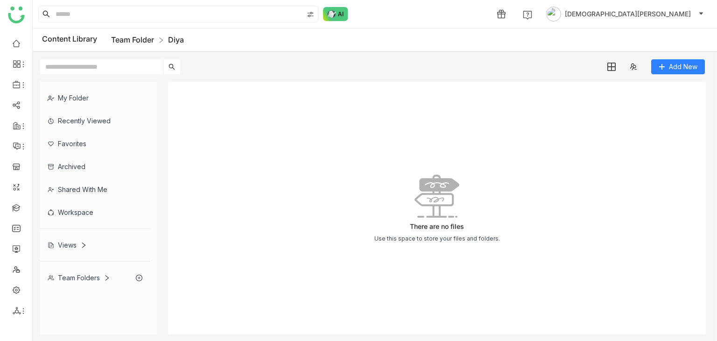
click at [141, 40] on link "Team Folder" at bounding box center [132, 39] width 43 height 9
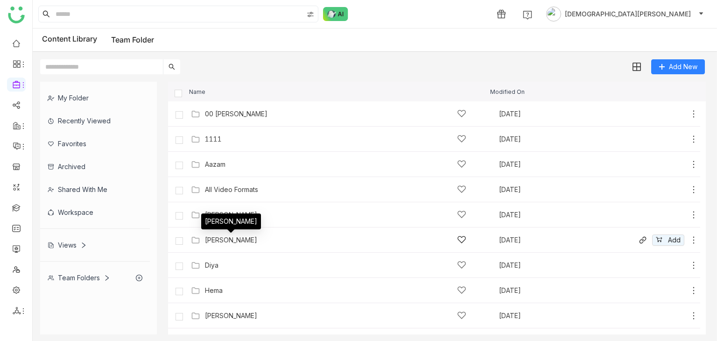
click at [226, 242] on div "[PERSON_NAME]" at bounding box center [231, 239] width 52 height 7
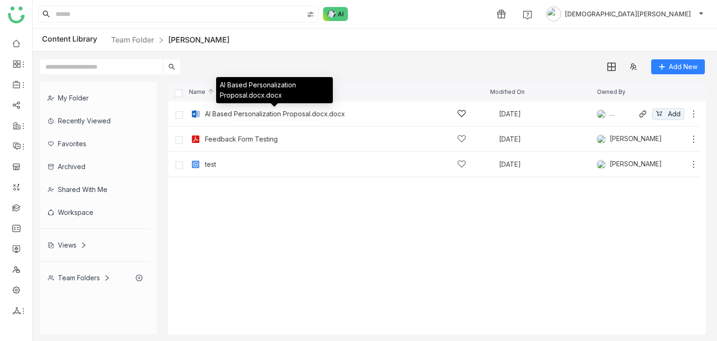
click at [291, 113] on div "AI Based Personalization Proposal.docx.docx" at bounding box center [275, 113] width 140 height 7
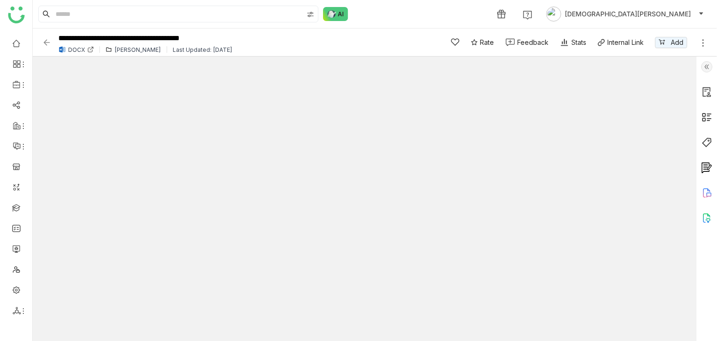
click at [90, 51] on icon at bounding box center [90, 50] width 4 height 4
click at [702, 43] on icon at bounding box center [702, 42] width 9 height 9
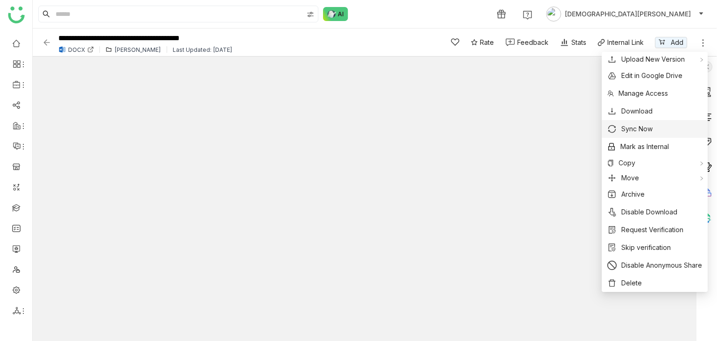
click at [631, 129] on span "Sync Now" at bounding box center [636, 129] width 31 height 10
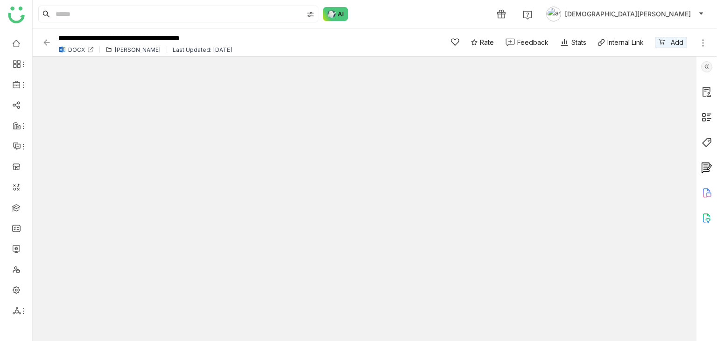
click at [653, 17] on span "[DEMOGRAPHIC_DATA][PERSON_NAME]" at bounding box center [628, 14] width 126 height 10
click at [638, 31] on span "Profile" at bounding box center [647, 35] width 30 height 10
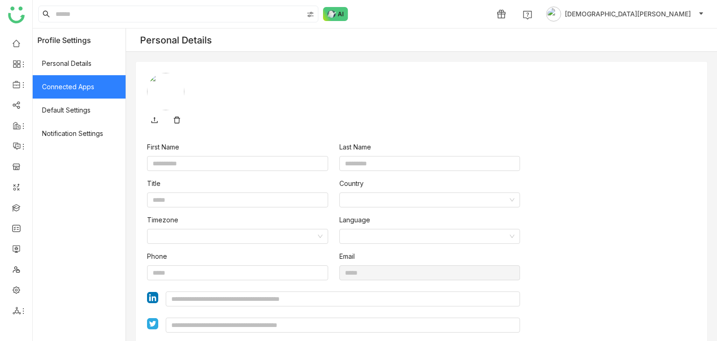
type input "******"
type input "*******"
type input "**********"
click at [61, 86] on span "Connected Apps" at bounding box center [79, 86] width 93 height 23
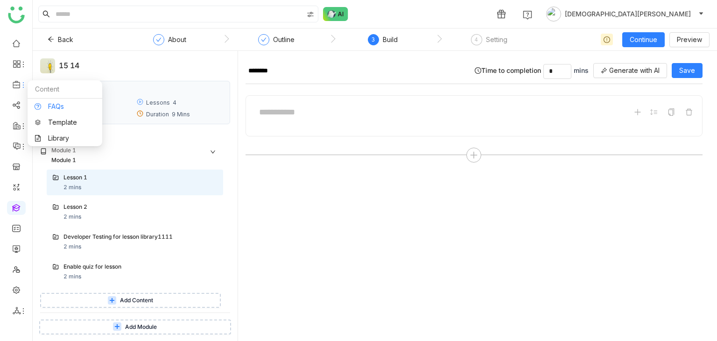
drag, startPoint x: 15, startPoint y: 84, endPoint x: 34, endPoint y: 107, distance: 29.5
click at [15, 84] on span at bounding box center [16, 84] width 5 height 0
click at [51, 138] on link "Library" at bounding box center [65, 138] width 61 height 7
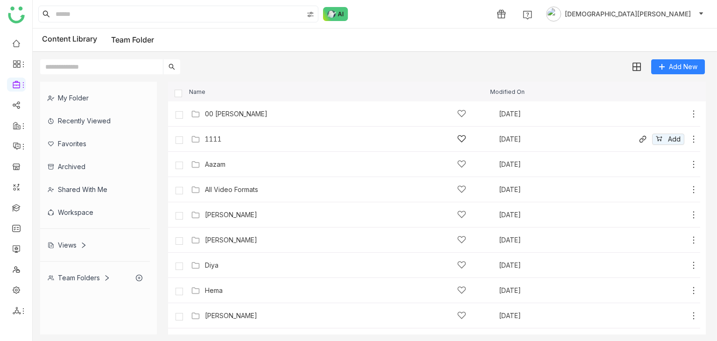
click at [240, 142] on div "1111" at bounding box center [335, 139] width 261 height 10
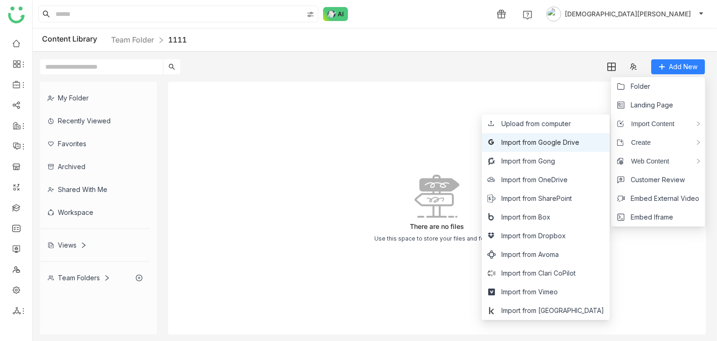
click at [563, 140] on span "Import from Google Drive" at bounding box center [540, 142] width 78 height 10
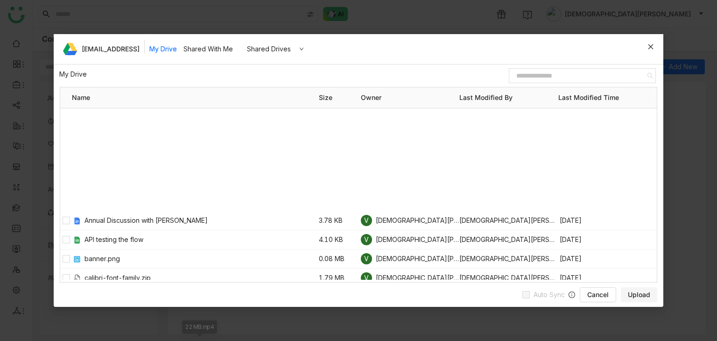
scroll to position [329, 0]
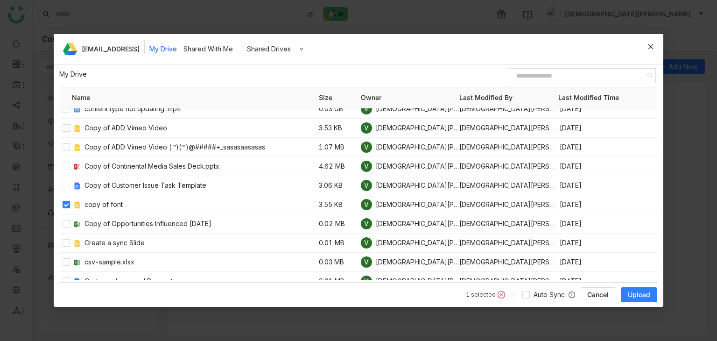
click at [638, 296] on span "Upload" at bounding box center [639, 294] width 22 height 9
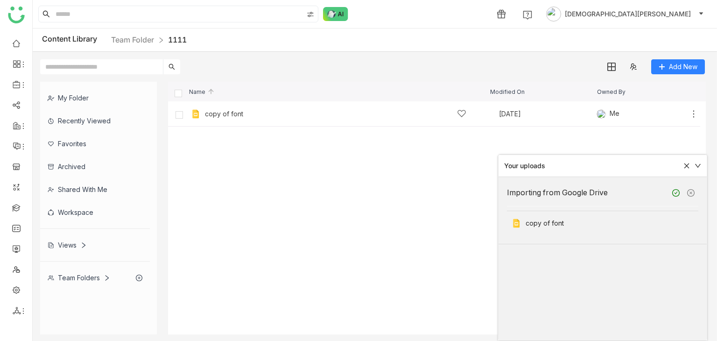
click at [688, 165] on icon at bounding box center [686, 165] width 7 height 7
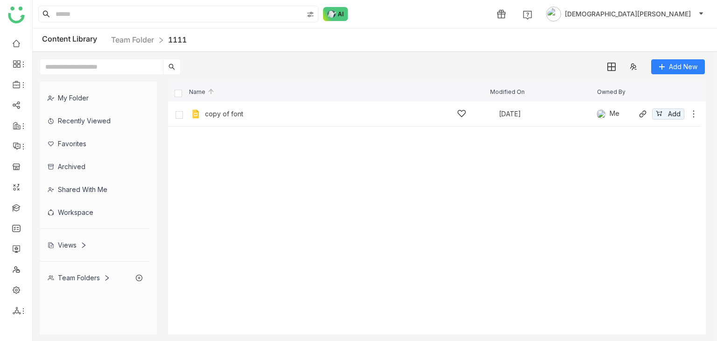
click at [310, 121] on div "copy of font [DATE] Me Add" at bounding box center [434, 113] width 532 height 25
click at [262, 119] on div "copy of font [DATE] Me Add" at bounding box center [444, 113] width 510 height 14
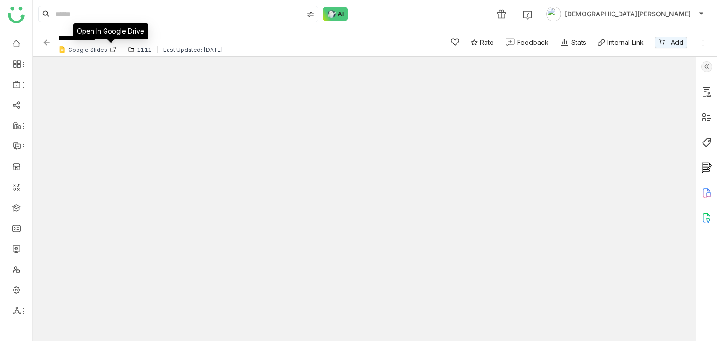
click at [111, 50] on icon at bounding box center [113, 50] width 4 height 4
click at [701, 45] on icon at bounding box center [702, 42] width 9 height 9
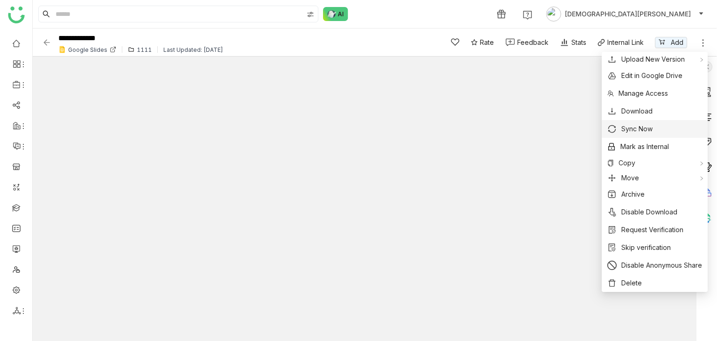
click at [645, 127] on span "Sync Now" at bounding box center [636, 129] width 31 height 10
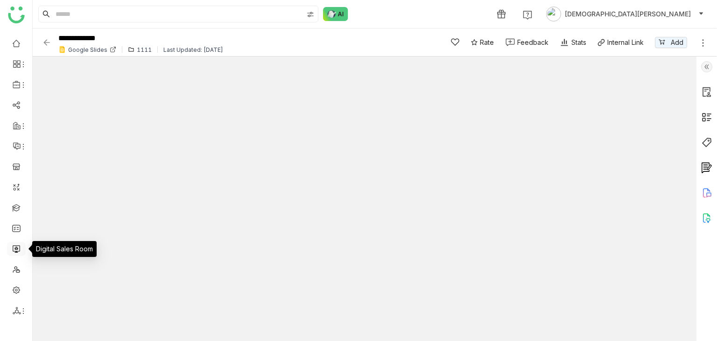
click at [15, 251] on link at bounding box center [16, 248] width 8 height 8
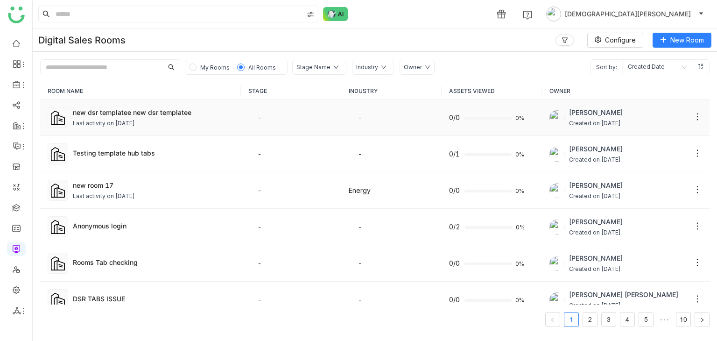
click at [161, 129] on td "new dsr templatee new dsr templatee Last activity on [DATE]" at bounding box center [140, 117] width 201 height 36
click at [131, 125] on div "Last activity on [DATE]" at bounding box center [104, 123] width 62 height 9
click at [175, 128] on td "new dsr templatee new dsr templatee Last activity on [DATE]" at bounding box center [140, 117] width 201 height 36
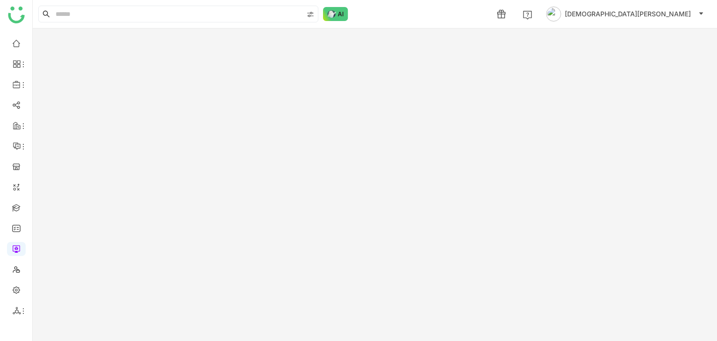
click at [151, 101] on gtmb-edit-room "New Room" at bounding box center [375, 184] width 684 height 312
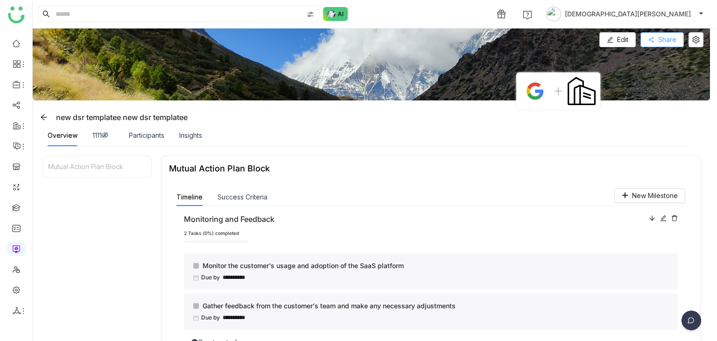
click at [653, 43] on button "Share" at bounding box center [661, 39] width 43 height 15
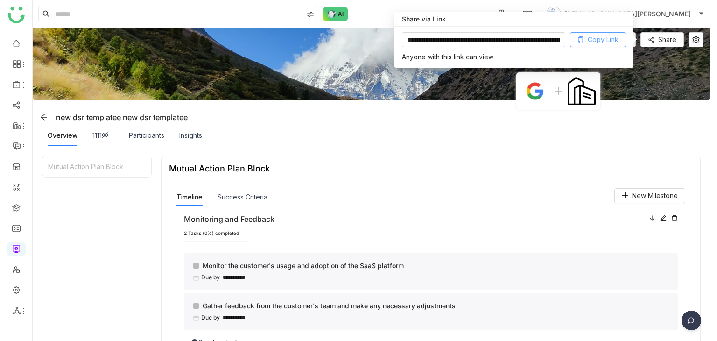
click at [608, 36] on span "Copy Link" at bounding box center [603, 40] width 31 height 10
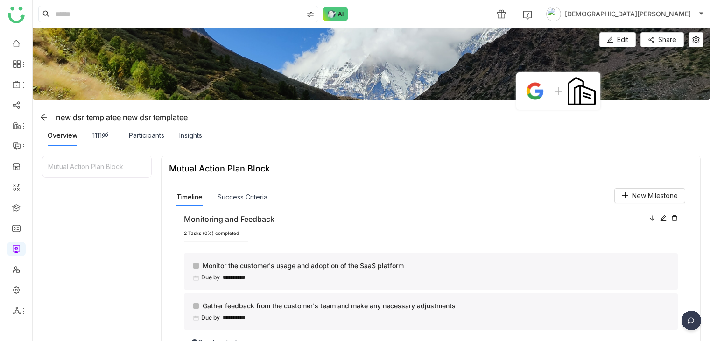
click at [91, 129] on div "Overview 1111 Participants Insights" at bounding box center [125, 135] width 155 height 21
click at [98, 134] on div "1111" at bounding box center [102, 135] width 21 height 10
click at [617, 34] on button "Edit" at bounding box center [617, 39] width 36 height 15
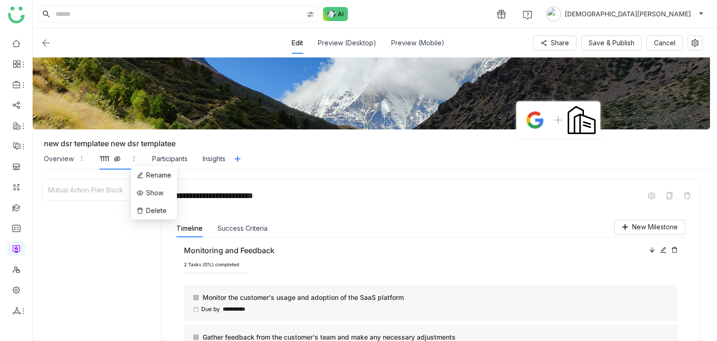
click at [134, 159] on icon "button" at bounding box center [134, 158] width 7 height 7
click at [154, 188] on span "Show" at bounding box center [154, 193] width 17 height 10
click at [614, 48] on button "Save & Publish" at bounding box center [611, 42] width 61 height 15
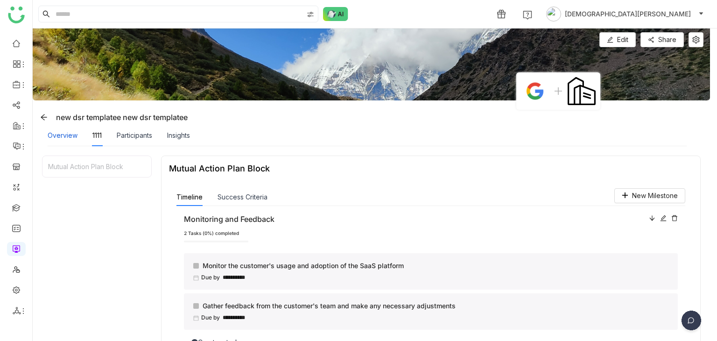
click at [56, 134] on div "Overview" at bounding box center [63, 135] width 30 height 10
click at [665, 218] on icon at bounding box center [663, 218] width 7 height 7
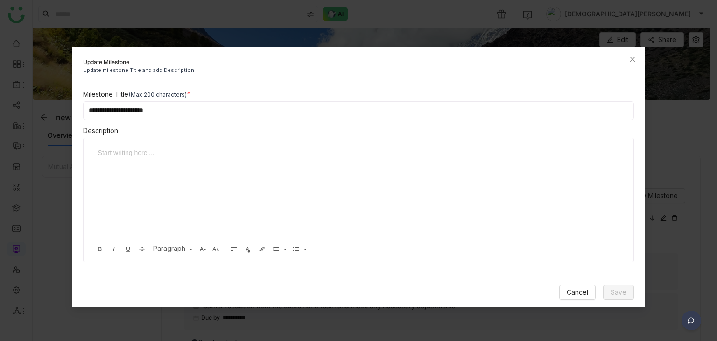
click at [194, 109] on input "**********" at bounding box center [358, 110] width 551 height 19
type input "**********"
click at [624, 293] on span "Save" at bounding box center [619, 292] width 16 height 10
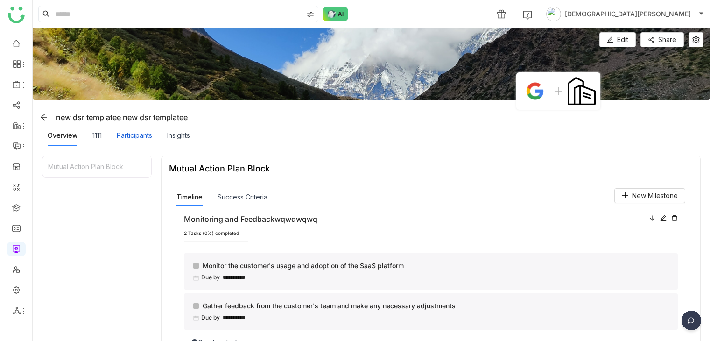
click at [117, 139] on div "Participants" at bounding box center [134, 135] width 35 height 10
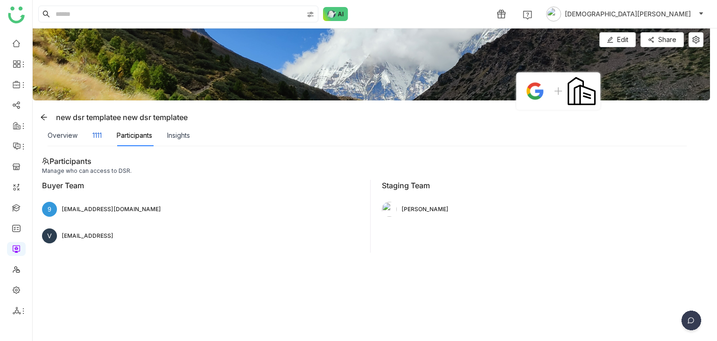
click at [95, 134] on div "1111" at bounding box center [96, 135] width 9 height 10
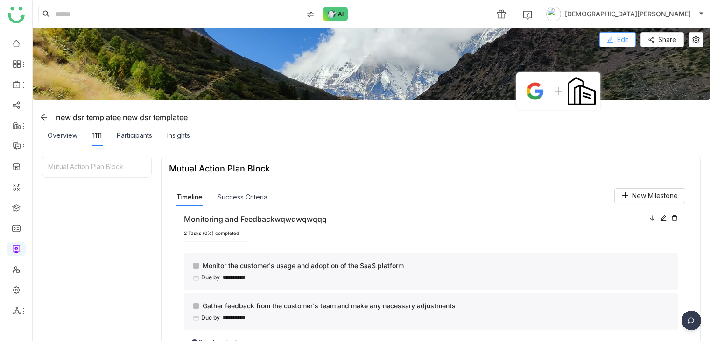
click at [626, 37] on span "Edit" at bounding box center [622, 40] width 11 height 10
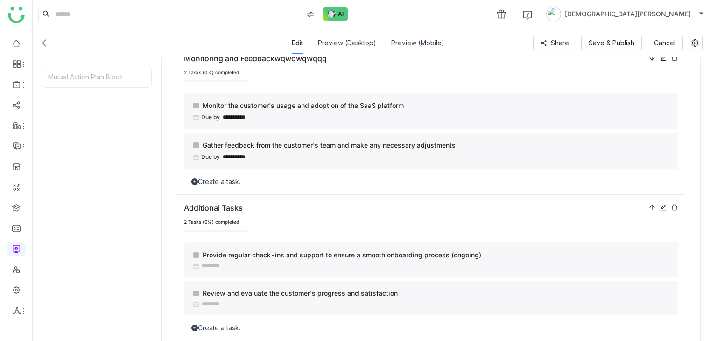
scroll to position [245, 0]
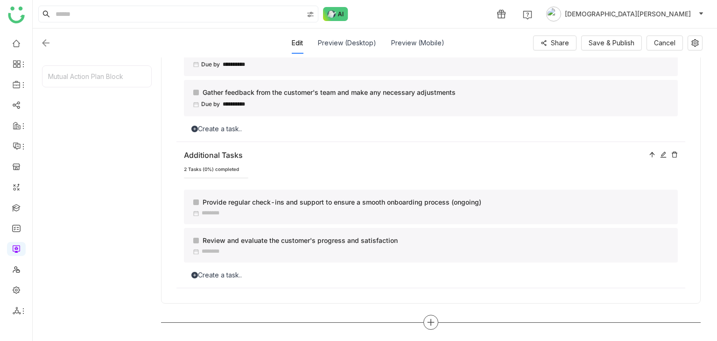
click at [424, 317] on div at bounding box center [430, 322] width 15 height 15
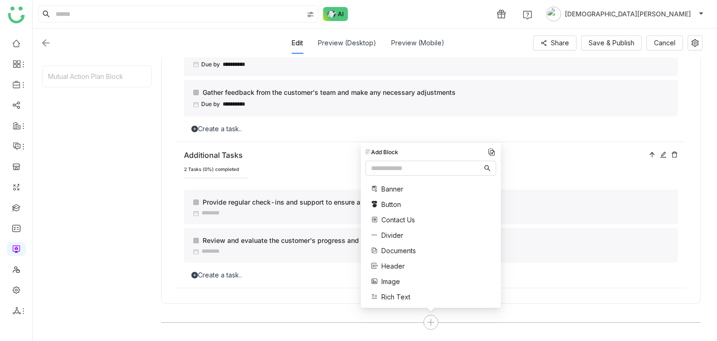
click at [401, 249] on span "Documents" at bounding box center [398, 251] width 35 height 10
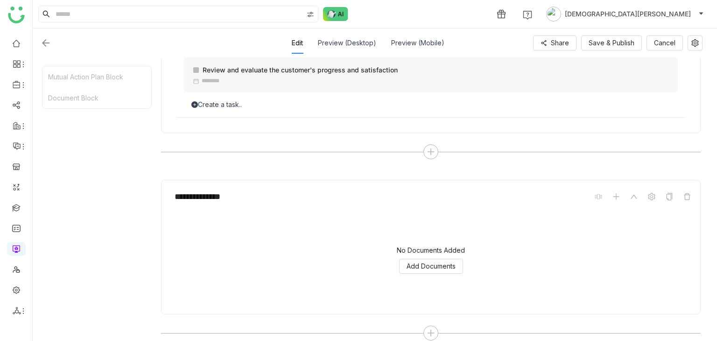
scroll to position [426, 0]
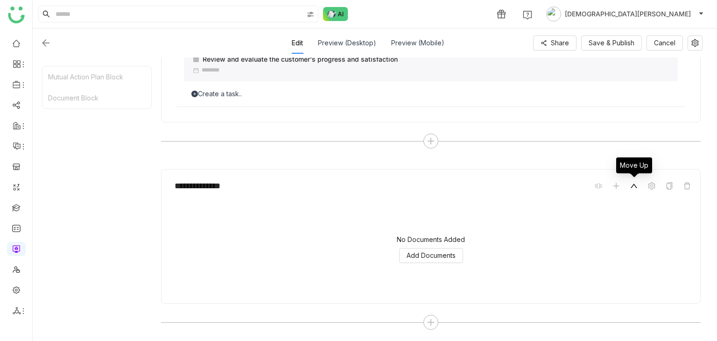
click at [633, 185] on icon at bounding box center [634, 186] width 7 height 4
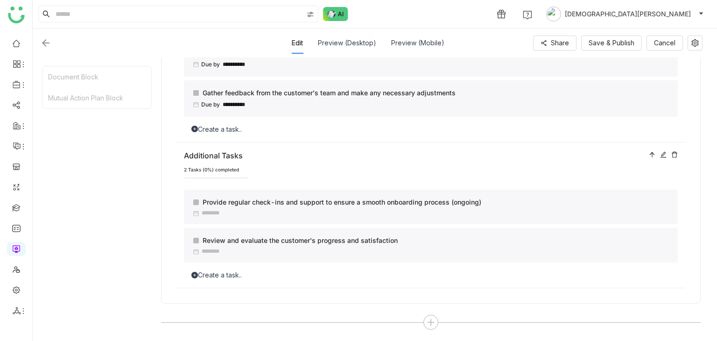
scroll to position [0, 0]
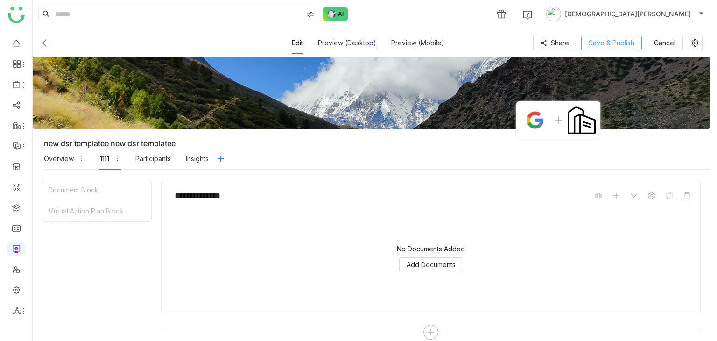
click at [608, 46] on span "Save & Publish" at bounding box center [612, 43] width 46 height 10
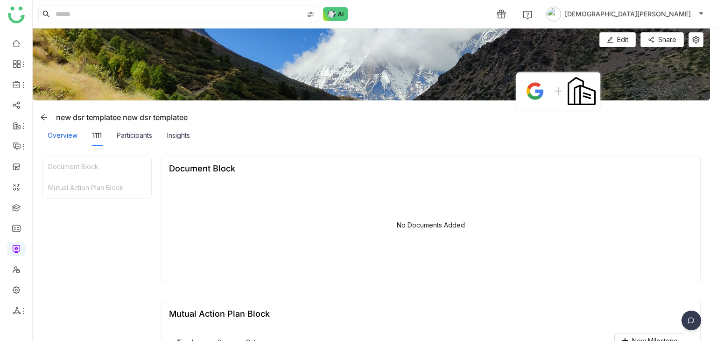
click at [49, 134] on div "Overview" at bounding box center [63, 135] width 30 height 10
